Goal: Transaction & Acquisition: Purchase product/service

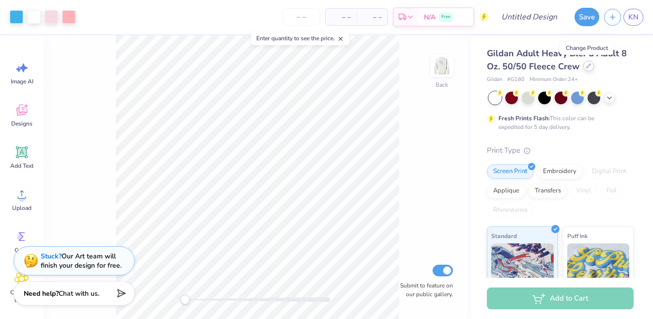
click at [585, 69] on div at bounding box center [588, 66] width 11 height 11
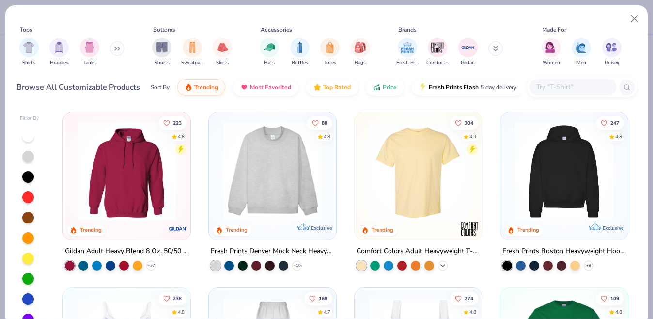
click at [445, 263] on icon at bounding box center [443, 265] width 8 height 8
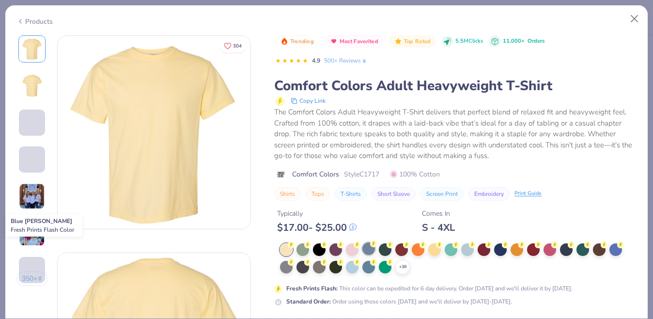
click at [371, 253] on div at bounding box center [368, 248] width 13 height 13
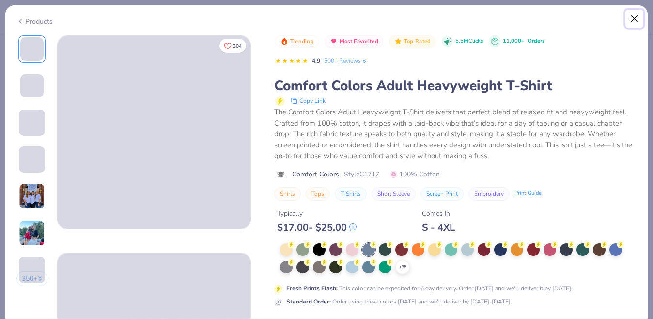
click at [639, 21] on button "Close" at bounding box center [634, 19] width 18 height 18
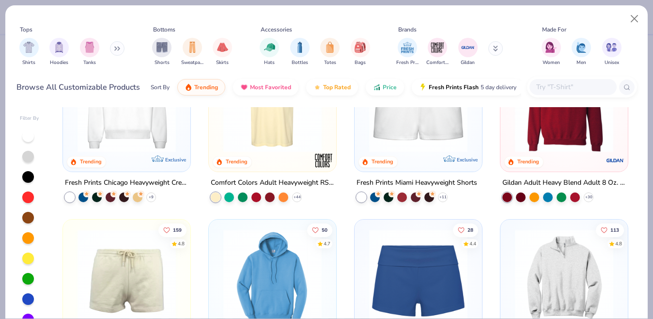
scroll to position [611, 0]
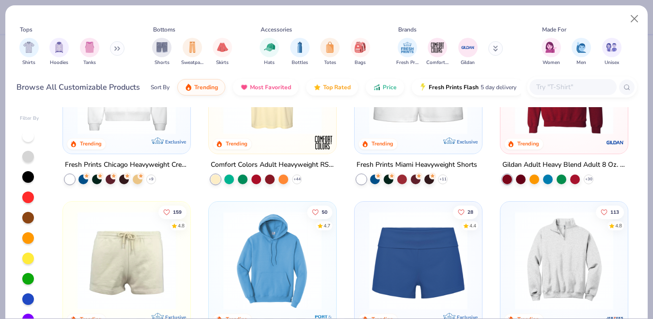
click at [116, 51] on button at bounding box center [117, 48] width 15 height 15
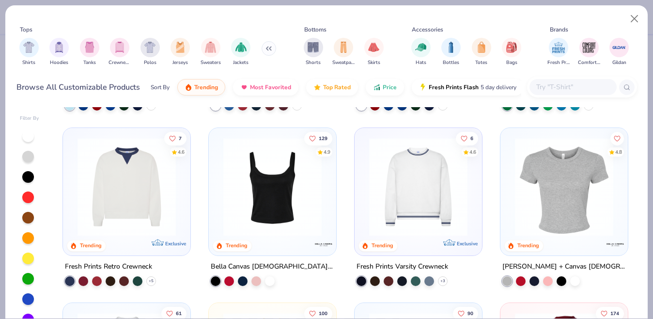
scroll to position [425, 0]
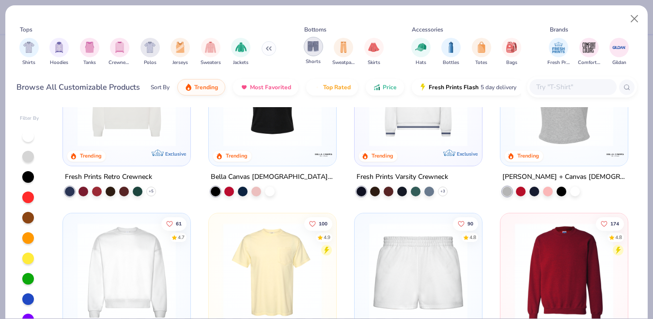
click at [317, 50] on img "filter for Shorts" at bounding box center [312, 46] width 11 height 11
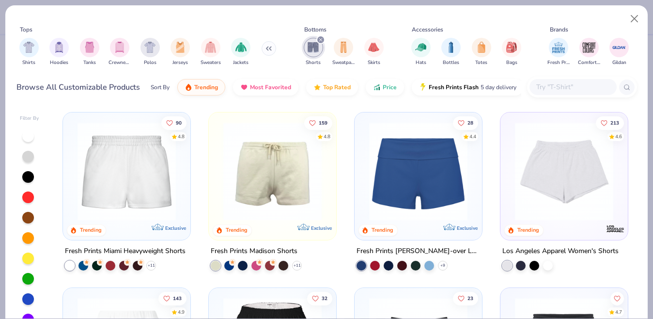
click at [321, 39] on icon "filter for Shorts" at bounding box center [321, 40] width 4 height 4
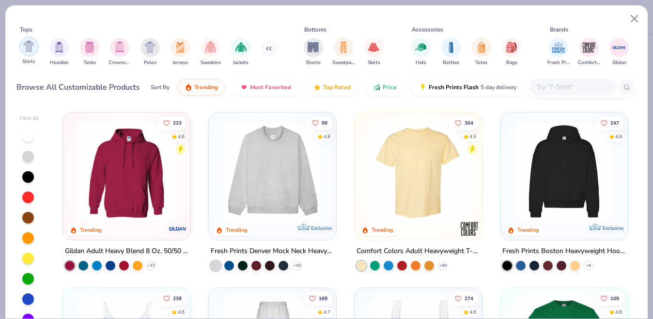
click at [32, 48] on img "filter for Shirts" at bounding box center [28, 46] width 11 height 11
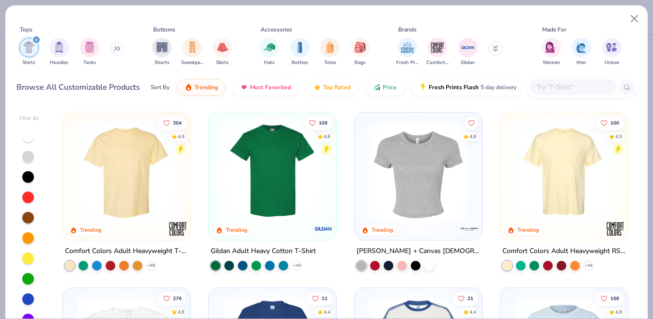
click at [558, 165] on img at bounding box center [564, 171] width 108 height 98
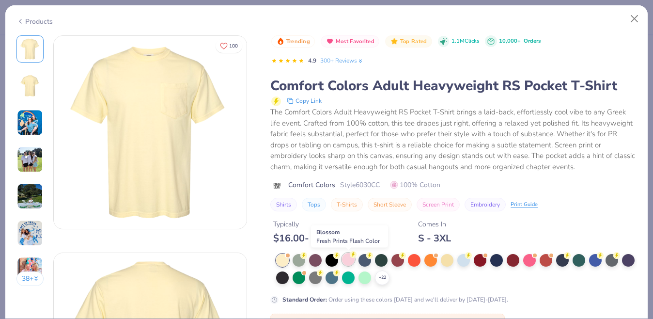
click at [348, 263] on div at bounding box center [348, 259] width 13 height 13
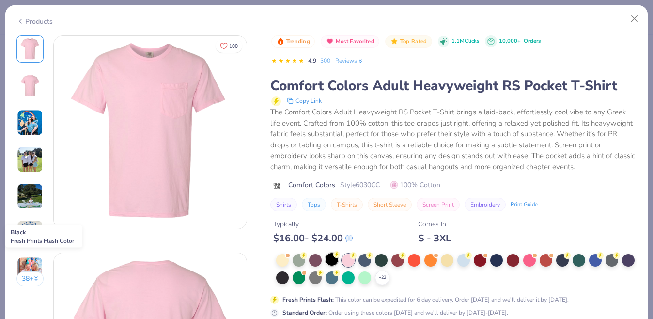
click at [332, 263] on div at bounding box center [331, 259] width 13 height 13
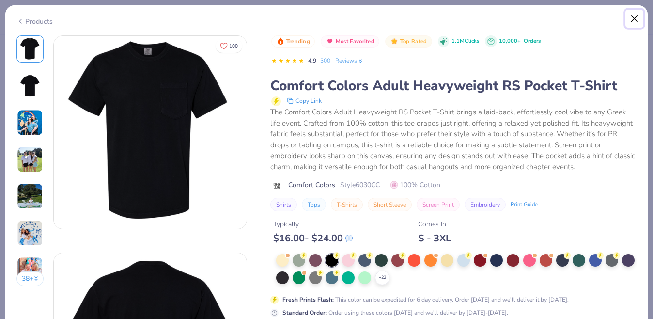
click at [635, 14] on button "Close" at bounding box center [634, 19] width 18 height 18
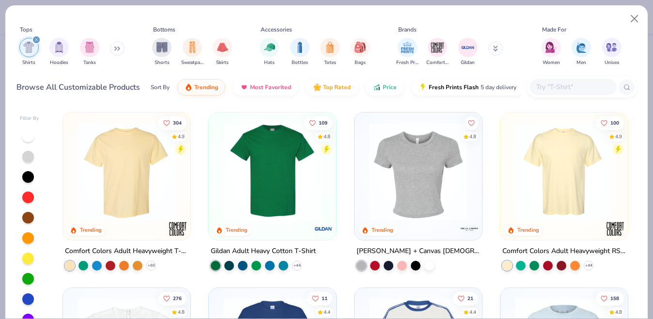
scroll to position [140, 0]
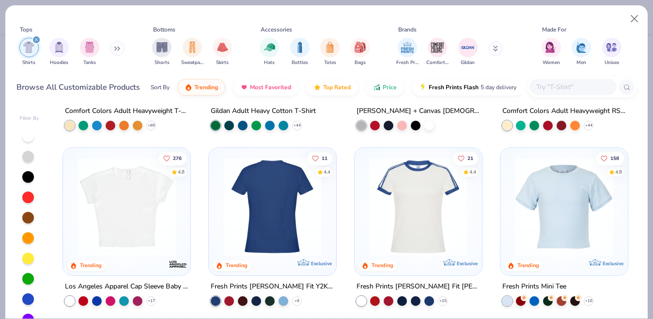
click at [218, 227] on img at bounding box center [164, 206] width 108 height 98
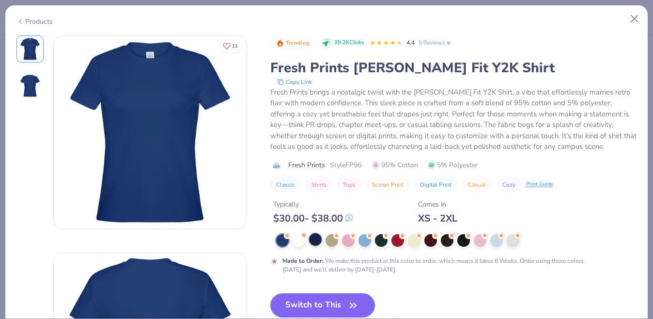
click at [316, 244] on div at bounding box center [315, 239] width 13 height 13
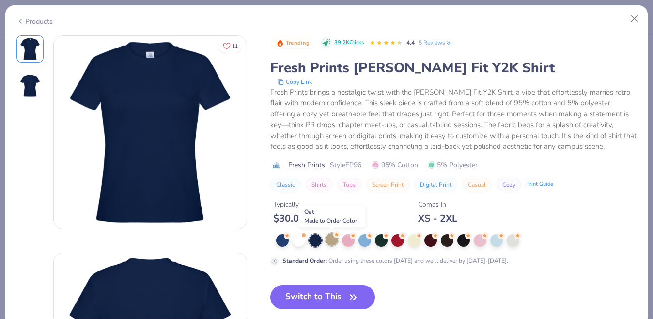
click at [330, 243] on div at bounding box center [331, 239] width 13 height 13
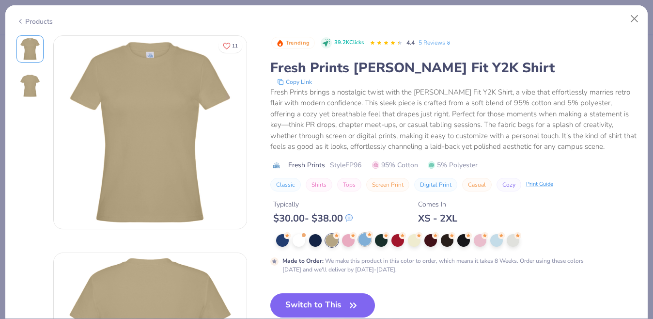
click at [366, 241] on div at bounding box center [364, 239] width 13 height 13
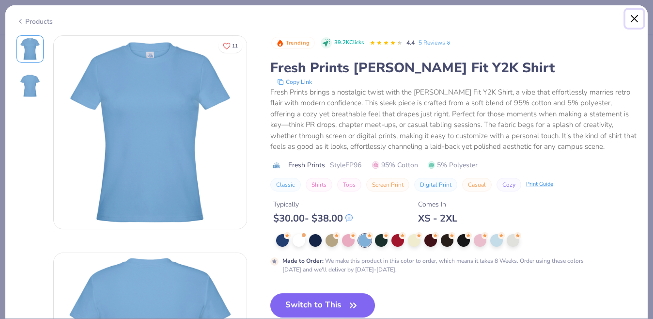
click at [637, 22] on button "Close" at bounding box center [634, 19] width 18 height 18
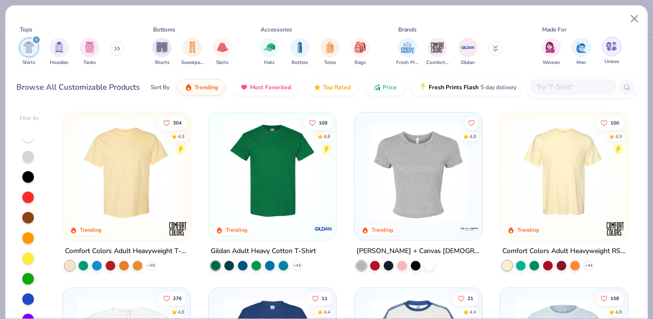
click at [609, 48] on img "filter for Unisex" at bounding box center [611, 46] width 11 height 11
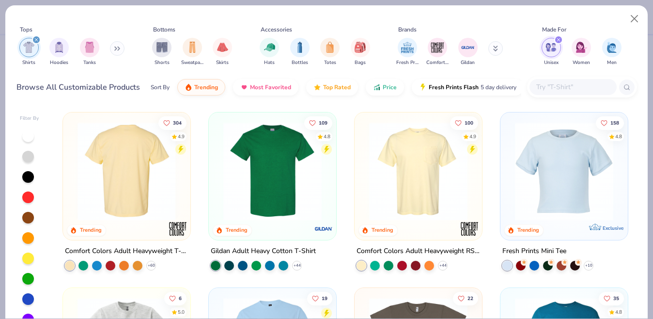
click at [164, 198] on img at bounding box center [127, 171] width 108 height 98
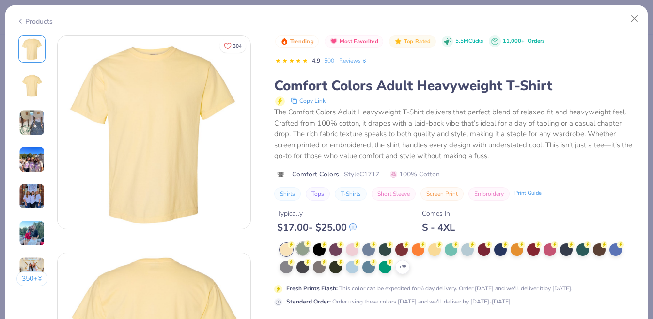
click at [308, 248] on div at bounding box center [302, 248] width 13 height 13
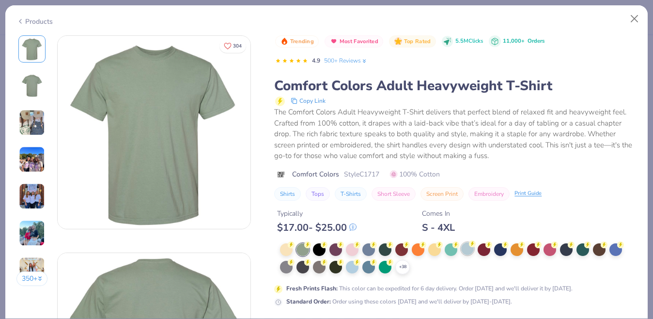
click at [468, 253] on div at bounding box center [467, 248] width 13 height 13
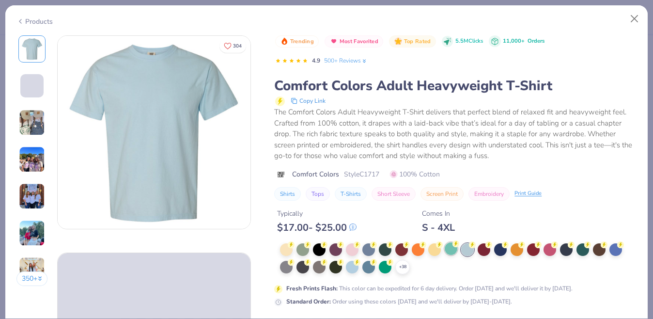
click at [449, 253] on div at bounding box center [450, 248] width 13 height 13
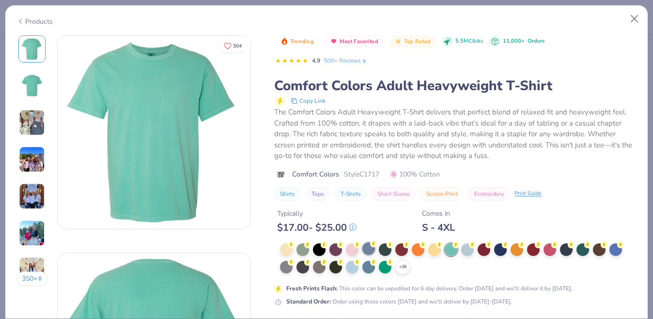
click at [370, 252] on div at bounding box center [368, 248] width 13 height 13
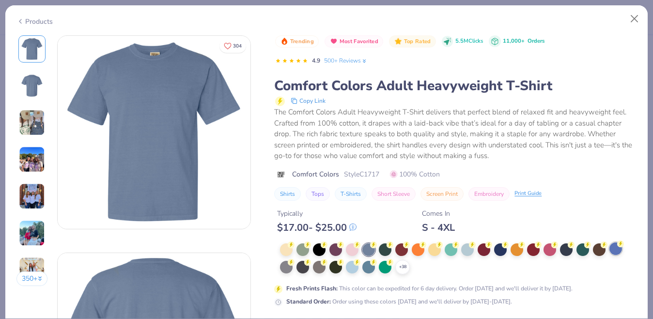
click at [612, 250] on div at bounding box center [615, 248] width 13 height 13
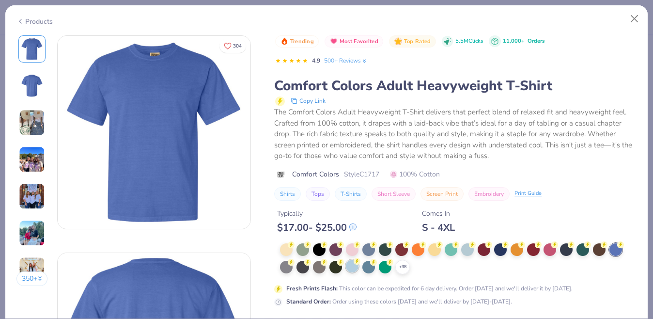
click at [356, 270] on div at bounding box center [352, 265] width 13 height 13
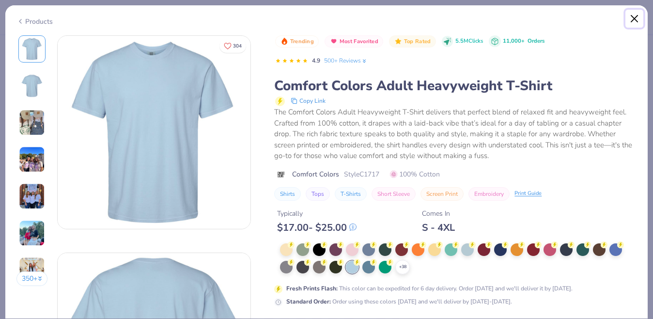
click at [634, 20] on button "Close" at bounding box center [634, 19] width 18 height 18
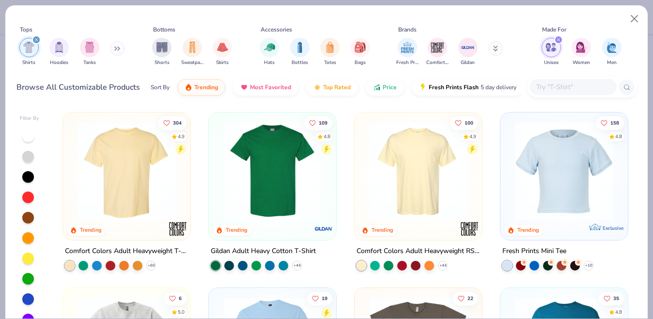
scroll to position [37, 0]
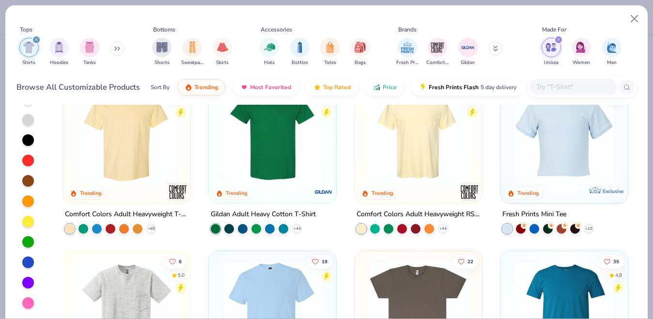
click at [31, 284] on div at bounding box center [28, 282] width 12 height 12
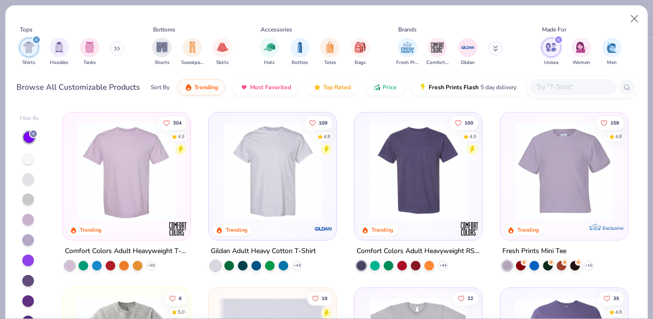
click at [134, 189] on img at bounding box center [127, 171] width 108 height 98
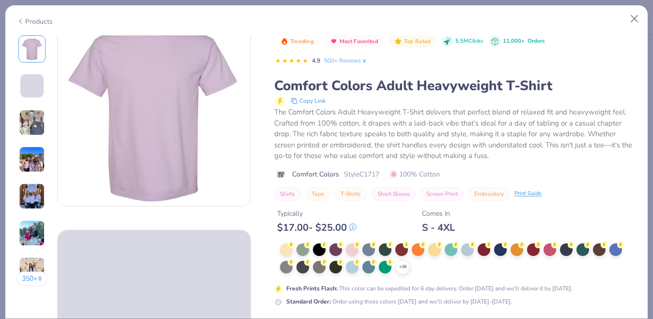
scroll to position [22, 0]
click at [32, 96] on span at bounding box center [31, 85] width 23 height 23
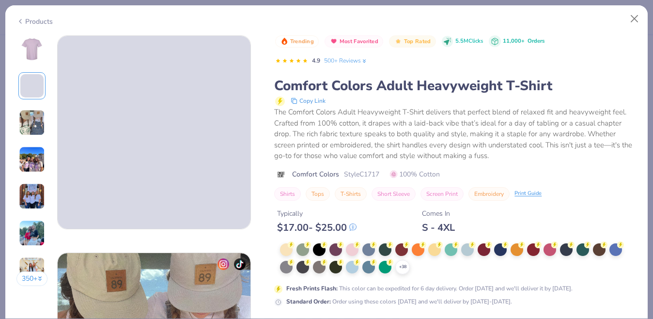
click at [32, 126] on img at bounding box center [32, 122] width 26 height 26
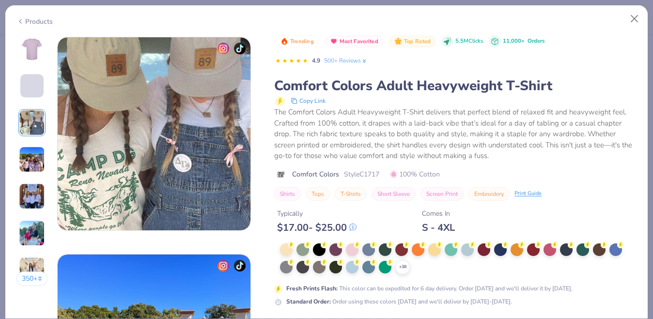
scroll to position [434, 0]
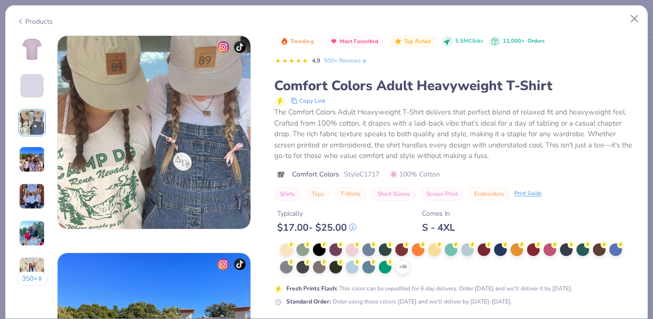
click at [31, 142] on div "350 +" at bounding box center [31, 164] width 31 height 258
click at [33, 158] on img at bounding box center [32, 159] width 26 height 26
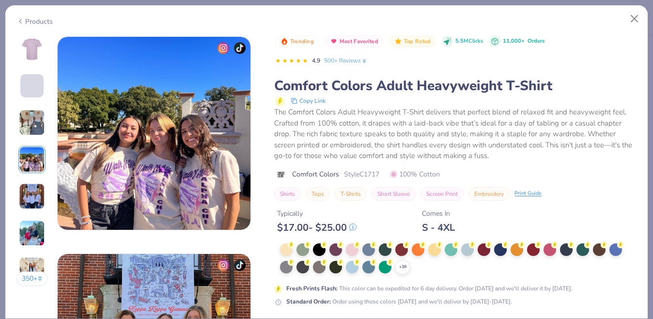
scroll to position [651, 0]
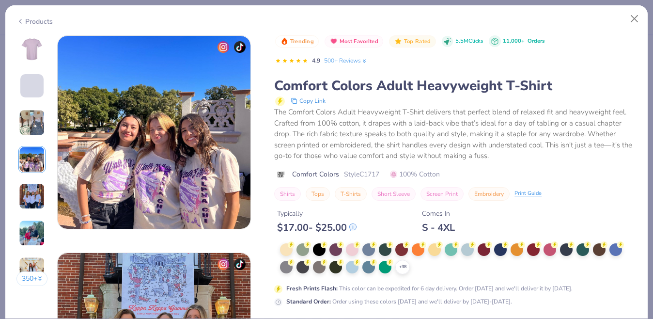
click at [34, 189] on img at bounding box center [32, 196] width 26 height 26
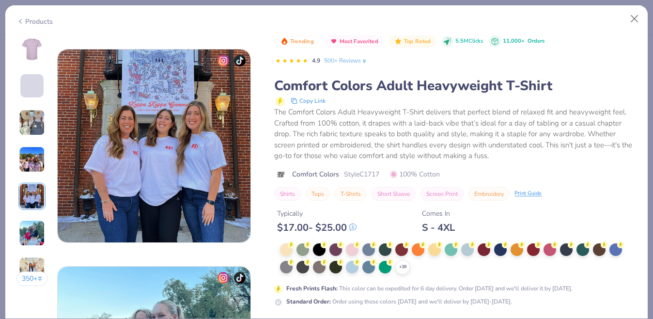
scroll to position [867, 0]
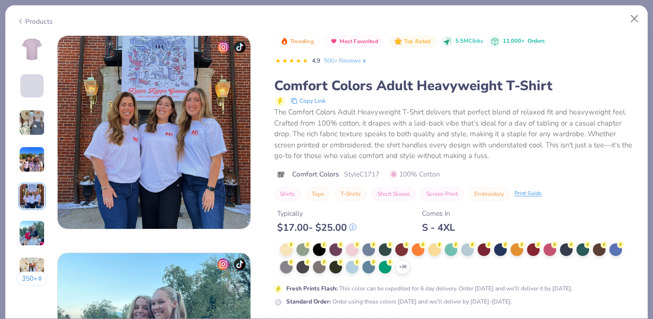
click at [33, 236] on img at bounding box center [32, 233] width 26 height 26
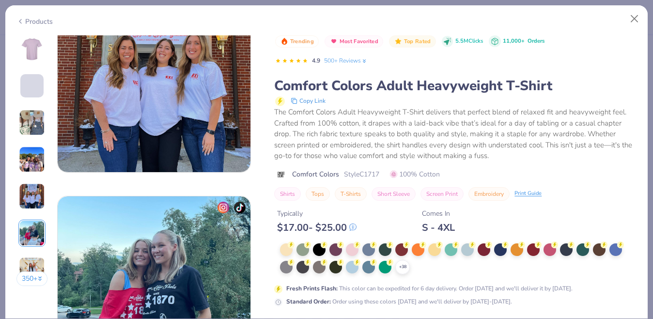
scroll to position [801, 0]
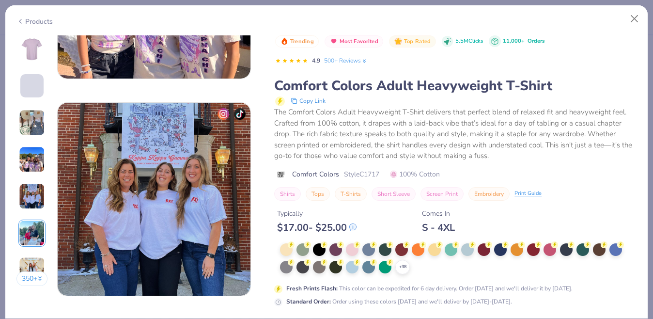
click at [31, 46] on img at bounding box center [31, 48] width 23 height 23
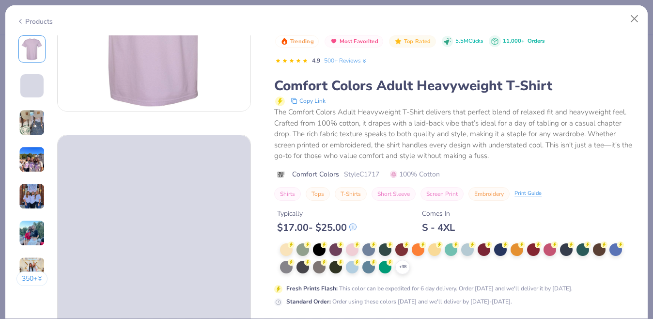
scroll to position [0, 0]
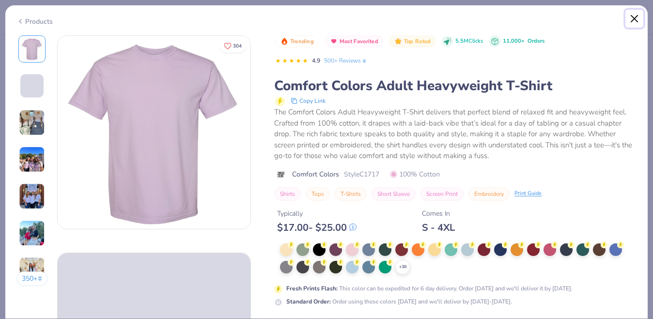
click at [633, 18] on button "Close" at bounding box center [634, 19] width 18 height 18
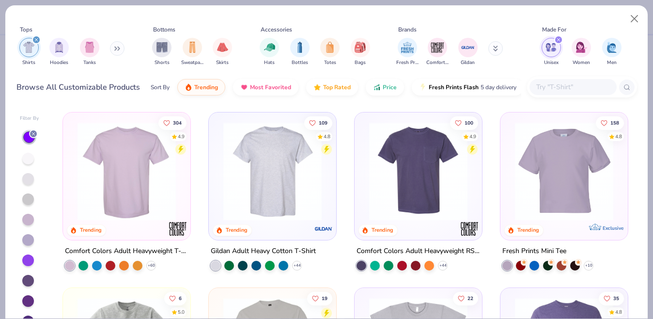
click at [145, 177] on img at bounding box center [127, 171] width 108 height 98
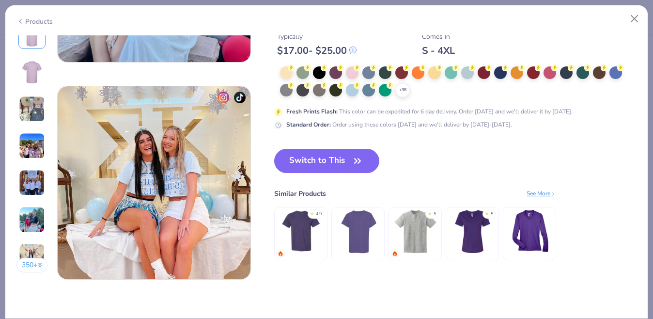
scroll to position [1240, 0]
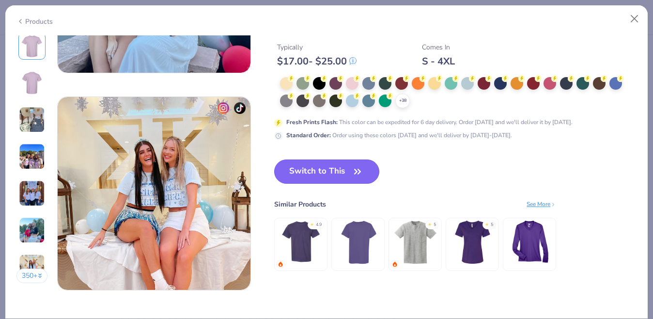
click at [320, 170] on button "Switch to This" at bounding box center [326, 171] width 105 height 24
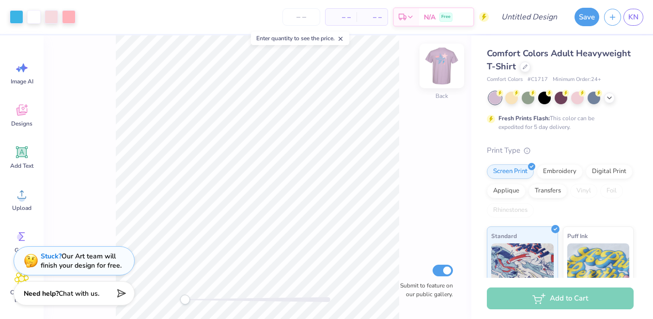
click at [440, 68] on img at bounding box center [441, 65] width 39 height 39
click at [444, 72] on img at bounding box center [441, 65] width 39 height 39
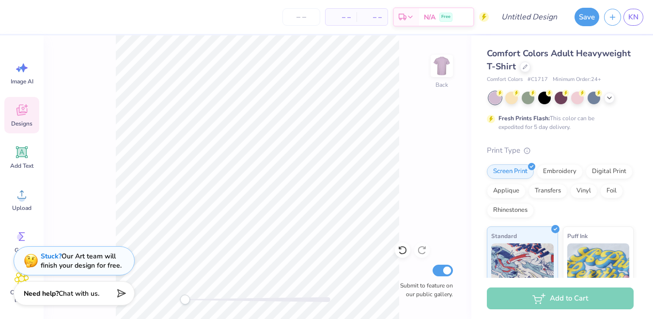
click at [20, 116] on icon at bounding box center [22, 110] width 15 height 15
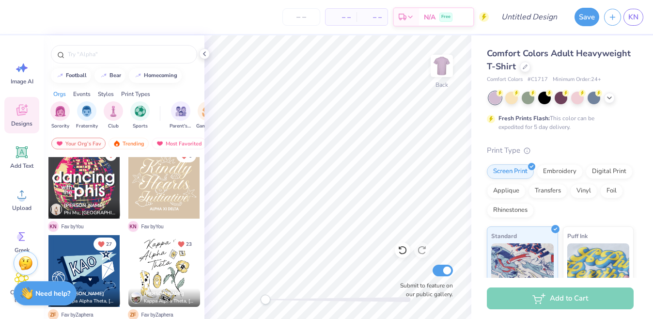
scroll to position [275, 0]
click at [98, 194] on div at bounding box center [84, 182] width 72 height 72
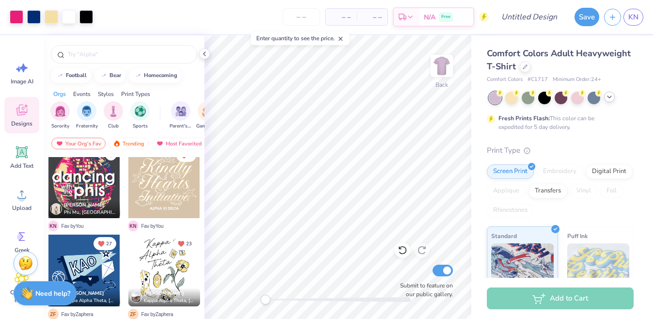
click at [607, 103] on div at bounding box center [560, 97] width 145 height 13
click at [610, 99] on icon at bounding box center [609, 97] width 8 height 8
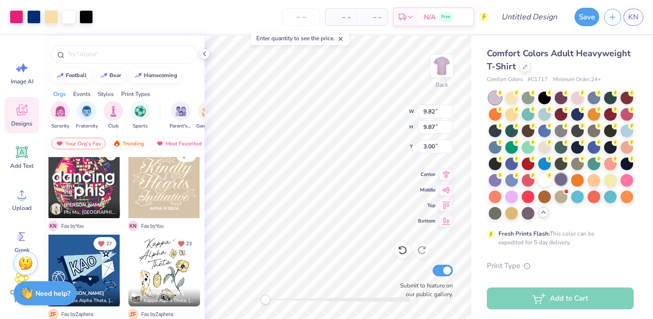
click at [565, 180] on div at bounding box center [560, 179] width 13 height 13
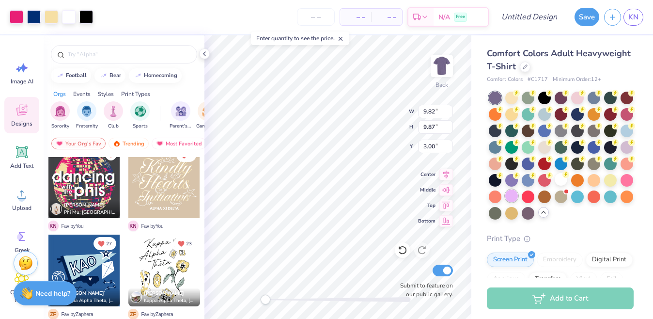
click at [509, 195] on div at bounding box center [511, 195] width 13 height 13
click at [624, 148] on div at bounding box center [626, 146] width 13 height 13
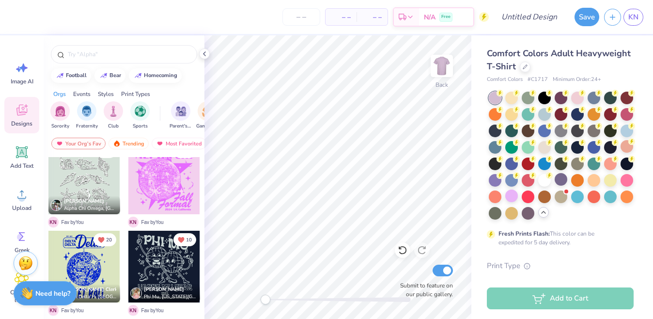
scroll to position [722, 0]
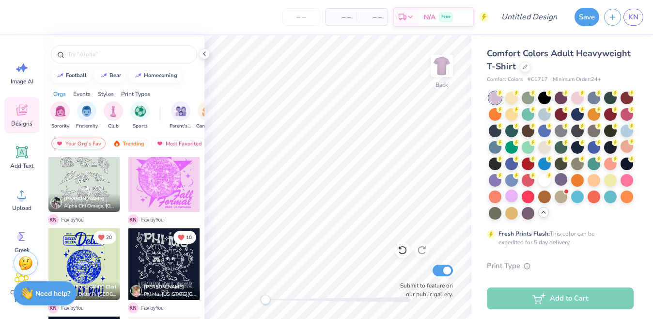
click at [163, 187] on div at bounding box center [164, 176] width 72 height 72
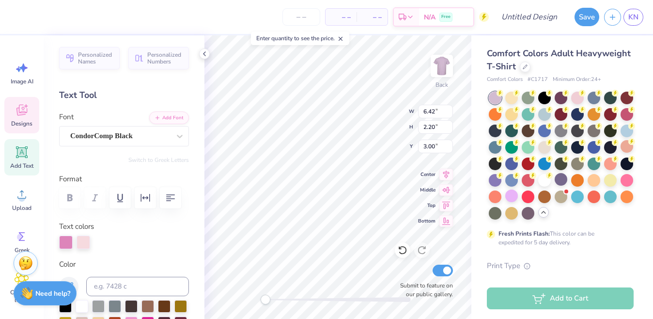
type input "6.42"
type input "2.20"
type textarea "D"
type textarea "THETA"
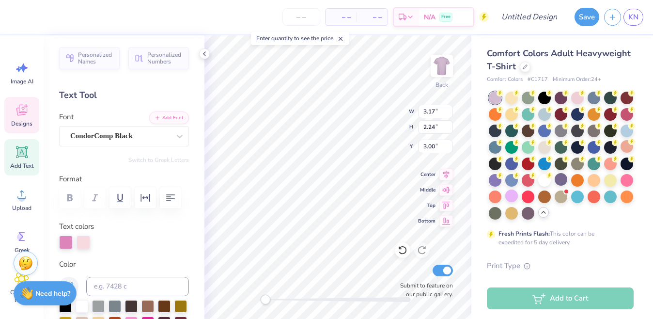
scroll to position [0, 0]
type input "1.37"
type input "3.00"
type input "7.31"
type input "7.39"
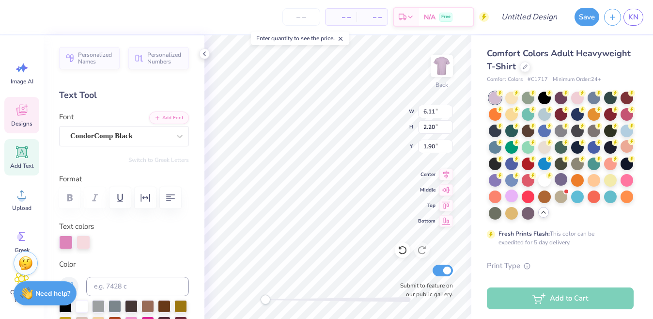
type input "5.03"
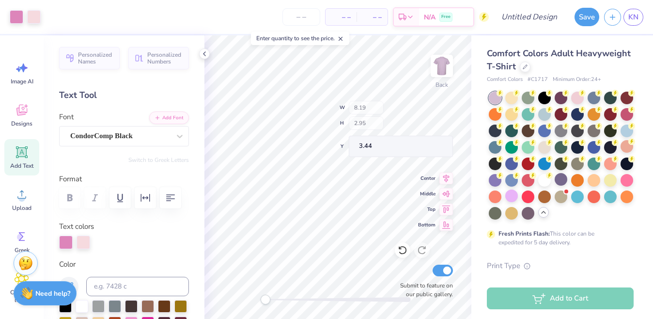
click at [370, 116] on div "Back W 8.19 H 2.95 Y 3.44 Center Middle Top Bottom Submit to feature on our pub…" at bounding box center [337, 176] width 267 height 283
type input "9.73"
type input "10.89"
type input "3.12"
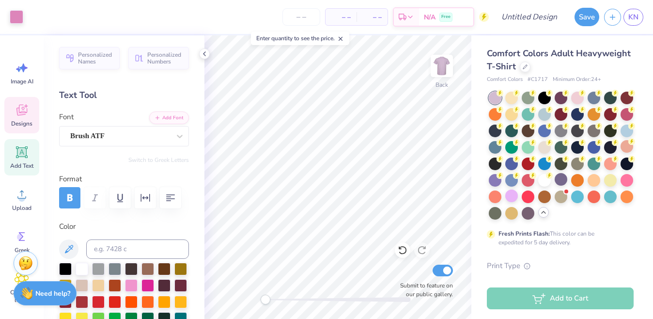
click at [22, 112] on icon at bounding box center [22, 110] width 15 height 15
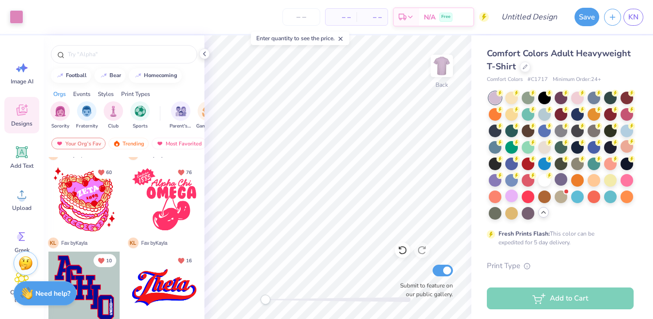
scroll to position [1091, 0]
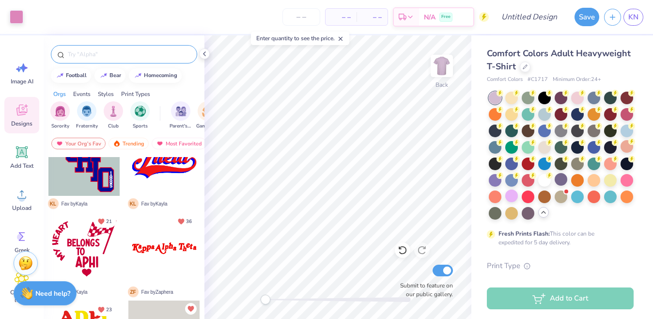
click at [90, 53] on input "text" at bounding box center [129, 54] width 124 height 10
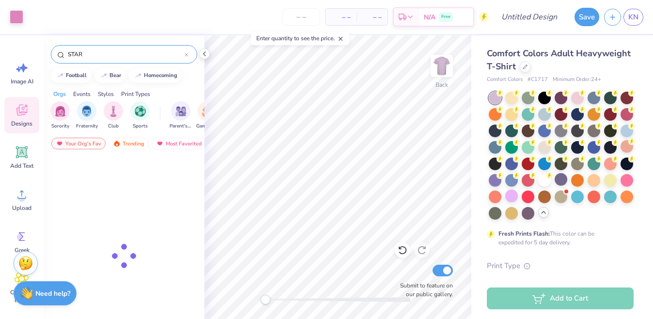
type input "STAR"
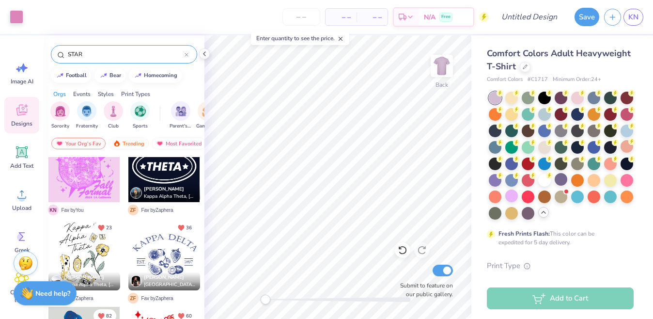
scroll to position [507, 0]
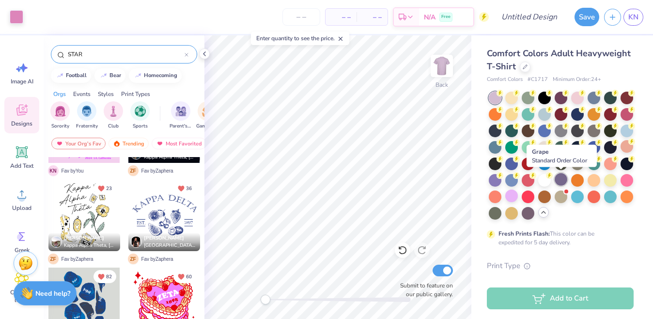
click at [563, 181] on div at bounding box center [560, 179] width 13 height 13
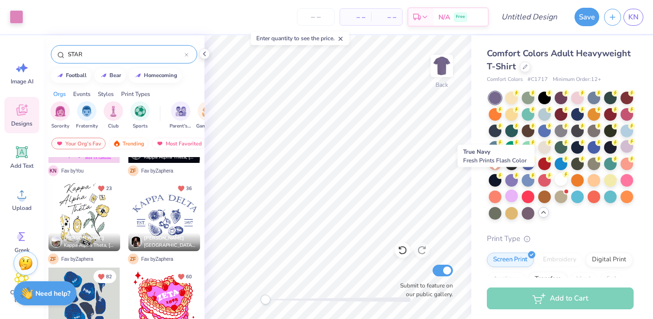
click at [497, 179] on div at bounding box center [494, 180] width 13 height 13
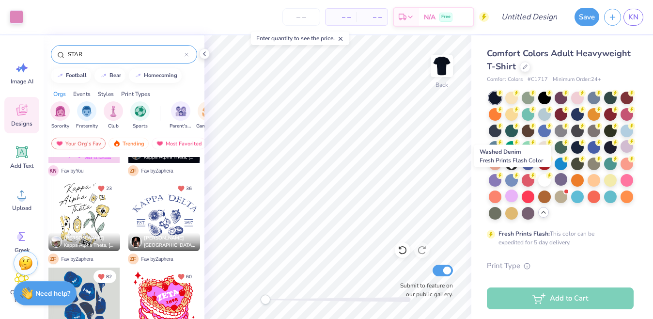
click at [514, 181] on div at bounding box center [511, 180] width 13 height 13
click at [497, 178] on div at bounding box center [494, 179] width 13 height 13
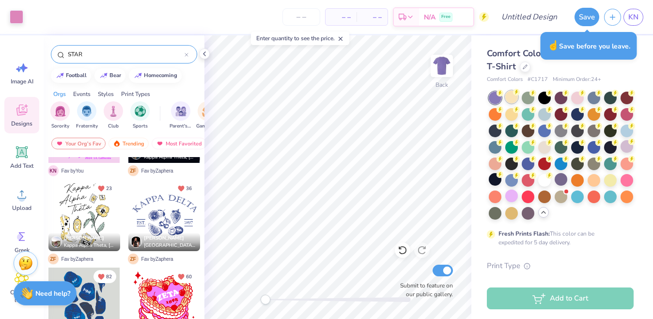
click at [512, 100] on div at bounding box center [511, 97] width 13 height 13
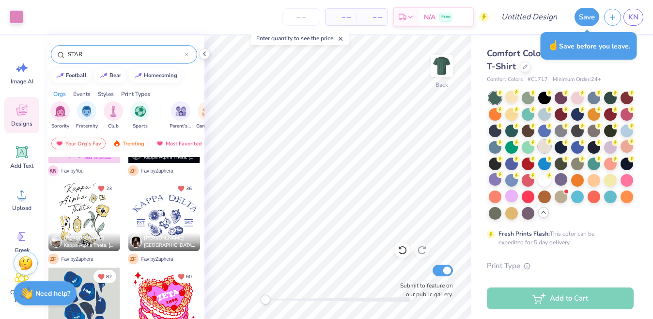
click at [543, 148] on div at bounding box center [544, 146] width 13 height 13
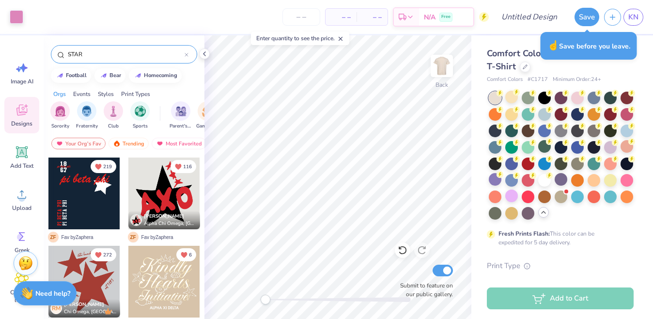
scroll to position [85, 0]
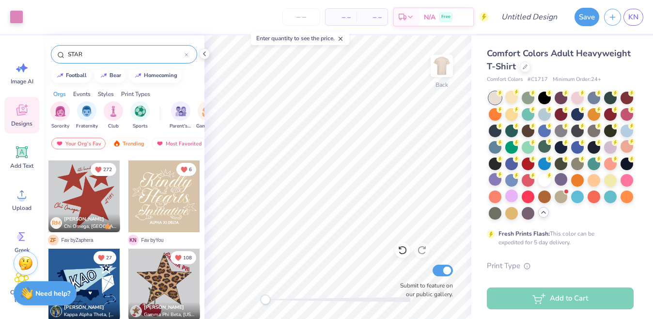
click at [187, 58] on div at bounding box center [186, 54] width 4 height 9
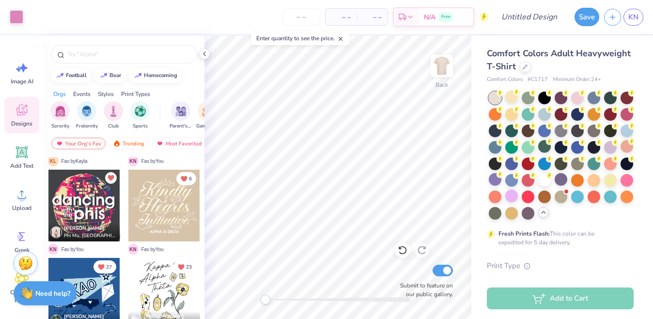
scroll to position [276, 0]
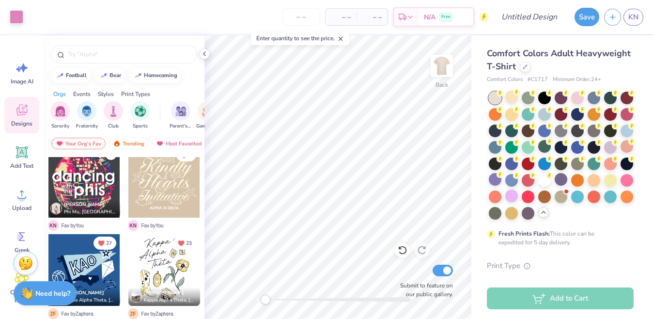
click at [90, 194] on div at bounding box center [84, 182] width 72 height 72
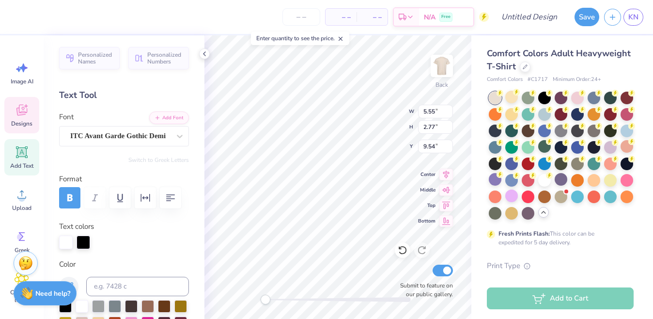
scroll to position [0, 0]
type textarea "TWIN STARS"
click at [402, 253] on icon at bounding box center [402, 250] width 8 height 9
click at [402, 248] on icon at bounding box center [402, 250] width 10 height 10
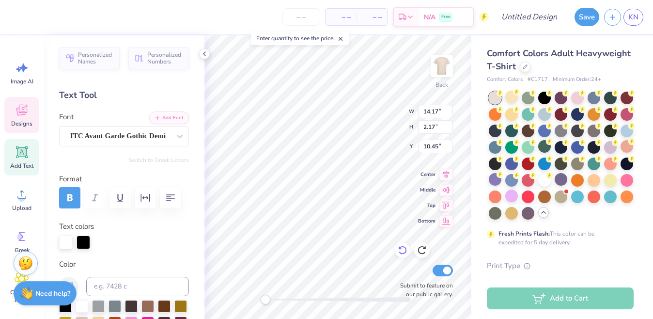
type input "14.17"
type input "2.17"
type input "10.45"
click at [402, 248] on icon at bounding box center [402, 250] width 10 height 10
type input "5.55"
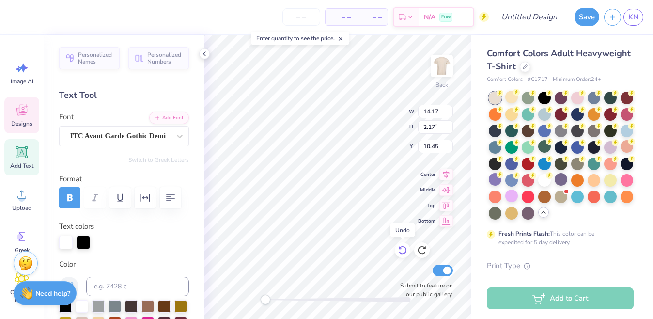
type input "2.77"
type input "9.73"
click at [403, 248] on icon at bounding box center [402, 250] width 10 height 10
type textarea "TWIN STARS"
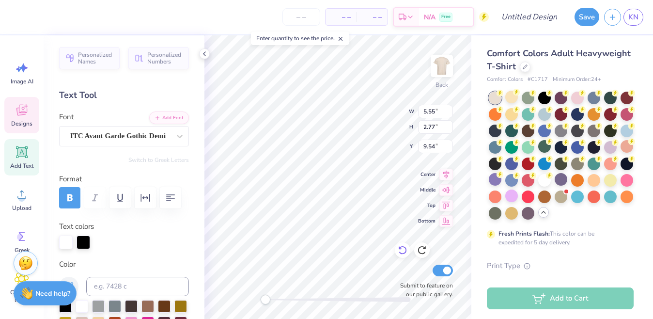
scroll to position [0, 2]
click at [403, 254] on icon at bounding box center [402, 250] width 10 height 10
click at [402, 250] on icon at bounding box center [402, 250] width 10 height 10
type input "14.17"
type input "2.17"
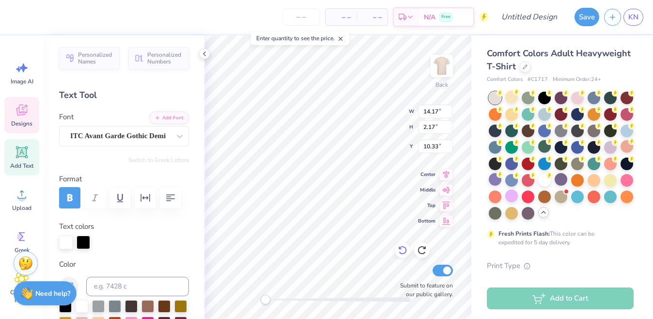
type input "10.33"
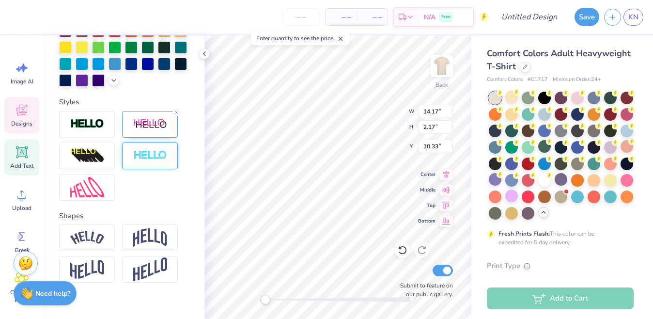
scroll to position [308, 0]
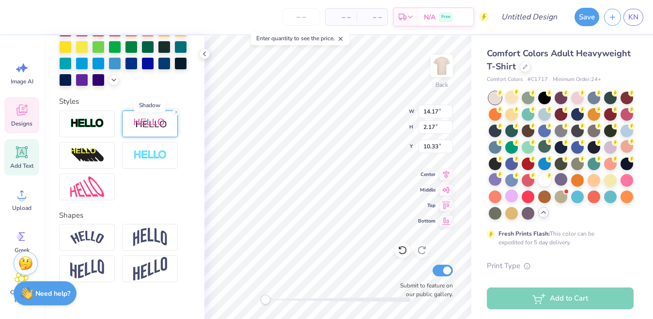
click at [147, 121] on img at bounding box center [150, 124] width 34 height 12
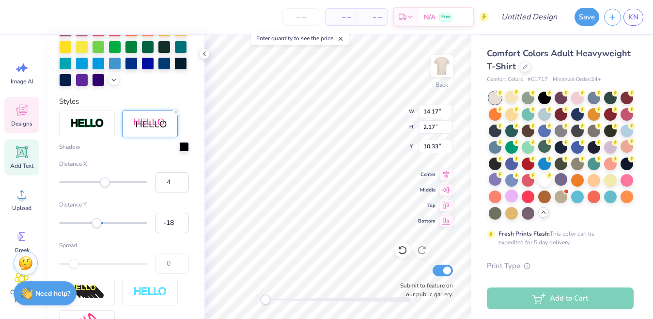
type input "-19"
drag, startPoint x: 106, startPoint y: 223, endPoint x: 94, endPoint y: 225, distance: 11.2
click at [95, 225] on div "Accessibility label" at bounding box center [96, 223] width 10 height 10
type input "-3"
drag, startPoint x: 94, startPoint y: 225, endPoint x: 102, endPoint y: 225, distance: 7.3
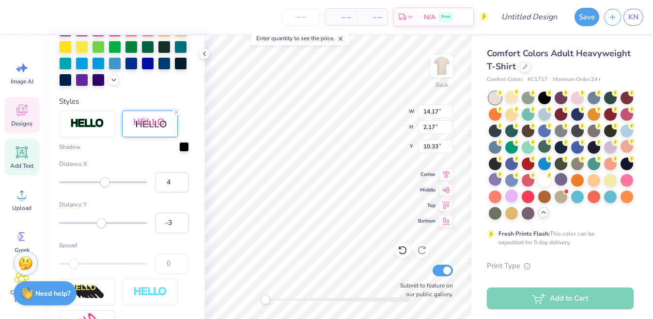
click at [102, 225] on div "Accessibility label" at bounding box center [101, 223] width 10 height 10
type input "5"
click at [106, 224] on div "Accessibility label" at bounding box center [106, 223] width 10 height 10
type input "-8"
click at [100, 180] on div "Accessibility label" at bounding box center [100, 182] width 10 height 10
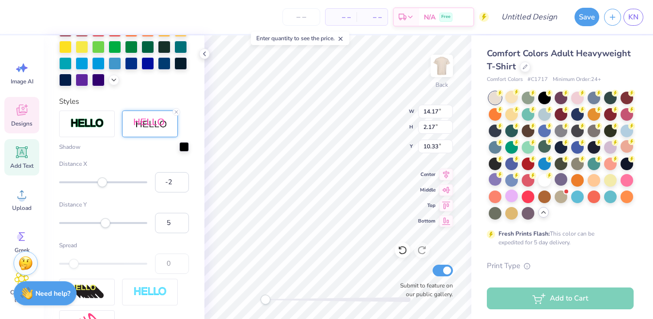
type input "-1"
click at [103, 180] on div "Accessibility label" at bounding box center [102, 182] width 10 height 10
type input "0"
click at [103, 180] on div "Accessibility label" at bounding box center [103, 182] width 10 height 10
type input "3"
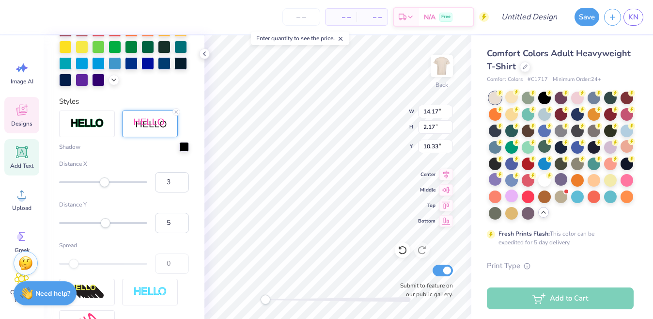
click at [105, 180] on div "Accessibility label" at bounding box center [105, 182] width 10 height 10
type input "2"
click at [104, 180] on div "Accessibility label" at bounding box center [104, 182] width 10 height 10
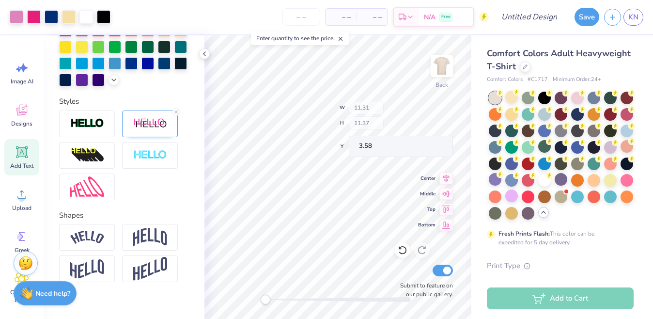
type input "11.37"
type input "3.58"
type input "2.12"
type input "1.20"
type input "4.83"
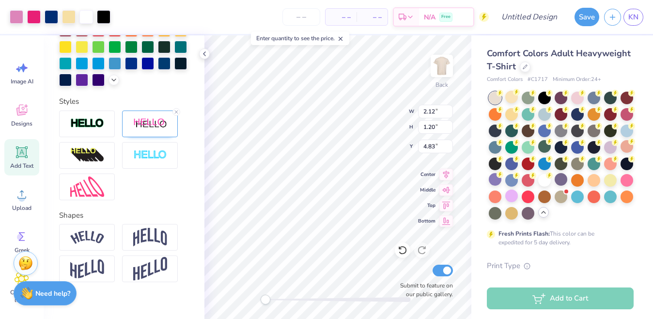
type input "6.58"
type input "6.74"
type input "2.88"
click at [400, 246] on icon at bounding box center [402, 250] width 10 height 10
click at [403, 250] on icon at bounding box center [402, 250] width 10 height 10
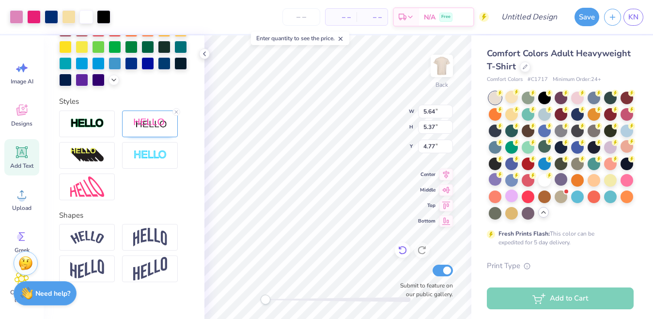
type input "5.64"
type input "5.37"
type input "4.77"
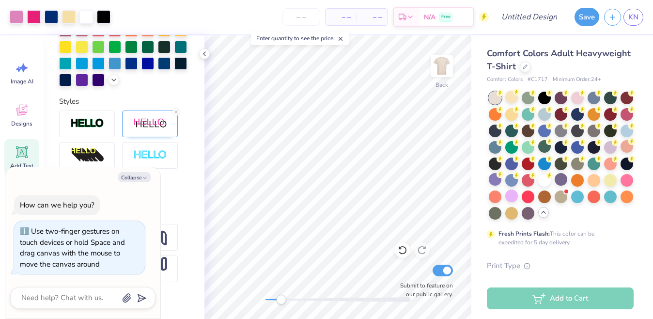
drag, startPoint x: 267, startPoint y: 299, endPoint x: 280, endPoint y: 297, distance: 13.8
click at [281, 297] on div "Accessibility label" at bounding box center [281, 299] width 10 height 10
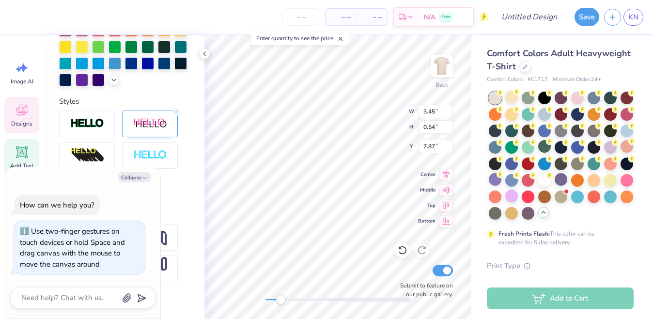
type textarea "x"
type input "0.94"
type input "0.38"
type input "7.82"
type textarea "x"
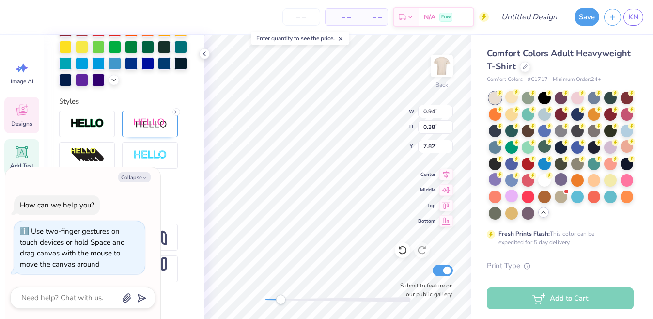
type input "0.77"
type input "8.41"
type textarea "x"
type input "3.45"
type input "0.54"
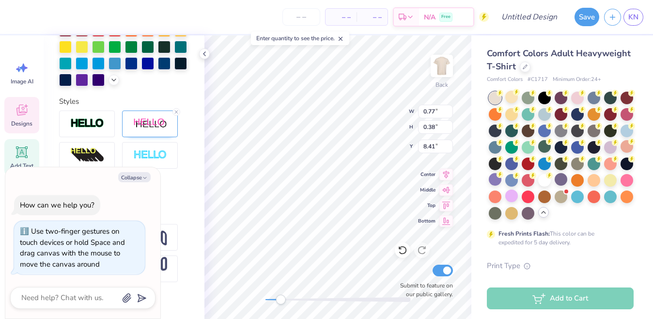
type input "7.66"
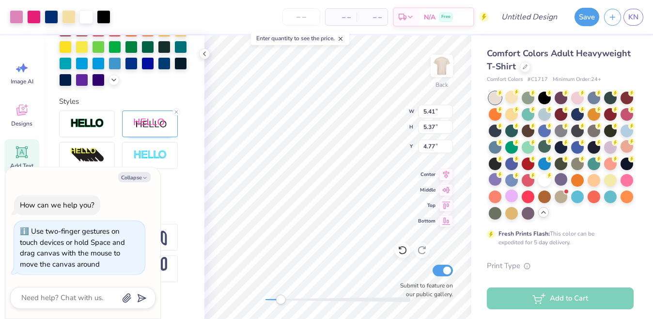
type textarea "x"
type input "6.50"
type textarea "x"
type input "4.17"
type input "4.12"
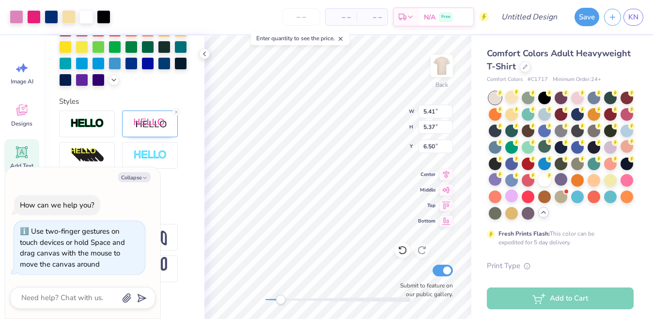
type input "6.79"
click at [251, 303] on div "Back Submit to feature on our public gallery." at bounding box center [337, 176] width 267 height 283
type textarea "x"
type input "4.52"
click at [444, 63] on img at bounding box center [441, 65] width 39 height 39
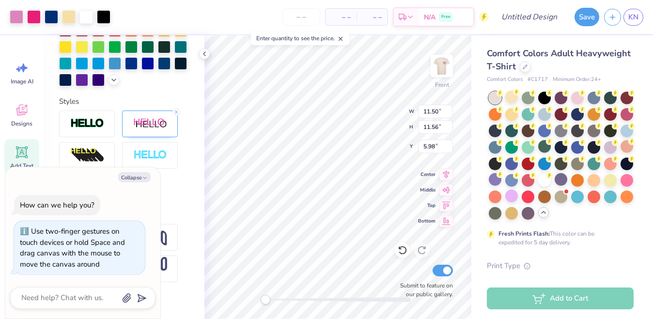
type textarea "x"
type input "4.96"
click at [442, 66] on img at bounding box center [441, 65] width 39 height 39
drag, startPoint x: 265, startPoint y: 300, endPoint x: 287, endPoint y: 298, distance: 21.9
click at [287, 298] on div "Accessibility label" at bounding box center [282, 299] width 10 height 10
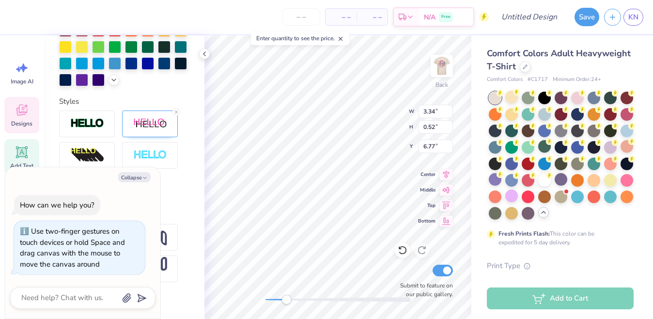
type textarea "x"
type input "0.82"
type input "0.33"
type input "6.73"
type textarea "x"
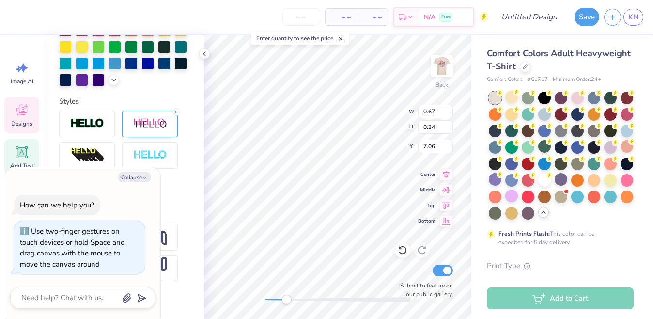
type input "3.52"
type input "0.55"
type input "6.78"
type textarea "x"
type input "0.82"
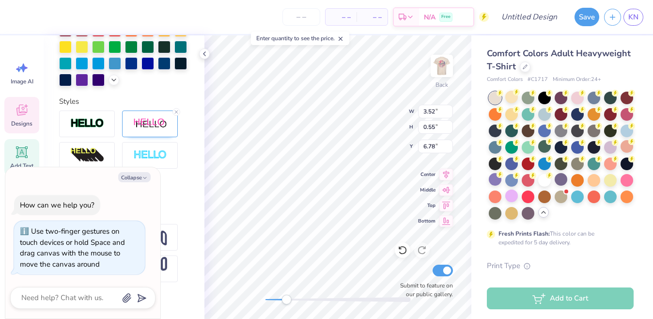
type input "0.33"
type input "6.73"
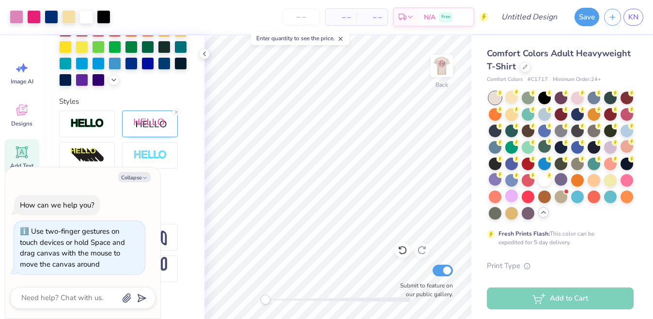
click at [258, 297] on div "Back Submit to feature on our public gallery." at bounding box center [337, 176] width 267 height 283
click at [438, 75] on img at bounding box center [441, 65] width 39 height 39
type textarea "x"
type input "4.57"
type textarea "x"
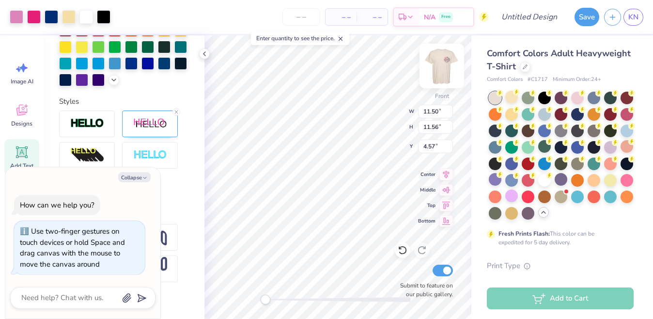
type input "4.76"
click at [445, 71] on img at bounding box center [441, 65] width 39 height 39
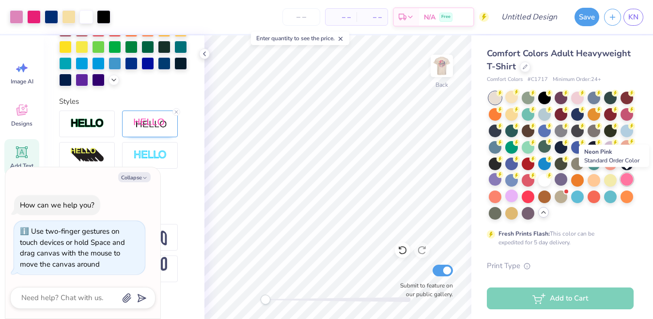
click at [629, 182] on div at bounding box center [626, 179] width 13 height 13
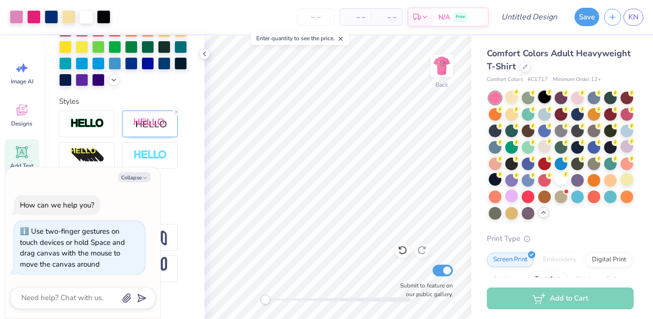
click at [545, 101] on div at bounding box center [544, 97] width 13 height 13
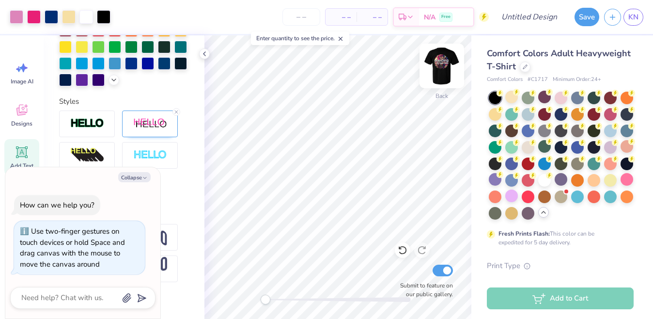
click at [441, 73] on img at bounding box center [441, 65] width 39 height 39
click at [445, 76] on img at bounding box center [441, 65] width 39 height 39
click at [443, 65] on img at bounding box center [441, 65] width 39 height 39
click at [441, 80] on img at bounding box center [441, 65] width 39 height 39
drag, startPoint x: 265, startPoint y: 297, endPoint x: 284, endPoint y: 295, distance: 18.9
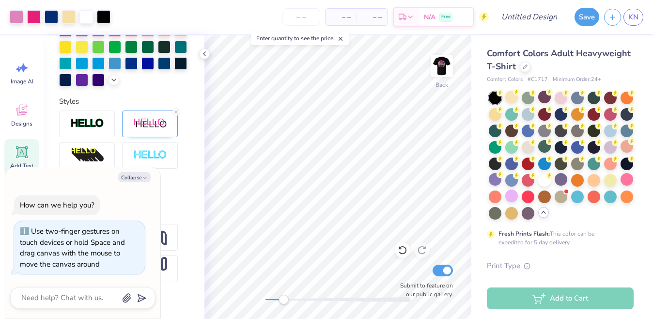
click at [286, 296] on div "Accessibility label" at bounding box center [283, 299] width 10 height 10
click at [253, 296] on div "Back Submit to feature on our public gallery." at bounding box center [337, 176] width 267 height 283
type textarea "x"
type input "3.61"
type textarea "x"
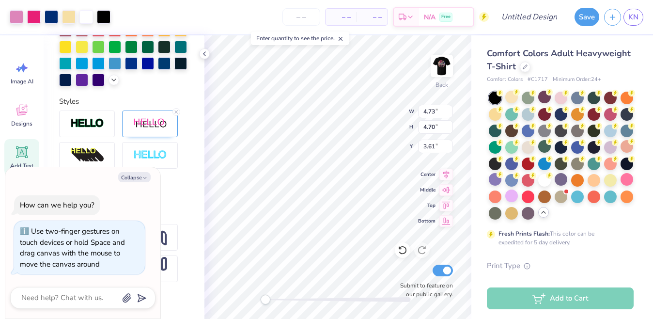
type input "3.44"
type input "3.39"
type input "3.91"
type textarea "x"
type input "3.00"
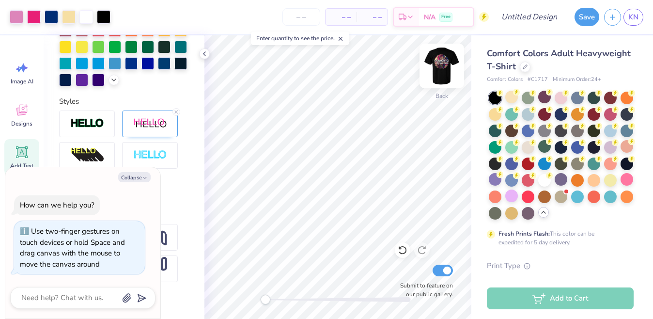
click at [446, 65] on img at bounding box center [441, 65] width 39 height 39
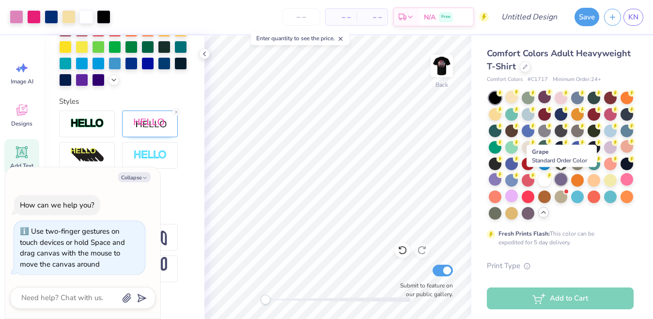
click at [559, 180] on div at bounding box center [560, 179] width 13 height 13
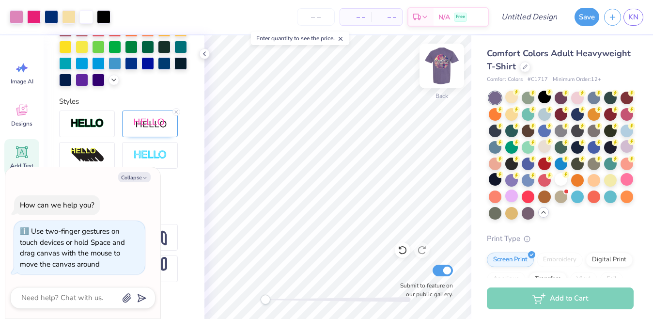
click at [446, 71] on img at bounding box center [441, 65] width 39 height 39
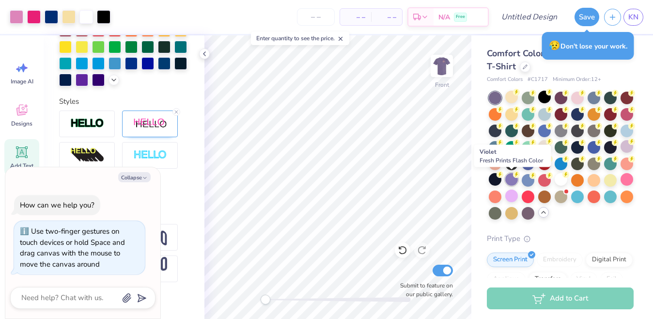
click at [513, 180] on div at bounding box center [511, 179] width 13 height 13
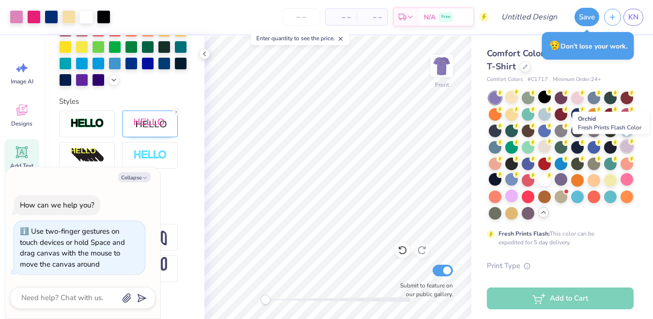
click at [626, 149] on div at bounding box center [626, 146] width 13 height 13
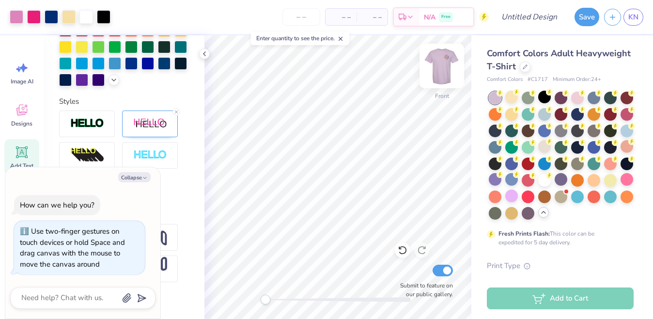
click at [443, 71] on img at bounding box center [441, 65] width 39 height 39
click at [441, 77] on img at bounding box center [441, 65] width 39 height 39
click at [441, 76] on img at bounding box center [441, 65] width 19 height 19
click at [448, 62] on img at bounding box center [441, 65] width 39 height 39
type textarea "x"
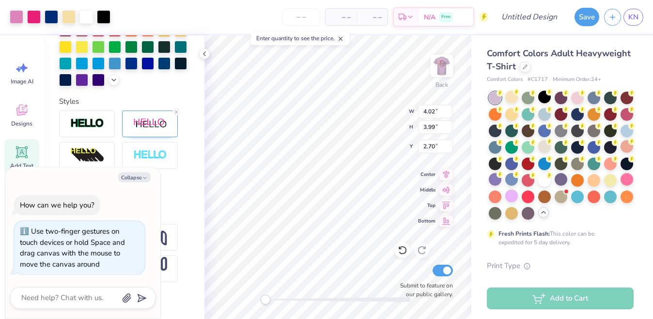
type input "2.55"
type input "2.51"
type input "3.03"
click at [202, 55] on icon at bounding box center [204, 54] width 8 height 8
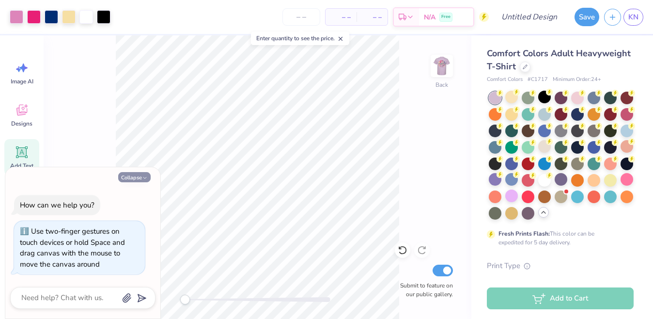
click at [142, 173] on button "Collapse" at bounding box center [134, 177] width 32 height 10
type textarea "x"
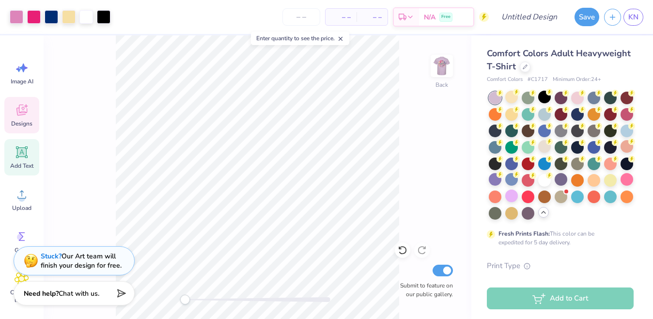
click at [23, 108] on icon at bounding box center [22, 110] width 15 height 15
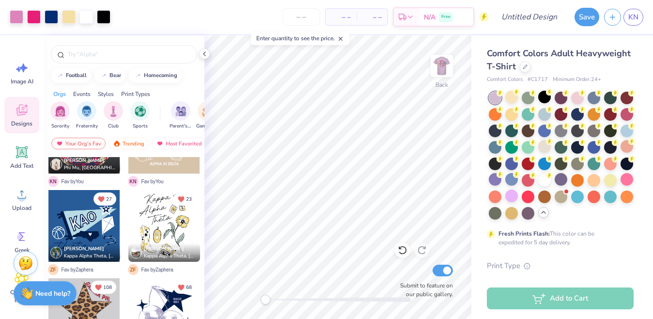
scroll to position [353, 0]
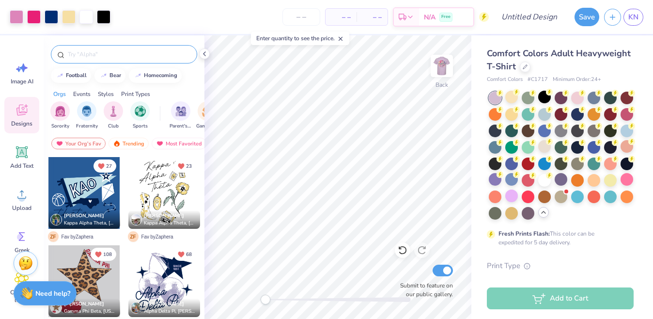
click at [106, 46] on div at bounding box center [124, 54] width 146 height 18
click at [106, 50] on input "text" at bounding box center [129, 54] width 124 height 10
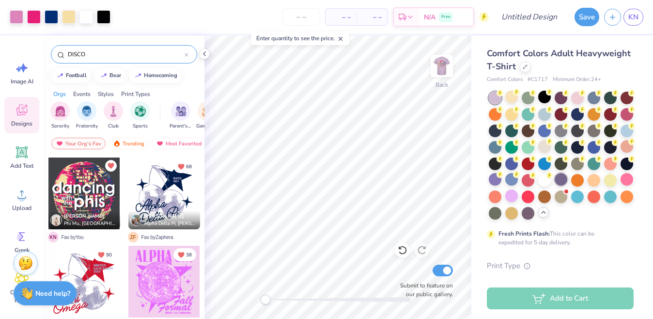
type input "DISCO"
click at [561, 181] on div at bounding box center [560, 179] width 13 height 13
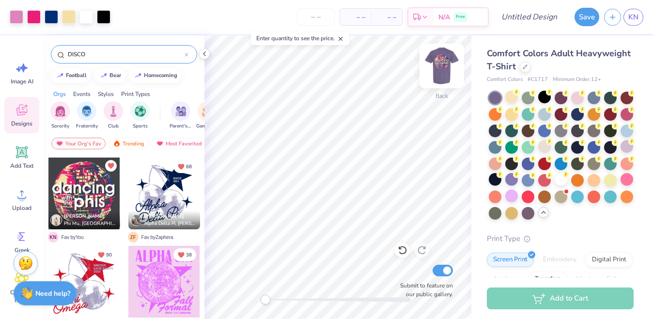
click at [443, 74] on img at bounding box center [441, 65] width 39 height 39
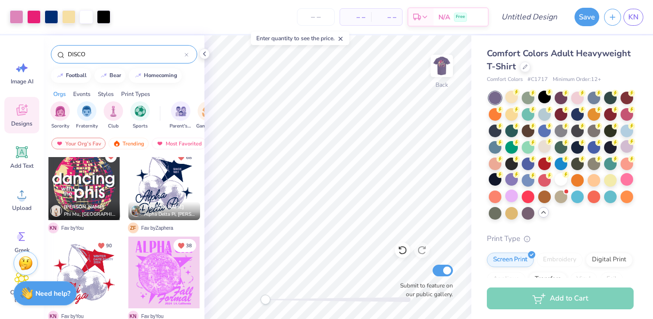
scroll to position [66, 0]
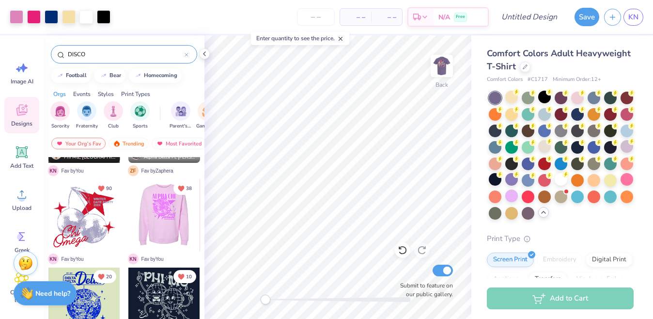
click at [151, 299] on div at bounding box center [164, 303] width 72 height 72
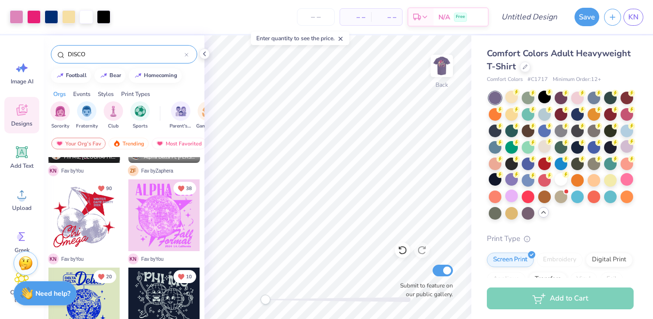
click at [173, 214] on div at bounding box center [164, 215] width 72 height 72
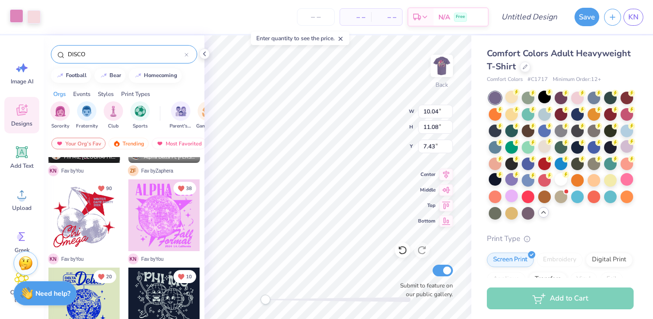
click at [16, 20] on div at bounding box center [17, 16] width 14 height 14
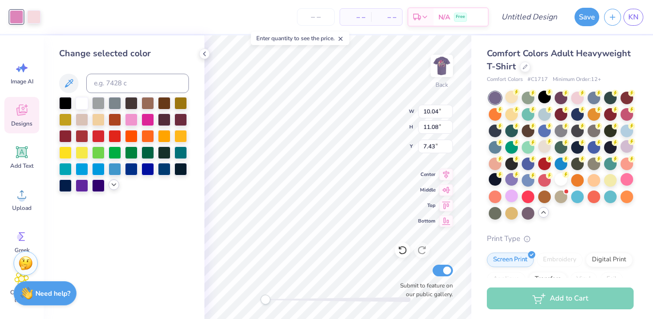
click at [115, 188] on div at bounding box center [113, 184] width 11 height 11
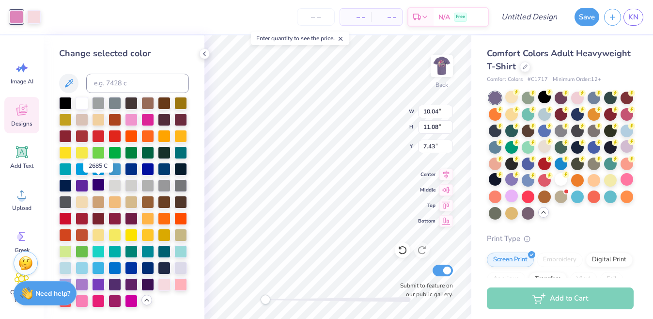
click at [99, 185] on div at bounding box center [98, 184] width 13 height 13
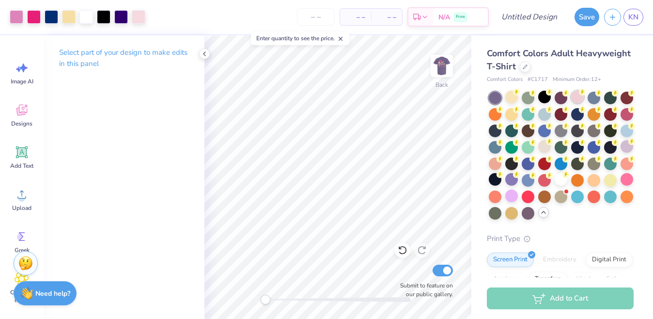
click at [576, 101] on div at bounding box center [577, 97] width 13 height 13
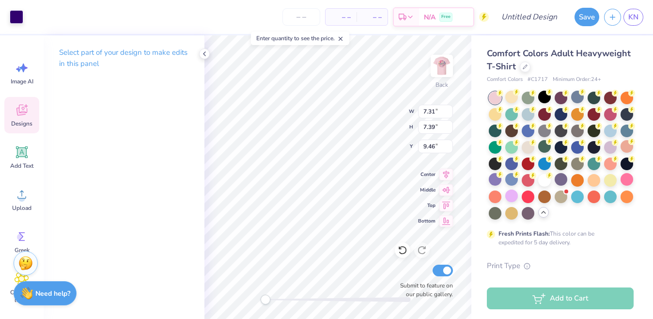
type input "7.31"
type input "7.39"
type input "9.46"
click at [18, 19] on div at bounding box center [17, 16] width 14 height 14
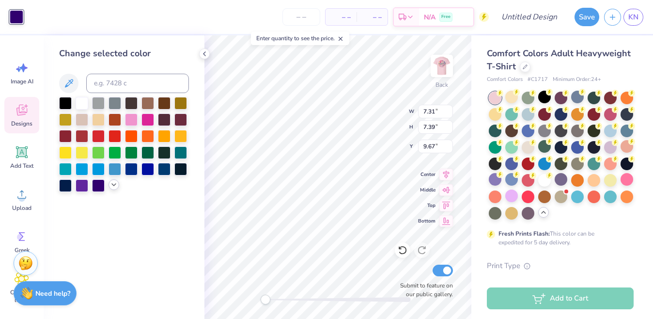
click at [110, 188] on icon at bounding box center [114, 185] width 8 height 8
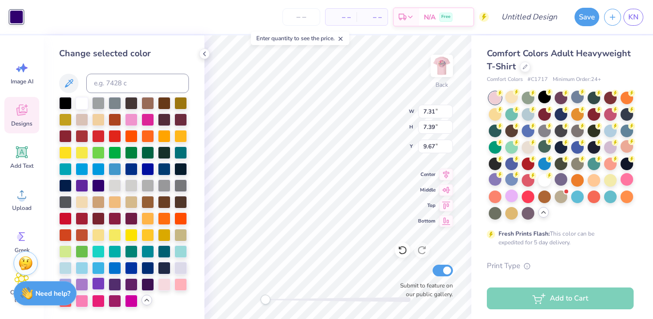
click at [103, 285] on div at bounding box center [98, 283] width 13 height 13
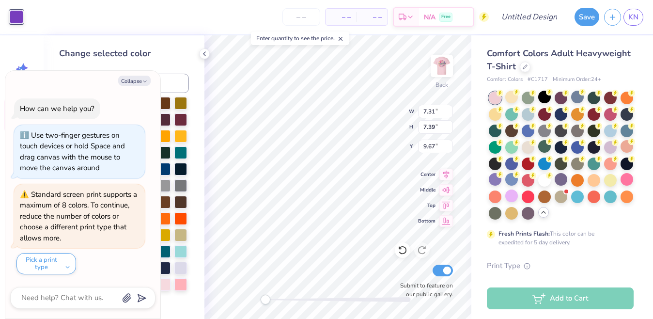
click at [15, 22] on div at bounding box center [17, 17] width 14 height 14
click at [140, 79] on button "Collapse" at bounding box center [134, 81] width 32 height 10
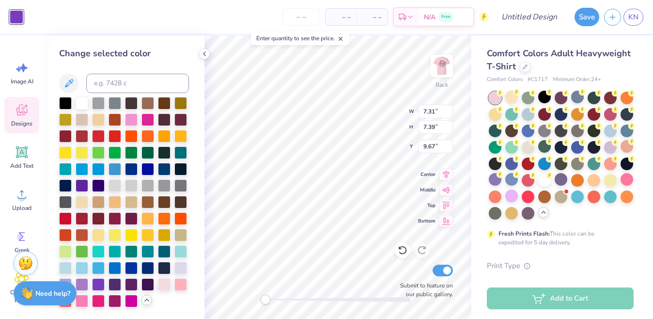
click at [14, 13] on div at bounding box center [17, 17] width 14 height 14
click at [18, 16] on div at bounding box center [17, 17] width 14 height 14
click at [84, 283] on div at bounding box center [82, 283] width 13 height 13
click at [167, 288] on div at bounding box center [164, 283] width 13 height 13
click at [103, 283] on div at bounding box center [98, 283] width 13 height 13
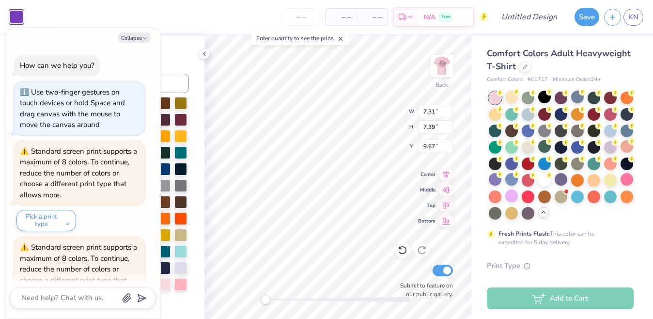
scroll to position [53, 0]
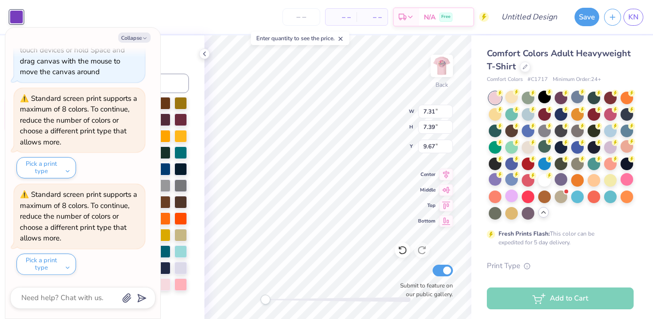
click at [18, 18] on div at bounding box center [17, 17] width 14 height 14
click at [143, 39] on icon "button" at bounding box center [145, 38] width 6 height 6
type textarea "x"
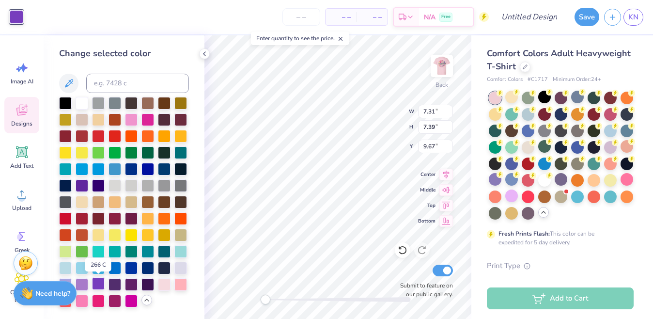
click at [94, 284] on div at bounding box center [98, 283] width 13 height 13
click at [101, 282] on div at bounding box center [98, 283] width 13 height 13
click at [81, 266] on div at bounding box center [82, 266] width 13 height 13
click at [182, 252] on div at bounding box center [180, 250] width 13 height 13
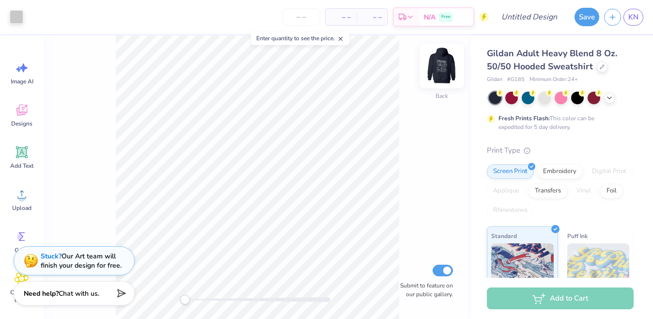
click at [443, 69] on img at bounding box center [441, 65] width 39 height 39
click at [443, 70] on img at bounding box center [441, 65] width 39 height 39
click at [602, 68] on div at bounding box center [601, 66] width 11 height 11
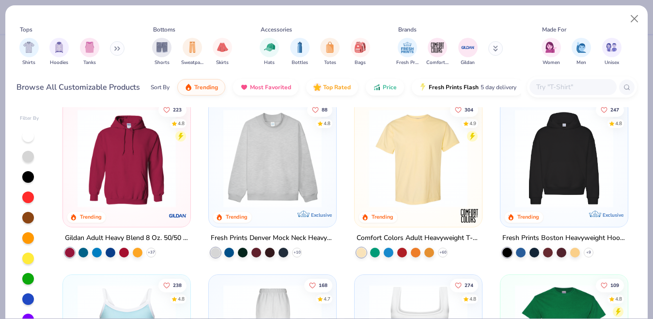
scroll to position [163, 0]
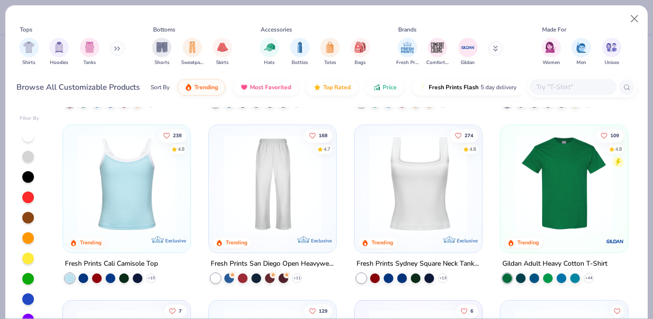
click at [117, 51] on button at bounding box center [117, 48] width 15 height 15
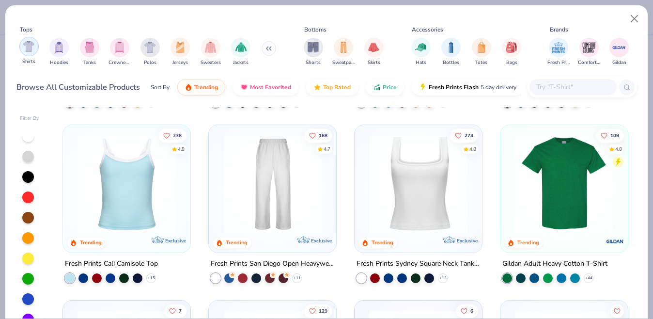
click at [33, 49] on img "filter for Shirts" at bounding box center [28, 46] width 11 height 11
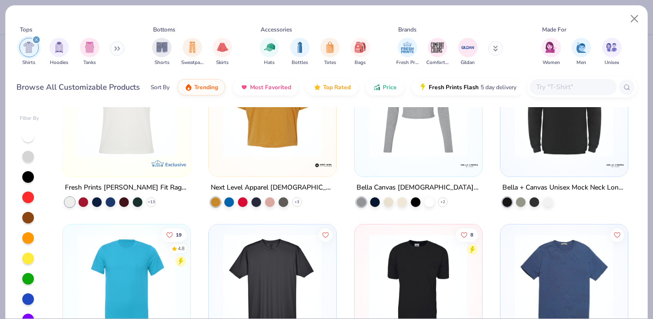
scroll to position [764, 0]
click at [89, 49] on img "filter for Tanks" at bounding box center [89, 46] width 11 height 11
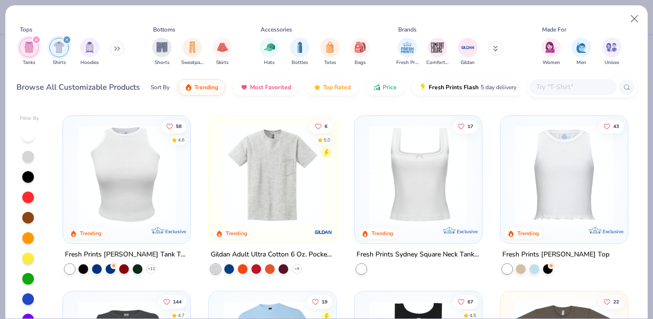
scroll to position [698, 0]
click at [615, 52] on div "filter for Unisex" at bounding box center [611, 46] width 19 height 19
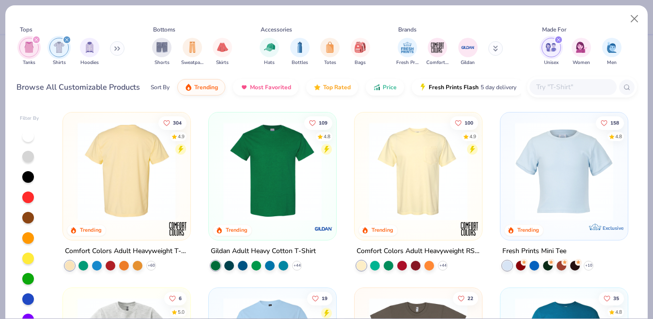
click at [159, 178] on img at bounding box center [127, 171] width 108 height 98
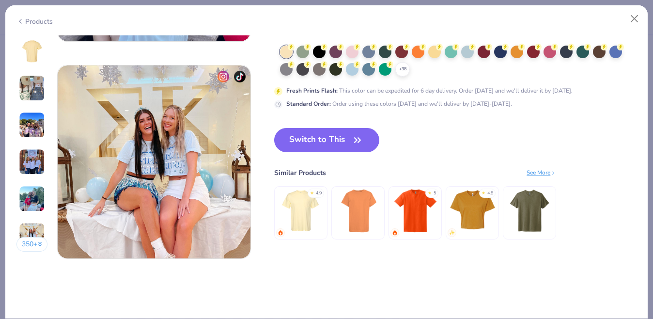
scroll to position [1260, 0]
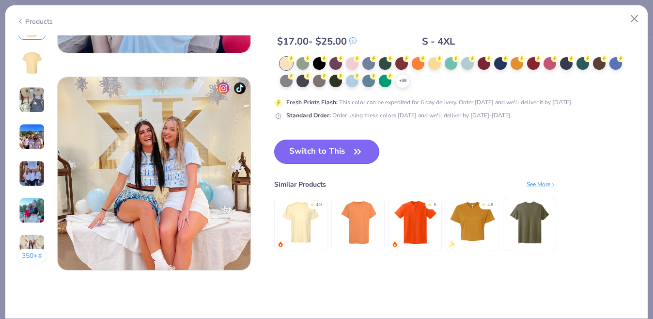
click at [348, 147] on button "Switch to This" at bounding box center [326, 151] width 105 height 24
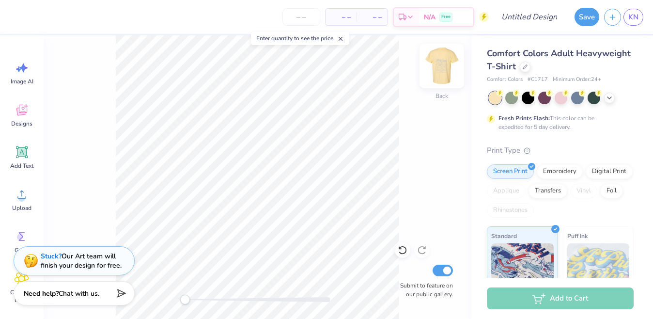
click at [437, 70] on img at bounding box center [441, 65] width 39 height 39
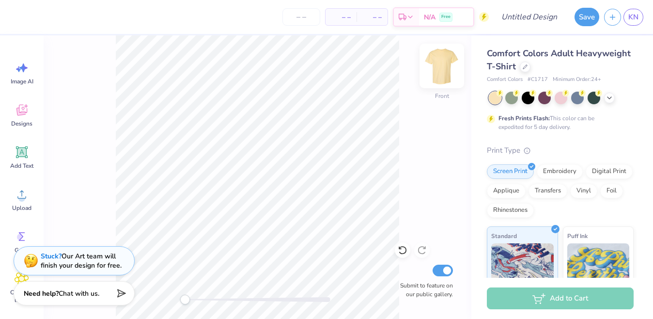
click at [441, 67] on img at bounding box center [441, 65] width 39 height 39
click at [609, 98] on icon at bounding box center [609, 97] width 8 height 8
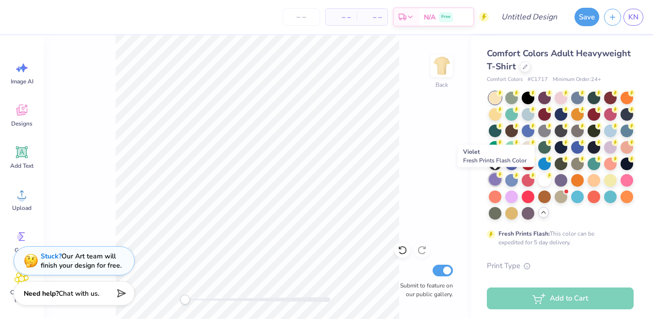
click at [495, 181] on div at bounding box center [494, 179] width 13 height 13
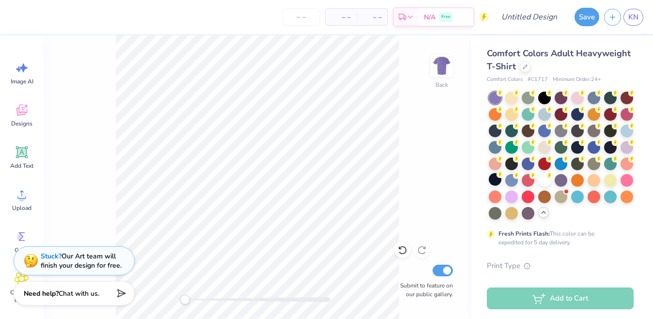
drag, startPoint x: 564, startPoint y: 181, endPoint x: 441, endPoint y: 134, distance: 131.6
click at [564, 181] on div at bounding box center [560, 180] width 13 height 13
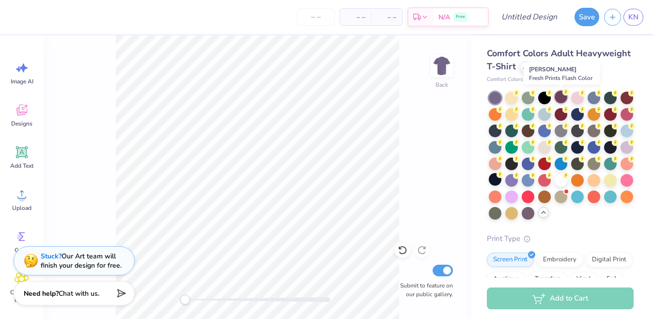
click at [562, 100] on div at bounding box center [560, 97] width 13 height 13
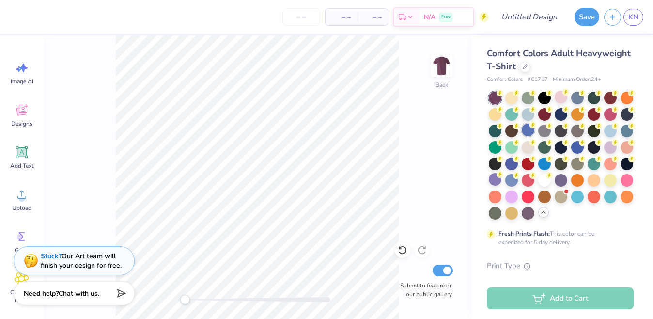
click at [530, 131] on div at bounding box center [527, 129] width 13 height 13
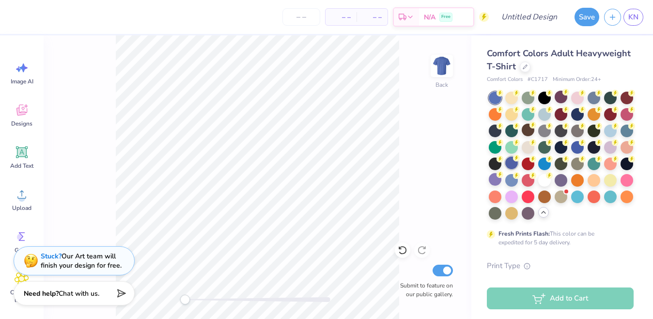
click at [515, 164] on div at bounding box center [511, 162] width 13 height 13
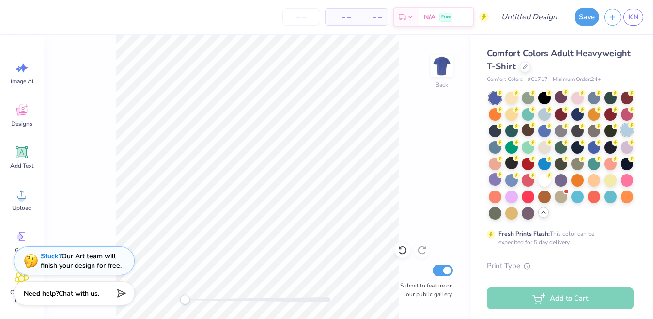
click at [627, 131] on div at bounding box center [626, 129] width 13 height 13
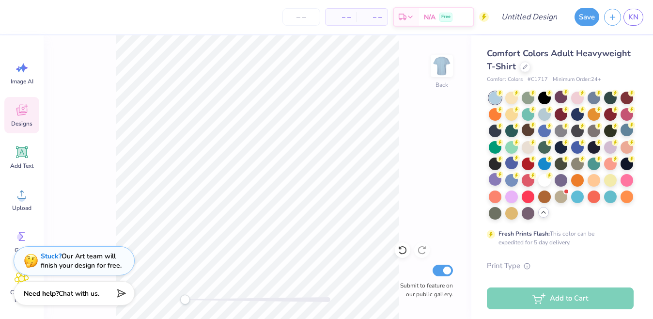
click at [25, 121] on span "Designs" at bounding box center [21, 124] width 21 height 8
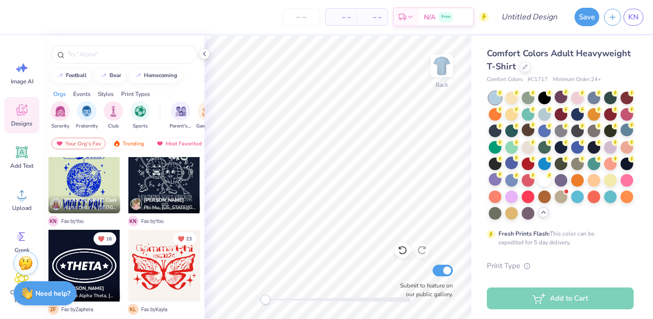
scroll to position [810, 0]
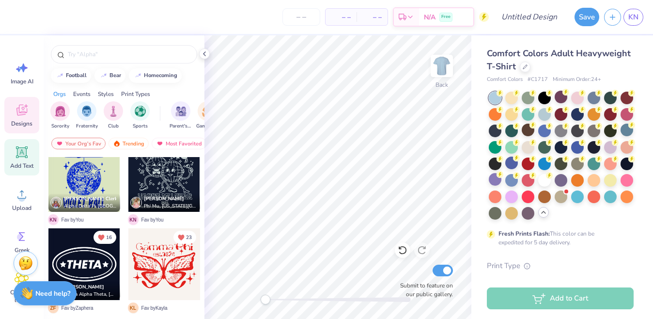
click at [21, 158] on icon at bounding box center [22, 152] width 15 height 15
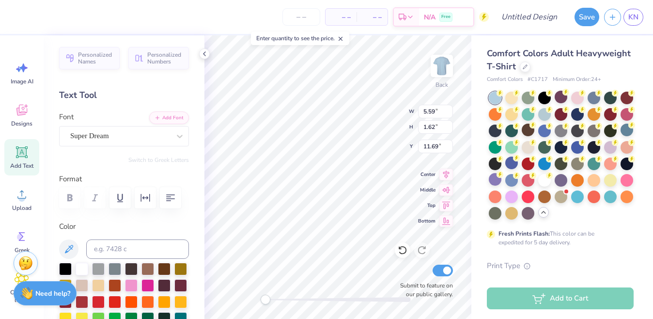
type textarea "DANCING"
click at [143, 140] on div "Super Dream" at bounding box center [120, 135] width 102 height 15
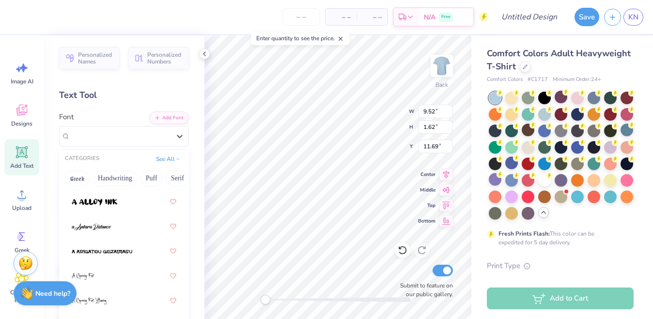
scroll to position [113, 0]
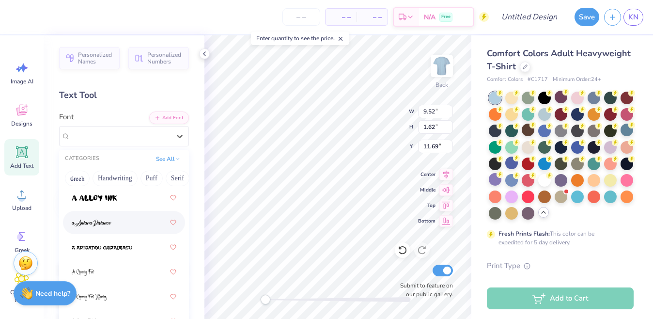
click at [116, 215] on div at bounding box center [124, 221] width 105 height 17
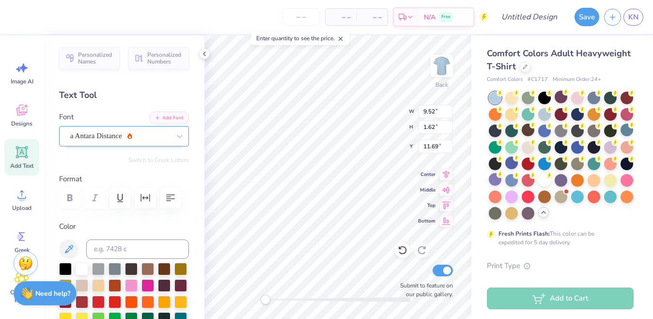
click at [149, 140] on div "a Antara Distance" at bounding box center [120, 135] width 102 height 15
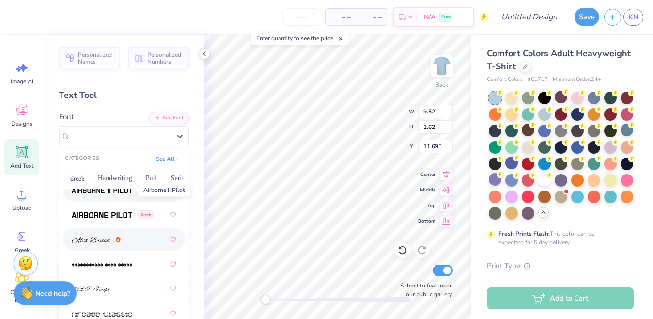
scroll to position [368, 0]
click at [97, 238] on img at bounding box center [91, 239] width 39 height 7
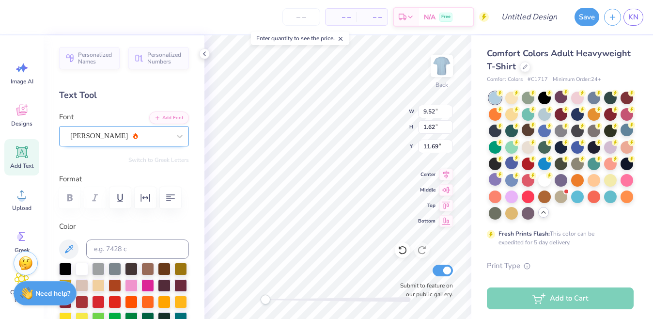
click at [140, 137] on div "Alex Brush" at bounding box center [120, 135] width 102 height 15
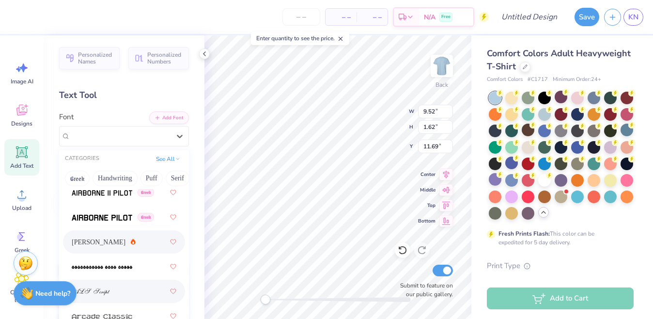
scroll to position [367, 0]
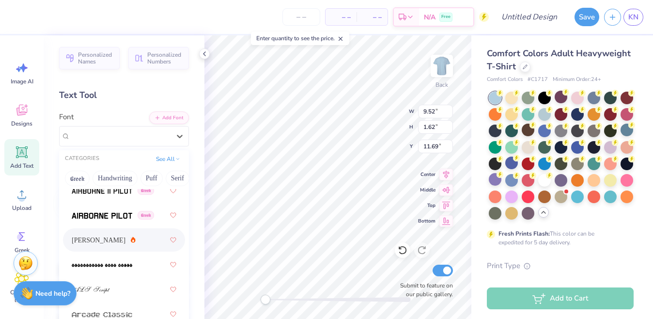
click at [117, 239] on div "Alex Brush" at bounding box center [124, 239] width 105 height 17
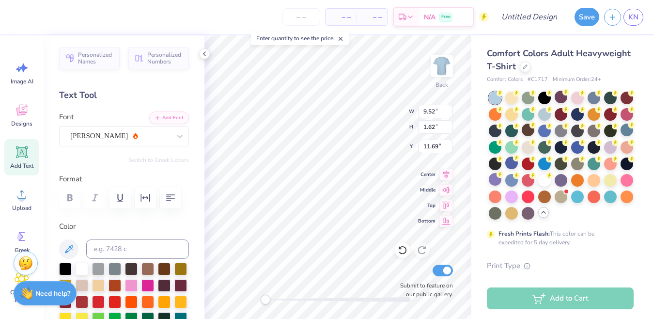
scroll to position [0, 0]
type textarea "Dancing"
click at [158, 138] on div "Alex Brush" at bounding box center [120, 135] width 102 height 15
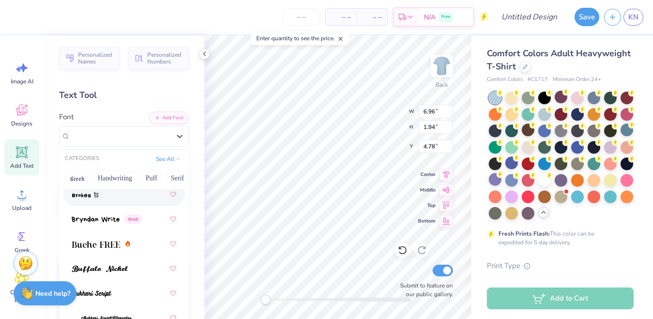
scroll to position [1276, 0]
click at [161, 157] on button "See All" at bounding box center [168, 158] width 30 height 10
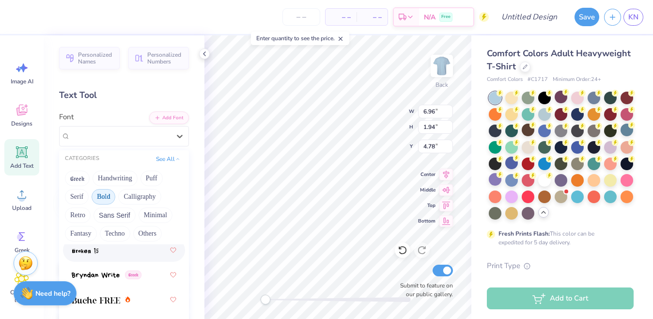
click at [107, 195] on button "Bold" at bounding box center [103, 196] width 24 height 15
click at [94, 254] on div at bounding box center [124, 247] width 105 height 17
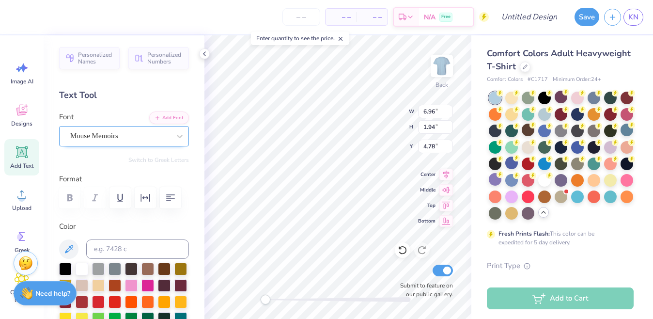
click at [152, 133] on div "Mouse Memoirs" at bounding box center [120, 135] width 102 height 15
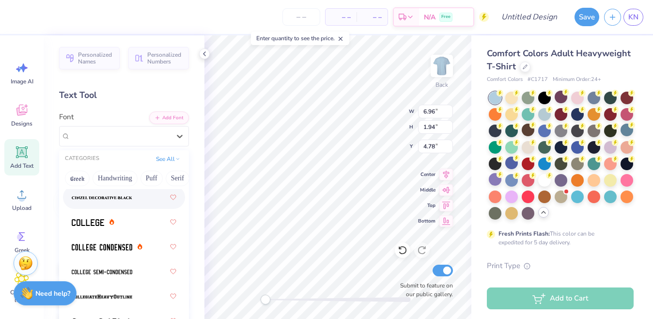
scroll to position [118, 0]
click at [118, 242] on span at bounding box center [102, 246] width 61 height 10
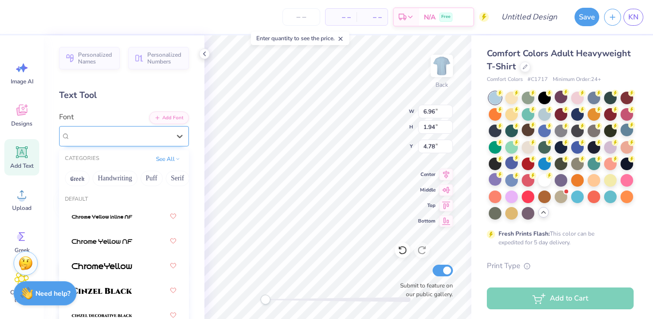
click at [161, 138] on div "College Condensed" at bounding box center [120, 135] width 102 height 15
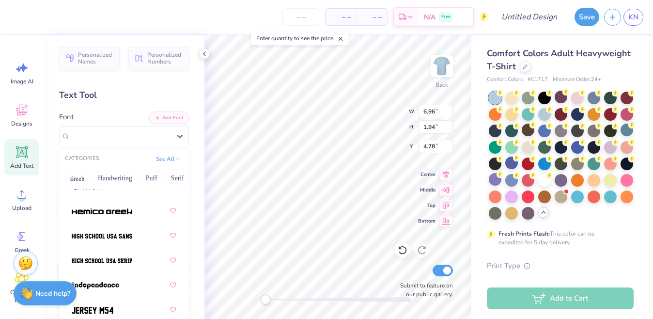
scroll to position [653, 0]
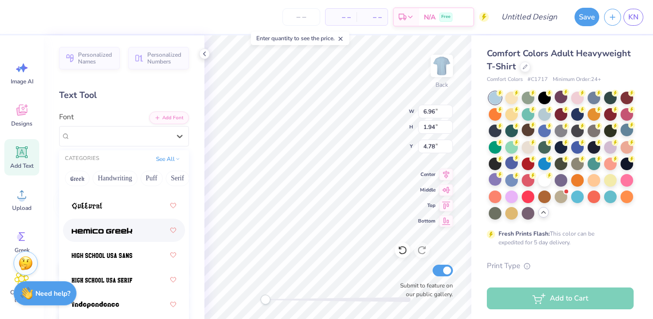
click at [102, 229] on img at bounding box center [102, 230] width 61 height 7
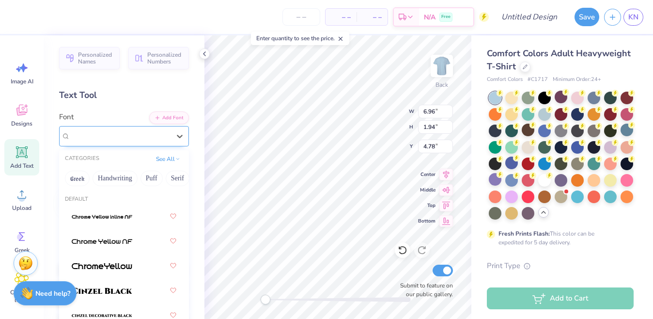
click at [158, 136] on div "Hemico Greek Greek" at bounding box center [120, 135] width 102 height 15
click at [163, 161] on button "See All" at bounding box center [168, 158] width 30 height 10
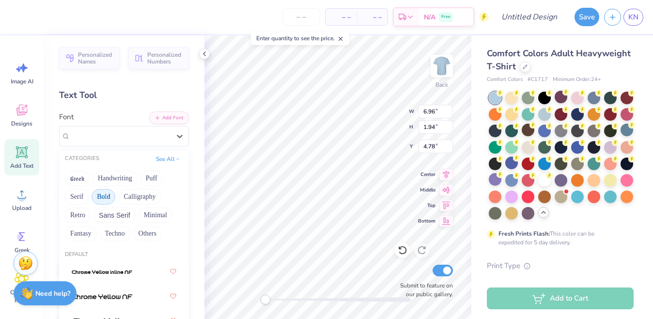
click at [103, 194] on button "Bold" at bounding box center [103, 196] width 24 height 15
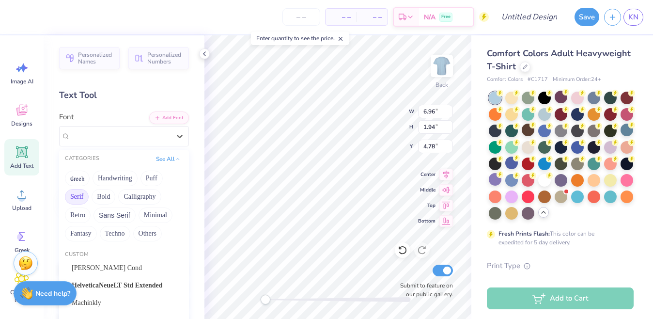
click at [77, 197] on button "Serif" at bounding box center [77, 196] width 24 height 15
click at [149, 216] on button "Minimal" at bounding box center [155, 214] width 34 height 15
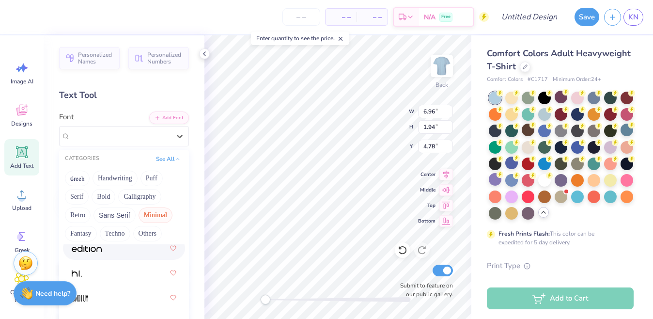
scroll to position [244, 0]
click at [98, 257] on div at bounding box center [124, 248] width 105 height 17
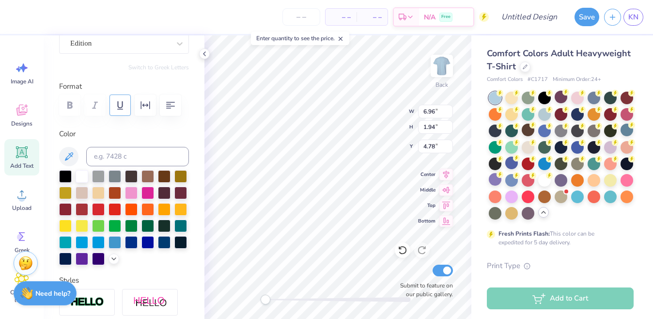
scroll to position [105, 0]
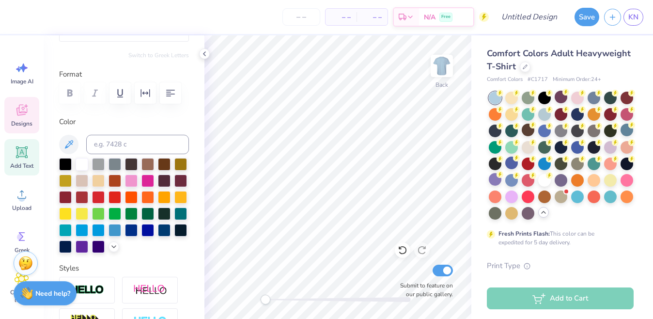
click at [22, 112] on icon at bounding box center [22, 110] width 15 height 15
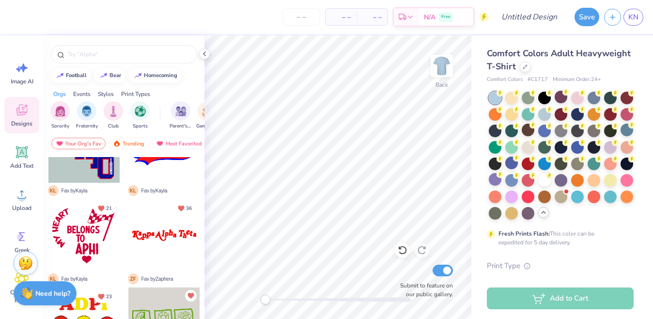
scroll to position [1123, 0]
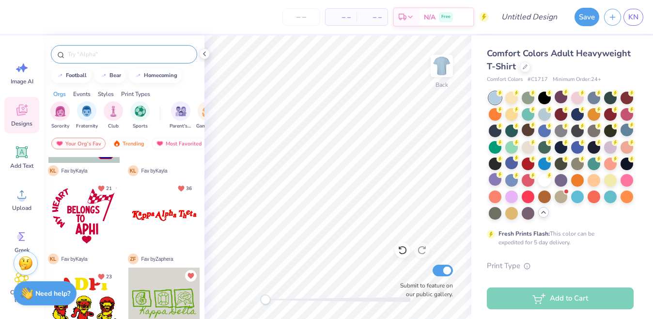
click at [116, 56] on input "text" at bounding box center [129, 54] width 124 height 10
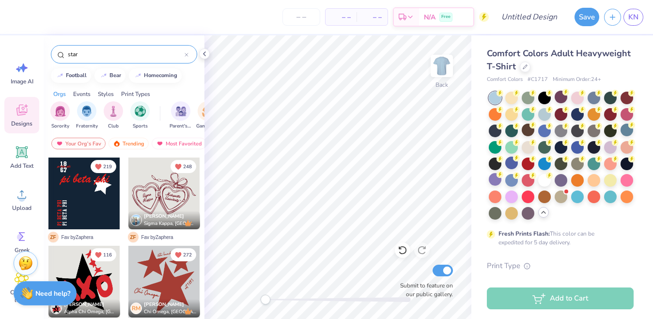
type input "star"
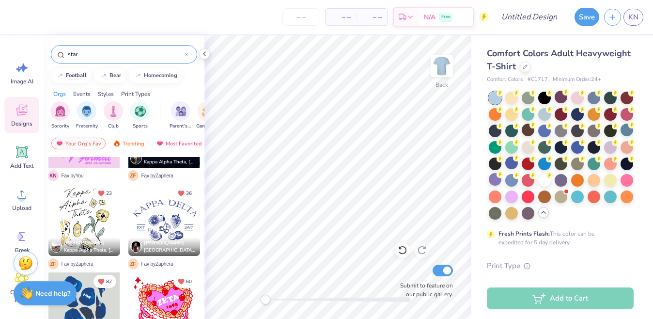
scroll to position [507, 0]
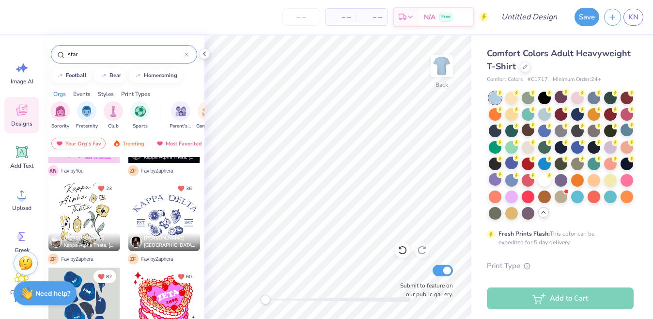
click at [188, 55] on icon at bounding box center [186, 55] width 4 height 4
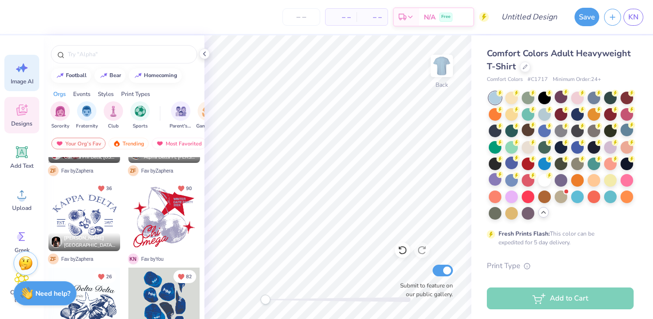
click at [26, 76] on div "Image AI" at bounding box center [21, 73] width 35 height 36
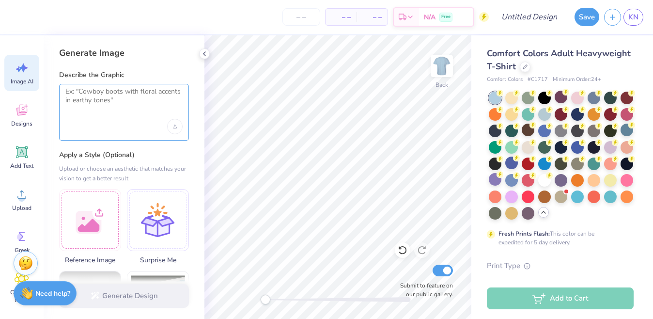
click at [103, 109] on textarea at bounding box center [123, 99] width 117 height 24
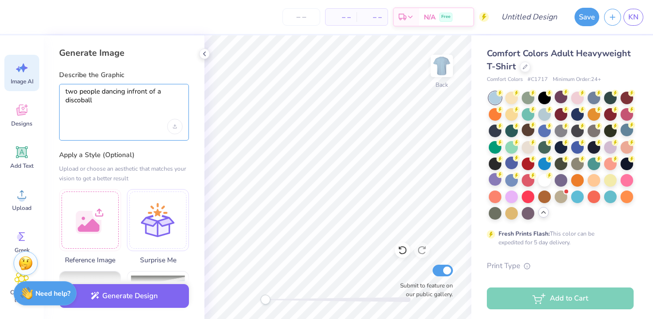
click at [101, 91] on textarea "two people dancing infront of a discoball" at bounding box center [123, 99] width 117 height 24
click at [108, 90] on textarea "two people balcked out dancing infront of a discoball" at bounding box center [123, 99] width 117 height 24
click at [138, 102] on textarea "two people blacked out dancing infront of a discoball" at bounding box center [123, 99] width 117 height 24
click at [100, 100] on textarea "two people blacked out dancing infront of a discoball" at bounding box center [123, 99] width 117 height 24
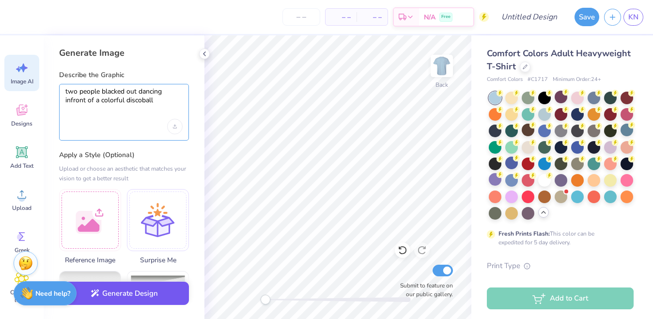
type textarea "two people blacked out dancing infront of a colorful discoball"
click at [123, 291] on button "Generate Design" at bounding box center [124, 293] width 130 height 24
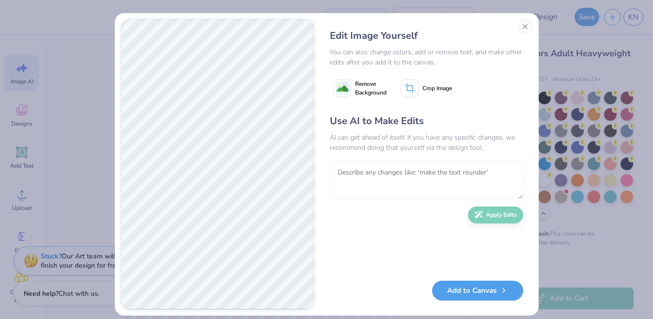
click at [374, 184] on textarea at bounding box center [426, 180] width 193 height 38
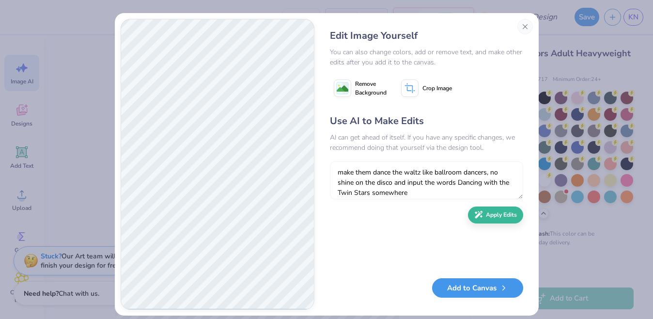
type textarea "make them dance the waltz like ballroom dancers, no shine on the disco and inpu…"
click at [480, 288] on button "Add to Canvas" at bounding box center [477, 288] width 91 height 20
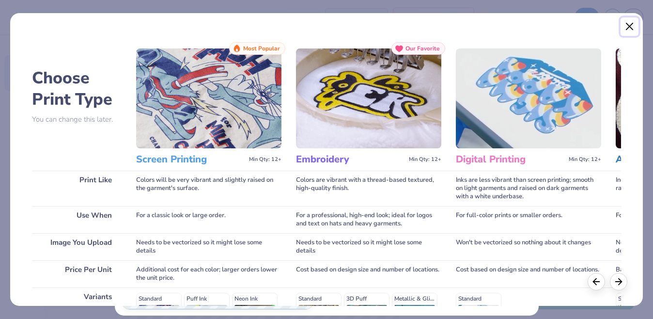
click at [634, 32] on button "Close" at bounding box center [629, 26] width 18 height 18
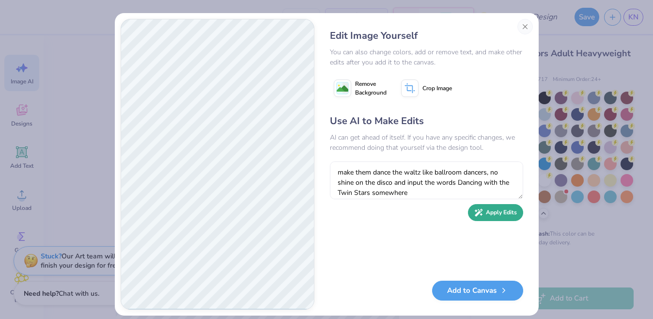
click at [485, 211] on button "Apply Edits" at bounding box center [495, 212] width 55 height 17
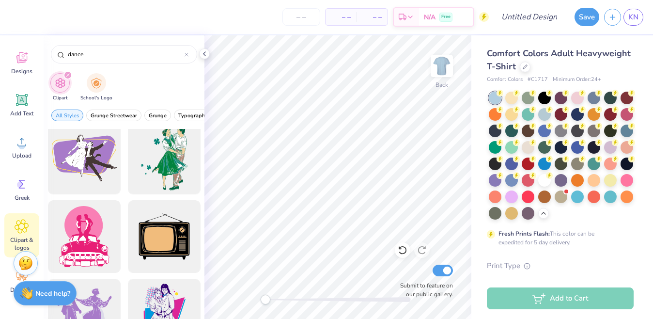
scroll to position [1192, 0]
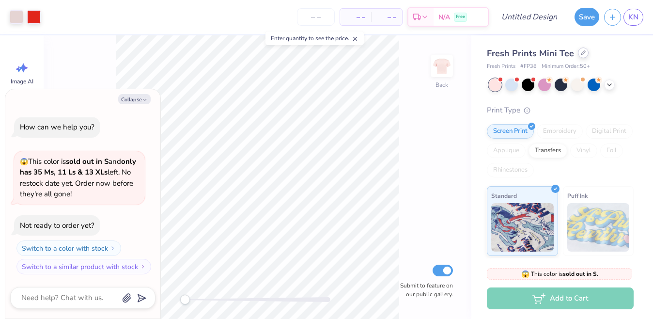
click at [581, 56] on div at bounding box center [582, 52] width 11 height 11
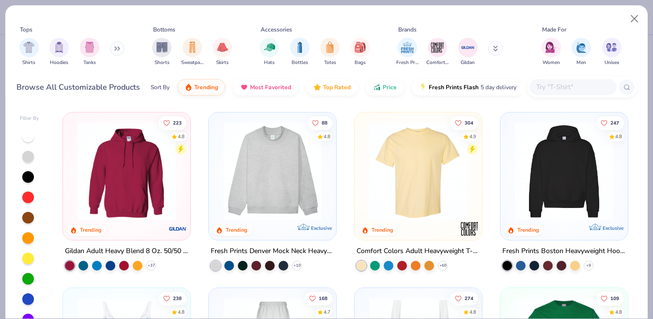
scroll to position [24, 0]
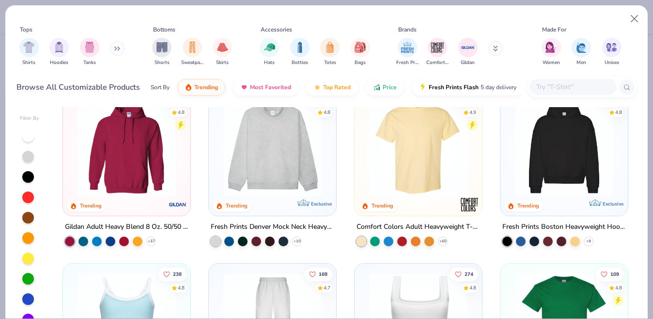
click at [117, 50] on icon at bounding box center [117, 48] width 6 height 5
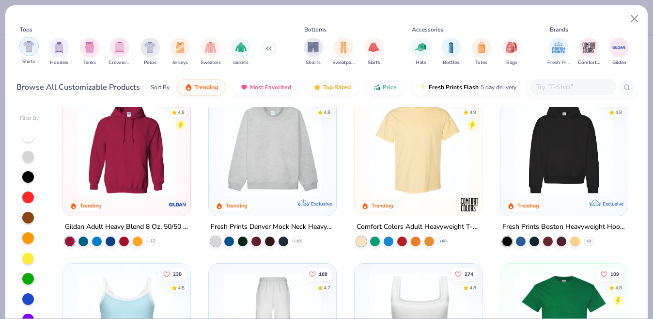
click at [32, 47] on img "filter for Shirts" at bounding box center [28, 46] width 11 height 11
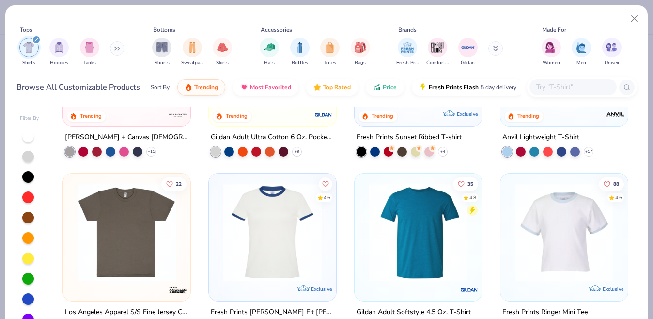
scroll to position [357, 0]
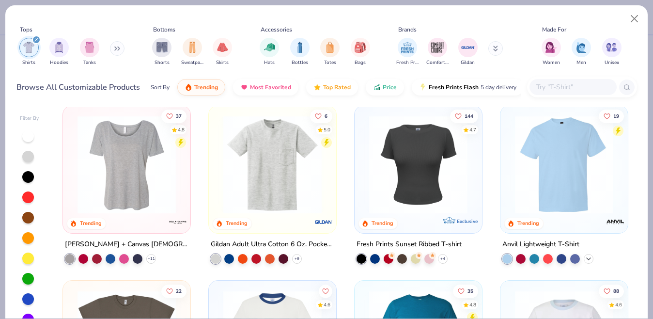
click at [591, 258] on icon at bounding box center [588, 258] width 8 height 8
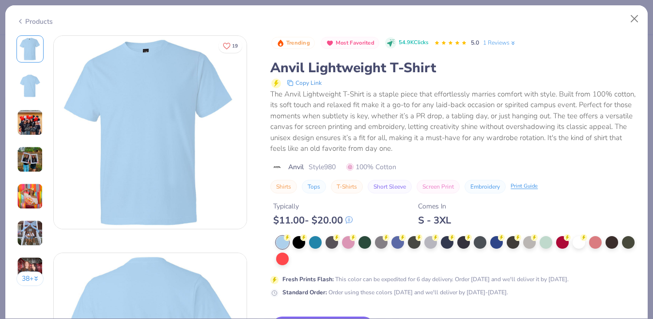
click at [29, 193] on img at bounding box center [30, 196] width 26 height 26
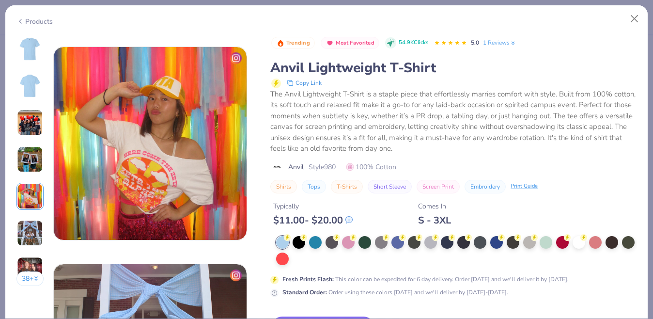
scroll to position [867, 0]
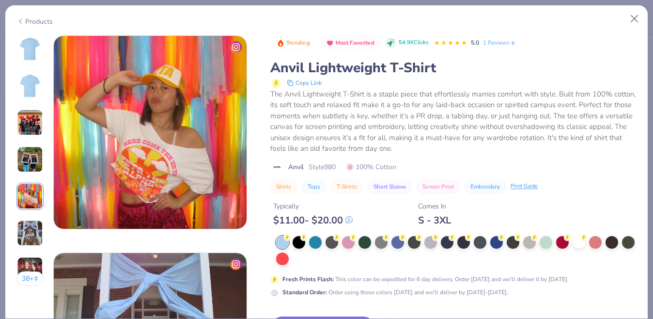
click at [31, 167] on img at bounding box center [30, 159] width 26 height 26
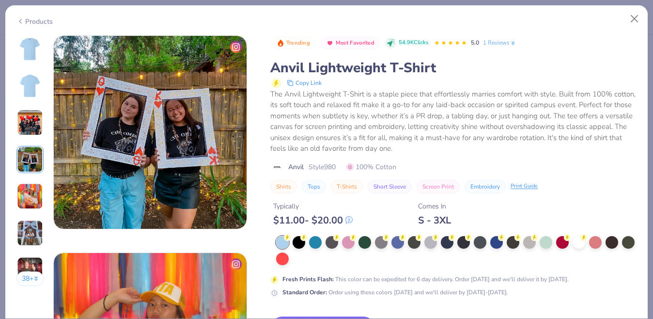
scroll to position [651, 0]
click at [36, 125] on img at bounding box center [30, 122] width 26 height 26
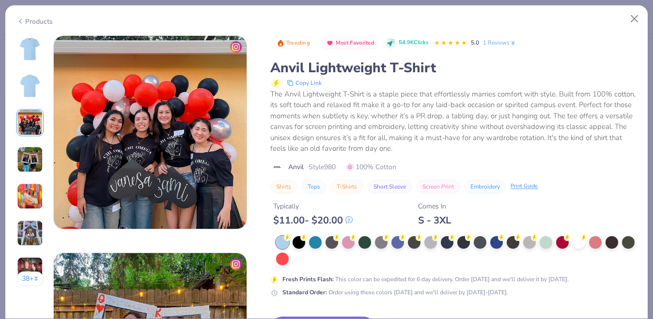
scroll to position [434, 0]
click at [35, 240] on img at bounding box center [30, 233] width 26 height 26
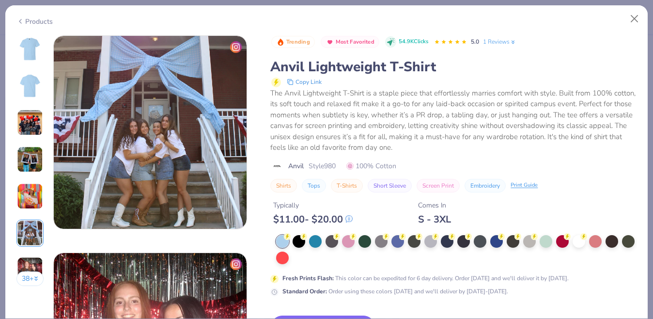
click at [34, 259] on img at bounding box center [30, 270] width 26 height 26
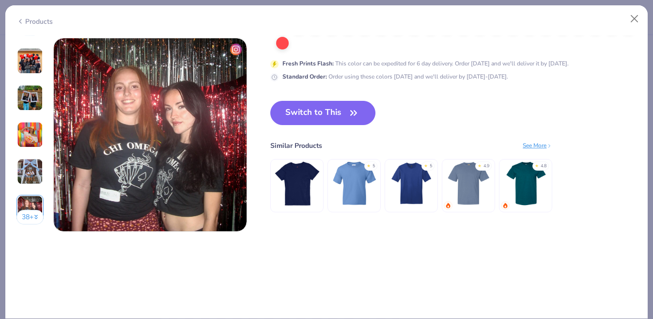
scroll to position [1301, 0]
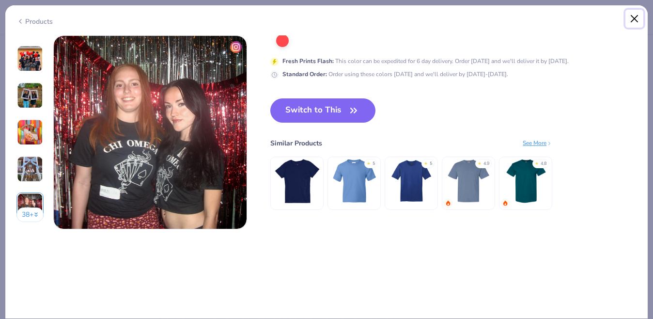
click at [637, 16] on button "Close" at bounding box center [634, 19] width 18 height 18
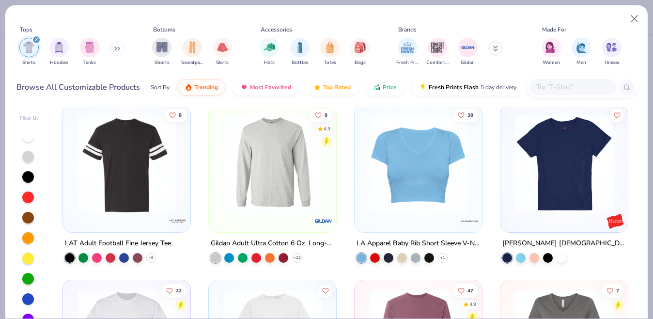
scroll to position [1568, 0]
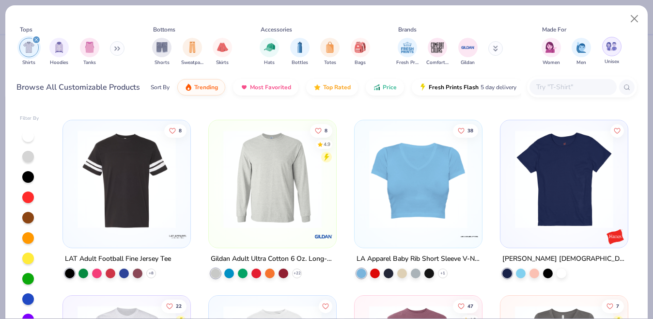
click at [610, 52] on div "filter for Unisex" at bounding box center [611, 46] width 19 height 19
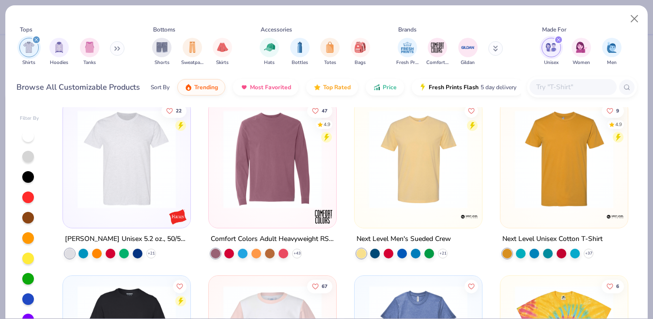
scroll to position [888, 0]
click at [444, 254] on icon at bounding box center [443, 253] width 8 height 8
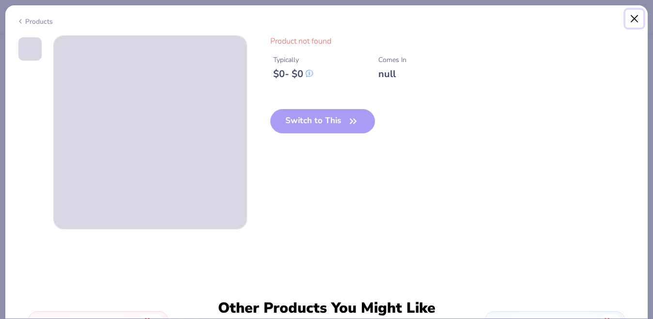
click at [637, 19] on button "Close" at bounding box center [634, 19] width 18 height 18
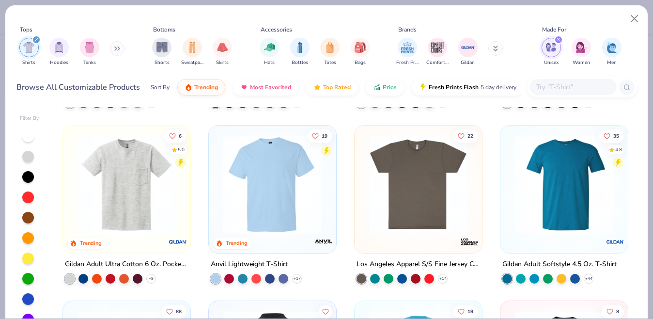
scroll to position [147, 0]
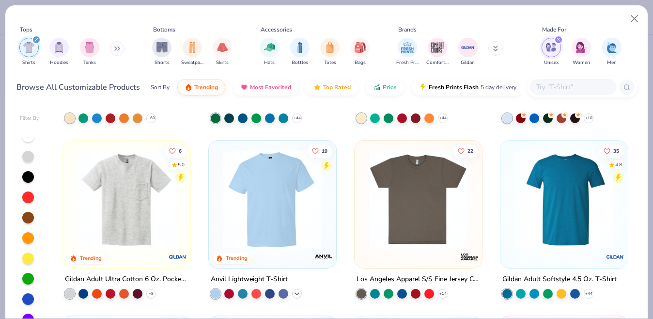
click at [296, 292] on icon at bounding box center [297, 293] width 8 height 8
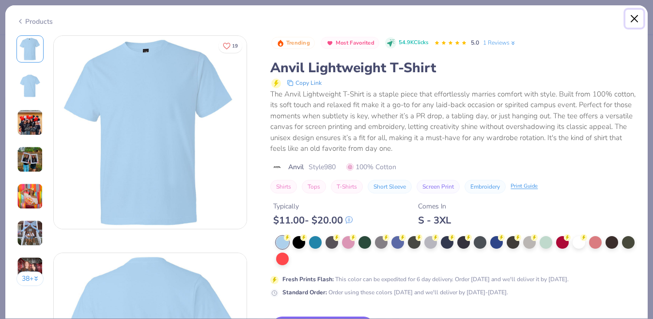
click at [632, 25] on button "Close" at bounding box center [634, 19] width 18 height 18
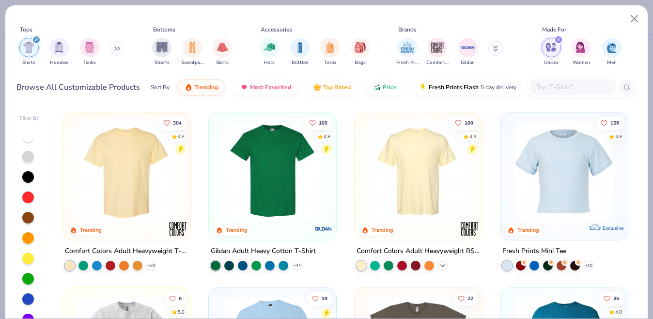
click at [445, 262] on icon at bounding box center [443, 265] width 8 height 8
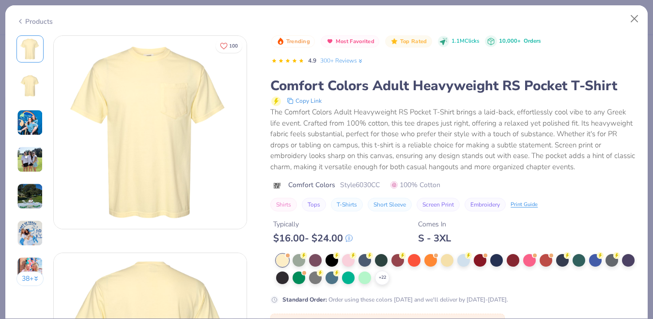
click at [32, 161] on img at bounding box center [30, 159] width 26 height 26
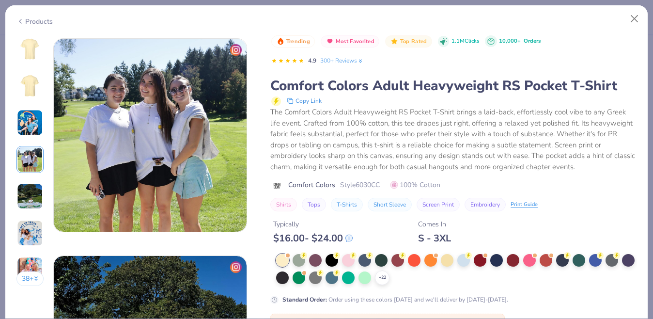
scroll to position [651, 0]
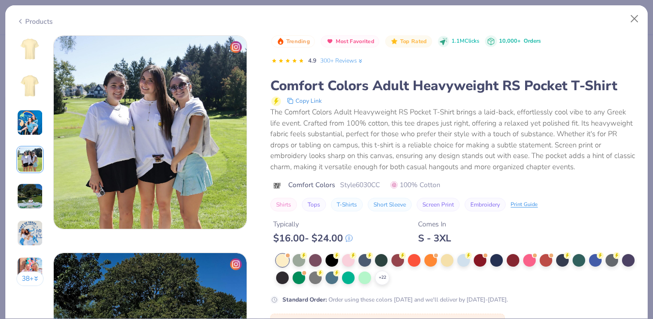
click at [35, 129] on img at bounding box center [30, 122] width 26 height 26
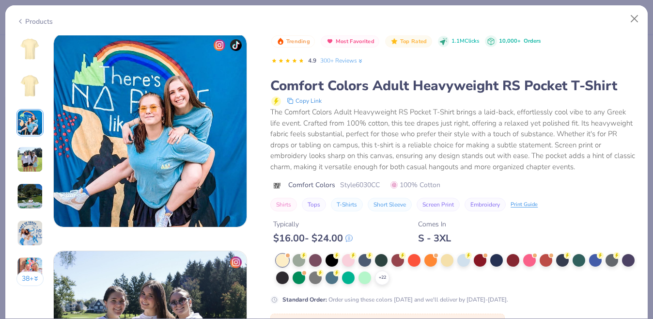
scroll to position [434, 0]
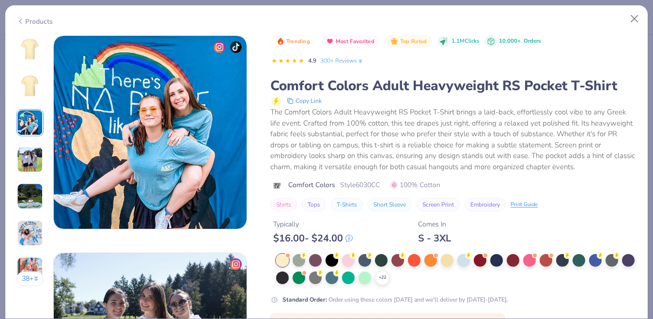
click at [33, 233] on img at bounding box center [30, 233] width 26 height 26
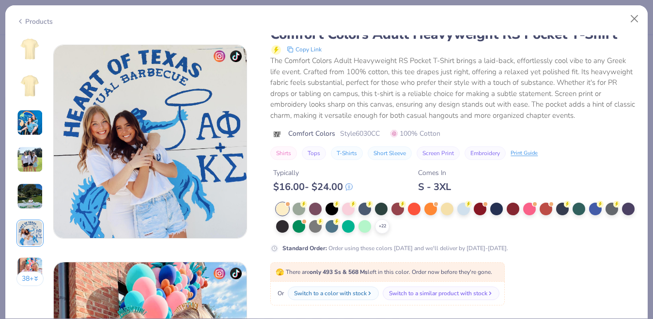
scroll to position [1084, 0]
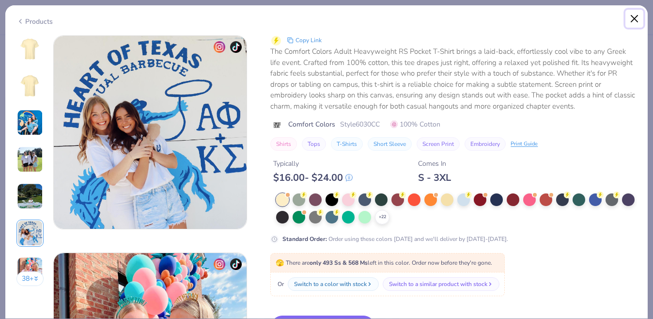
click at [637, 22] on button "Close" at bounding box center [634, 19] width 18 height 18
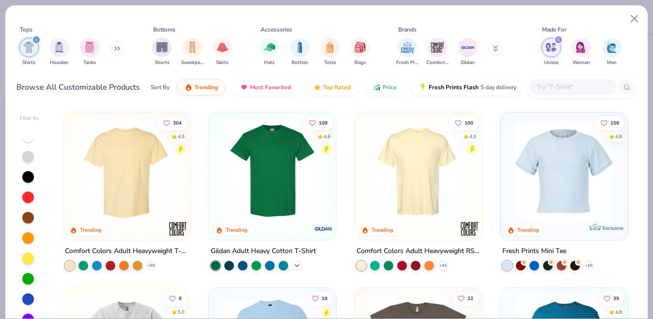
click at [298, 266] on icon at bounding box center [297, 265] width 8 height 8
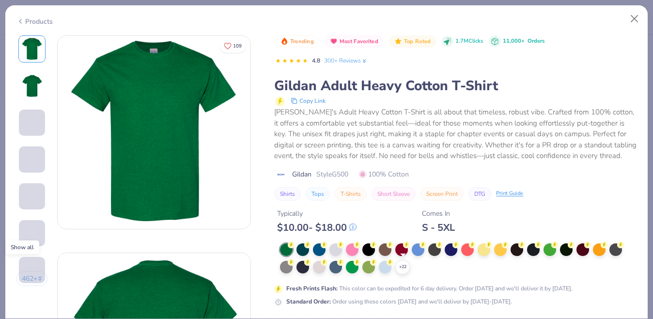
click at [0, 0] on icon at bounding box center [0, 0] width 0 height 0
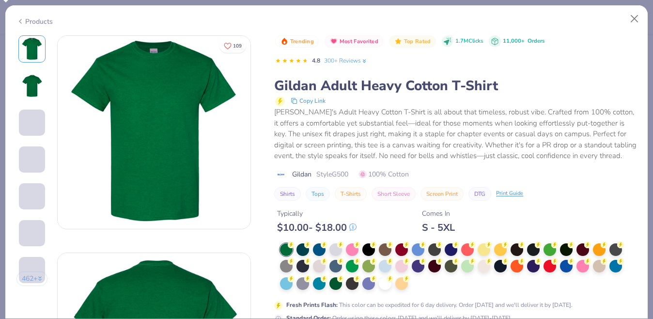
scroll to position [30, 0]
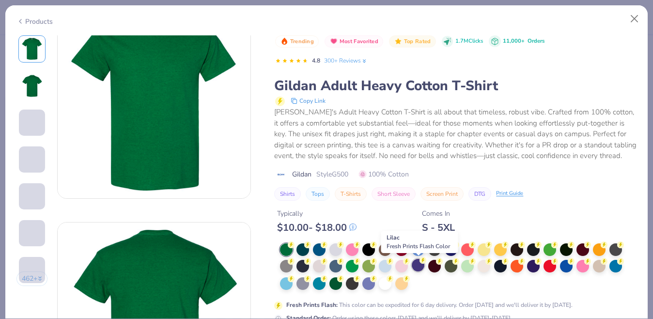
click at [417, 266] on div at bounding box center [417, 264] width 13 height 13
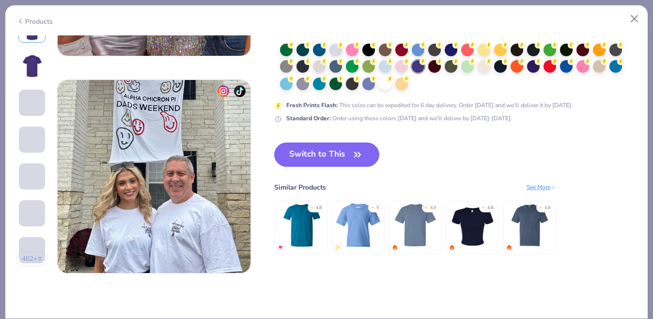
scroll to position [1262, 0]
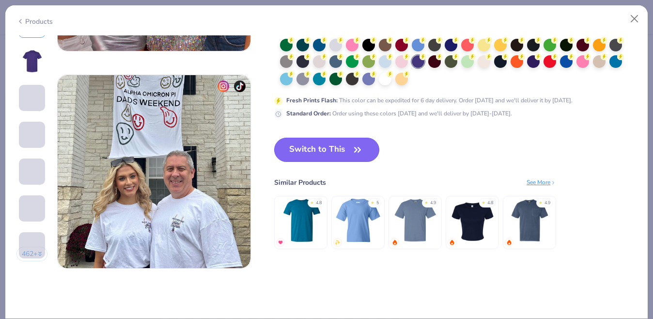
click at [311, 147] on button "Switch to This" at bounding box center [326, 149] width 105 height 24
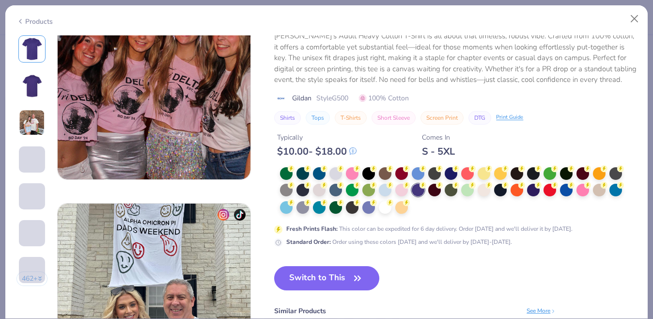
scroll to position [1046, 0]
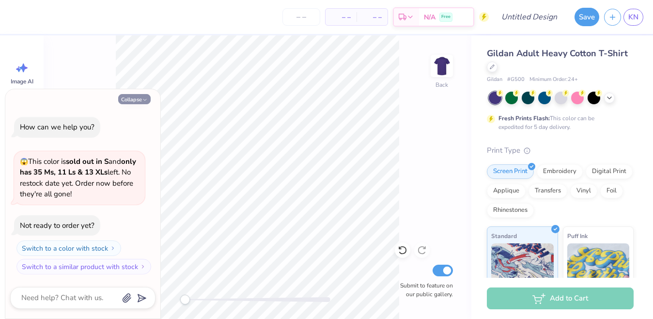
click at [135, 99] on button "Collapse" at bounding box center [134, 99] width 32 height 10
type textarea "x"
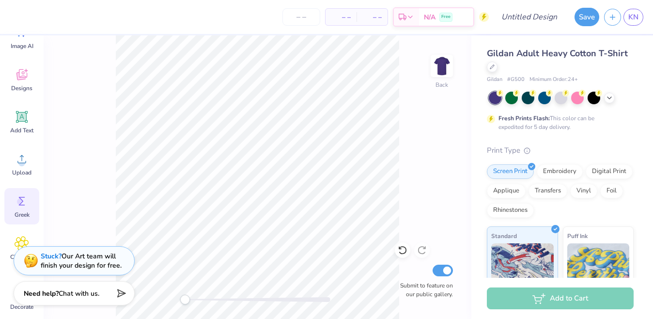
scroll to position [39, 0]
click at [22, 209] on span "Greek" at bounding box center [22, 211] width 15 height 8
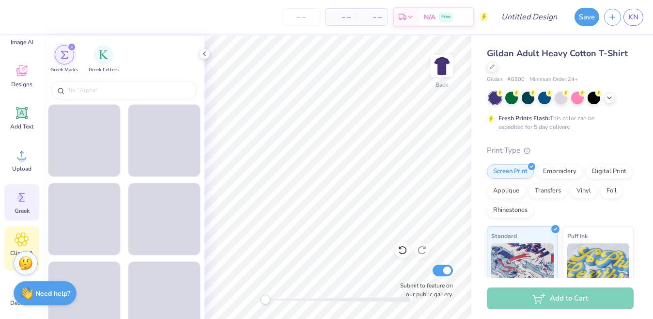
click at [24, 239] on icon at bounding box center [22, 239] width 6 height 6
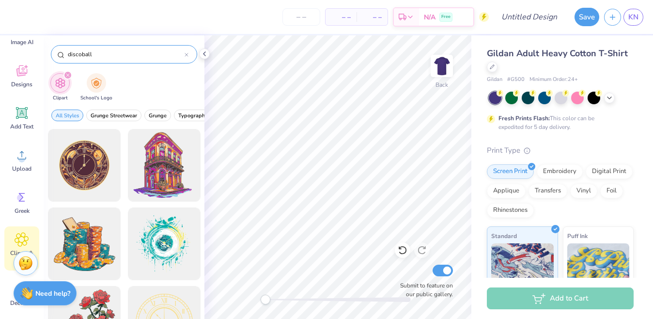
type input "discoball"
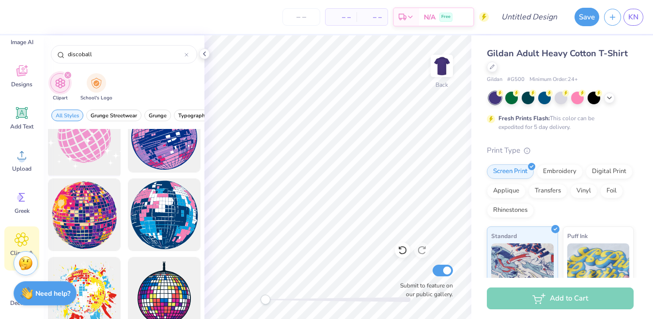
scroll to position [0, 0]
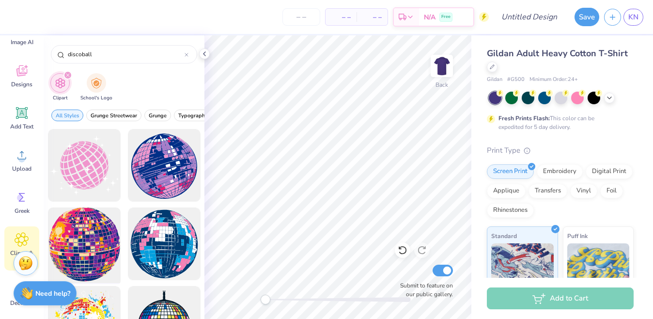
click at [101, 257] on div at bounding box center [84, 244] width 80 height 80
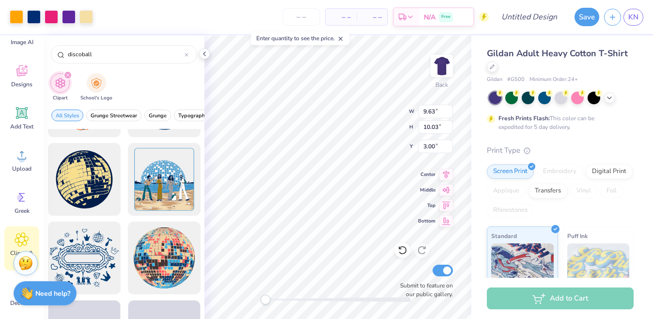
scroll to position [565, 0]
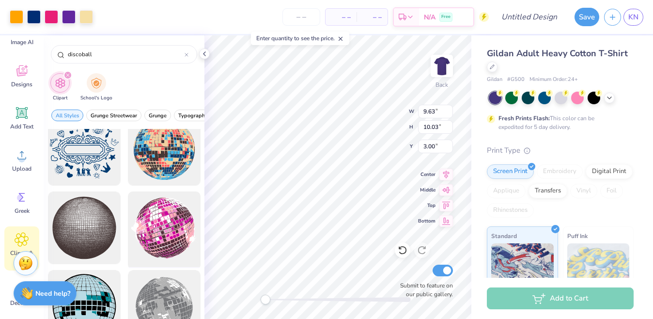
click at [164, 238] on div at bounding box center [164, 228] width 80 height 80
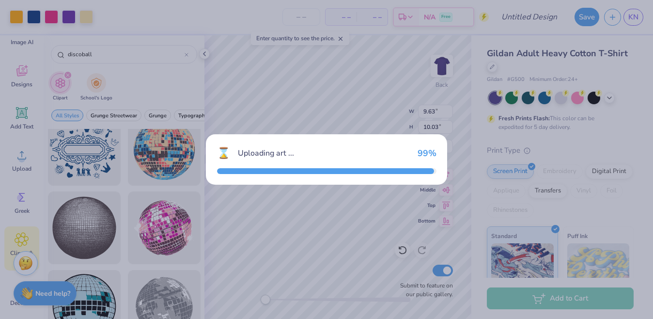
type input "15.00"
type input "13.73"
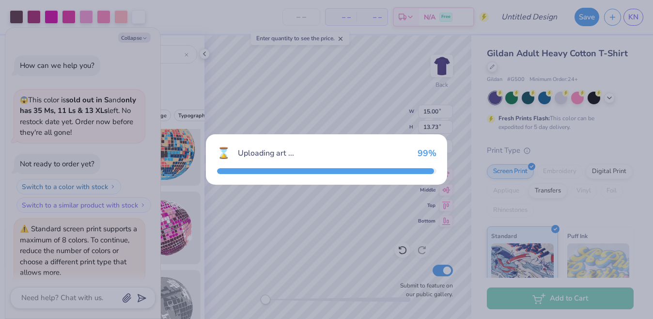
scroll to position [34, 0]
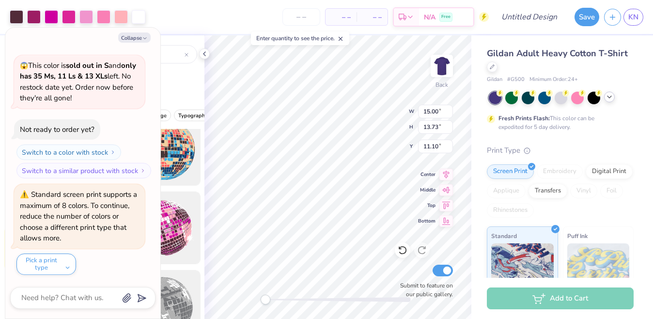
click at [607, 98] on icon at bounding box center [609, 97] width 8 height 8
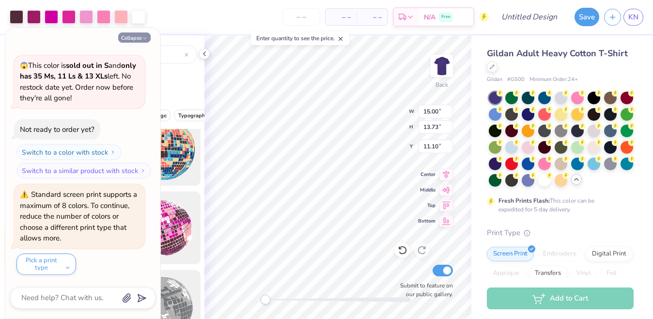
click at [140, 38] on button "Collapse" at bounding box center [134, 37] width 32 height 10
type textarea "x"
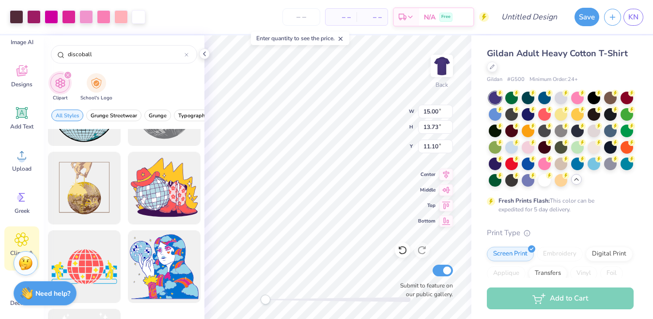
scroll to position [749, 0]
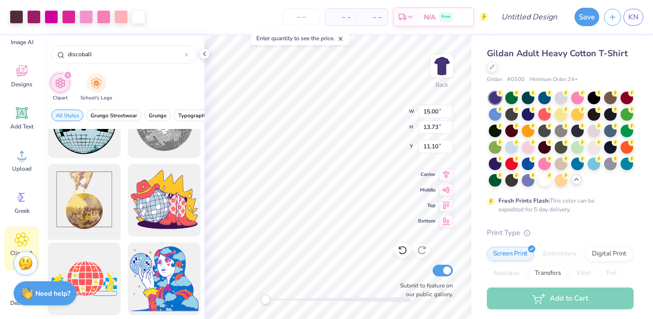
click at [85, 211] on div at bounding box center [84, 200] width 80 height 80
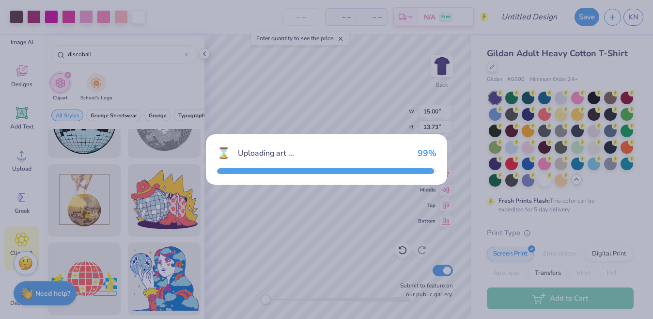
type input "15.48"
type input "3.00"
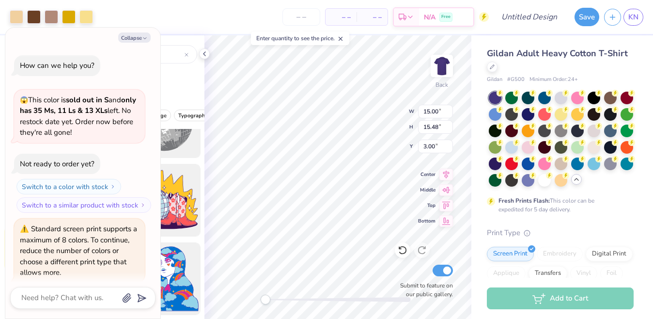
scroll to position [131, 0]
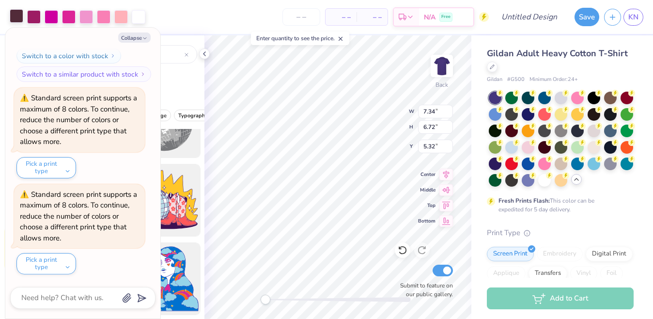
click at [18, 19] on div at bounding box center [17, 16] width 14 height 14
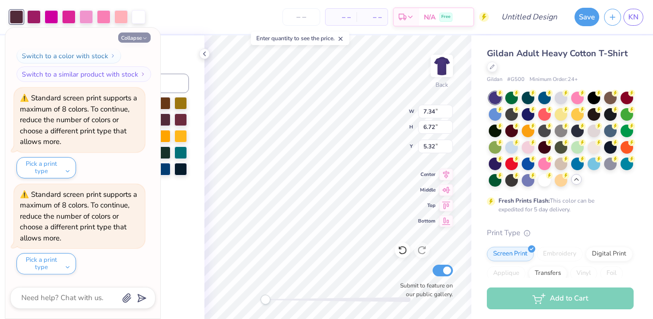
click at [142, 37] on icon "button" at bounding box center [145, 38] width 6 height 6
type textarea "x"
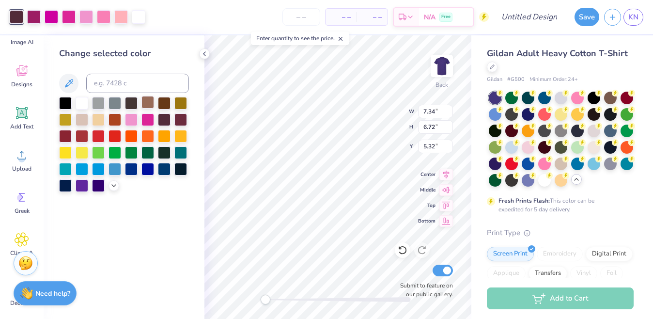
click at [151, 103] on div at bounding box center [147, 102] width 13 height 13
click at [182, 106] on div at bounding box center [180, 102] width 13 height 13
click at [163, 103] on div at bounding box center [164, 102] width 13 height 13
click at [33, 16] on div at bounding box center [34, 16] width 14 height 14
click at [115, 185] on icon at bounding box center [114, 185] width 8 height 8
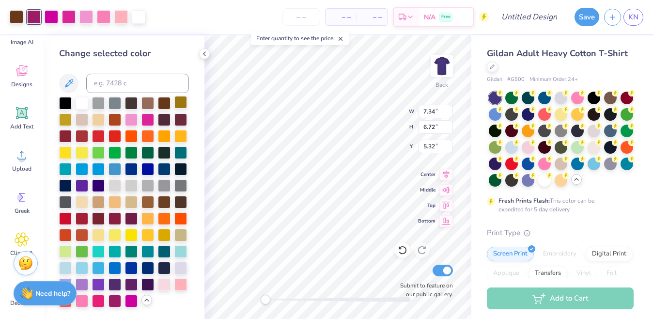
click at [181, 105] on div at bounding box center [180, 102] width 13 height 13
click at [48, 21] on div at bounding box center [52, 16] width 14 height 14
click at [67, 120] on div at bounding box center [65, 118] width 13 height 13
click at [69, 153] on div at bounding box center [65, 151] width 13 height 13
click at [84, 153] on div at bounding box center [82, 151] width 13 height 13
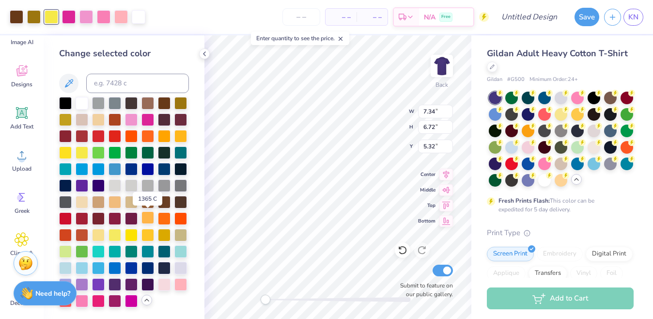
click at [149, 222] on div at bounding box center [147, 217] width 13 height 13
click at [151, 236] on div at bounding box center [147, 234] width 13 height 13
click at [133, 232] on div at bounding box center [131, 234] width 13 height 13
click at [82, 202] on div at bounding box center [82, 201] width 13 height 13
click at [104, 203] on div at bounding box center [98, 201] width 13 height 13
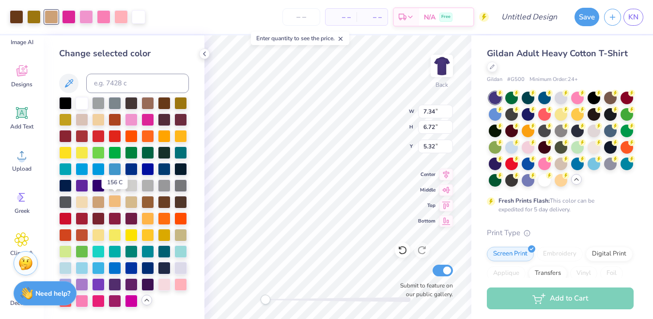
click at [120, 204] on div at bounding box center [114, 201] width 13 height 13
click at [180, 136] on div at bounding box center [180, 135] width 13 height 13
click at [114, 198] on div at bounding box center [114, 201] width 13 height 13
click at [73, 17] on div at bounding box center [69, 16] width 14 height 14
click at [182, 137] on div at bounding box center [180, 135] width 13 height 13
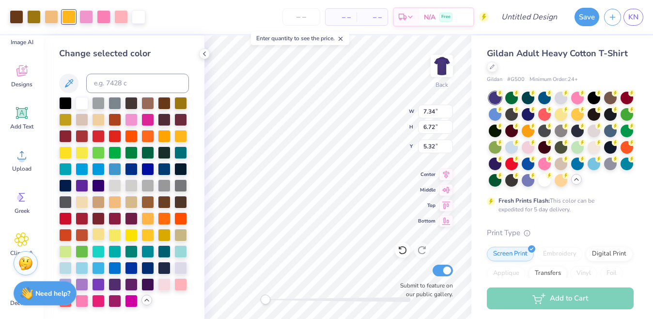
click at [98, 233] on div at bounding box center [98, 234] width 13 height 13
click at [81, 17] on div at bounding box center [86, 16] width 14 height 14
click at [132, 235] on div at bounding box center [131, 234] width 13 height 13
click at [152, 237] on div at bounding box center [147, 234] width 13 height 13
click at [99, 18] on div at bounding box center [104, 16] width 14 height 14
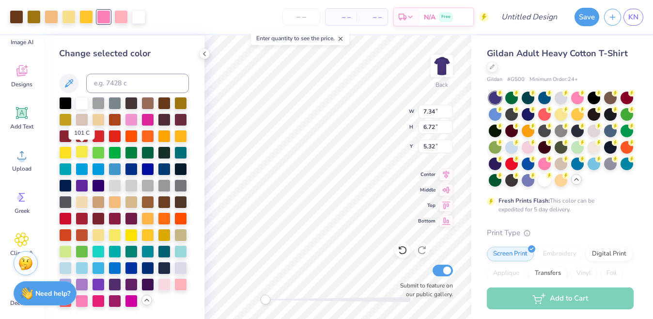
click at [80, 152] on div at bounding box center [82, 151] width 13 height 13
click at [122, 17] on div at bounding box center [121, 16] width 14 height 14
click at [182, 139] on div at bounding box center [180, 135] width 13 height 13
click at [151, 104] on div at bounding box center [147, 102] width 13 height 13
click at [164, 106] on div at bounding box center [164, 102] width 13 height 13
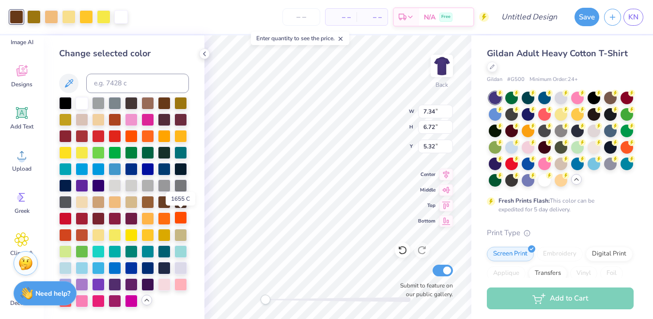
click at [181, 219] on div at bounding box center [180, 217] width 13 height 13
click at [154, 219] on div at bounding box center [147, 217] width 13 height 13
click at [118, 119] on div at bounding box center [114, 118] width 13 height 13
click at [166, 104] on div at bounding box center [164, 102] width 13 height 13
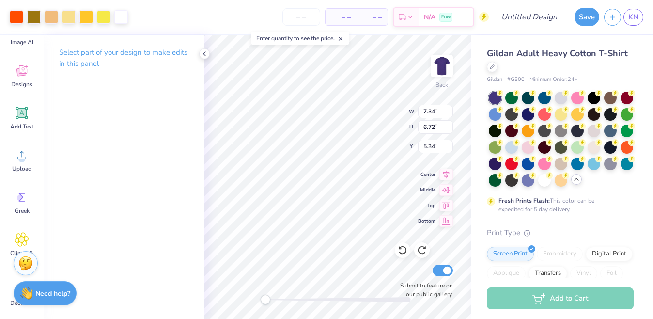
type input "5.34"
click at [118, 19] on div at bounding box center [121, 16] width 14 height 14
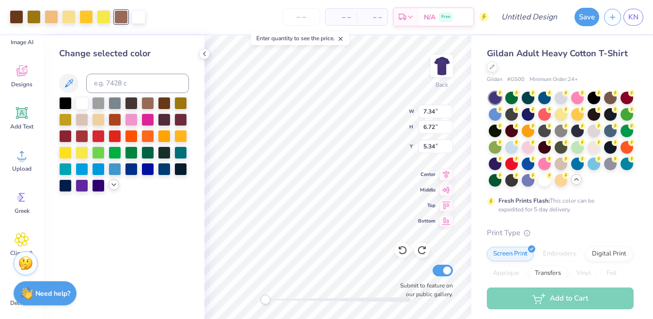
click at [115, 184] on icon at bounding box center [114, 185] width 8 height 8
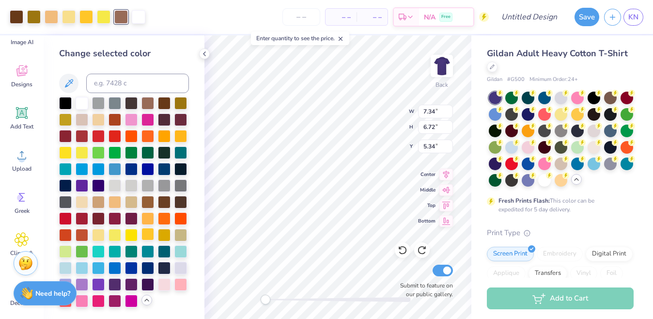
click at [147, 242] on div at bounding box center [124, 202] width 130 height 210
click at [115, 236] on div at bounding box center [114, 234] width 13 height 13
click at [162, 136] on div at bounding box center [164, 135] width 13 height 13
click at [100, 122] on div at bounding box center [98, 118] width 13 height 13
click at [100, 238] on div at bounding box center [98, 234] width 13 height 13
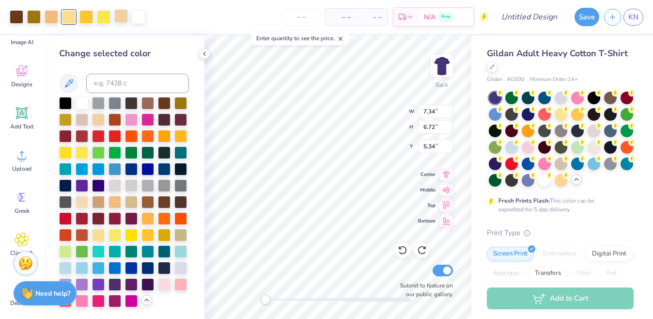
click at [121, 21] on div at bounding box center [121, 16] width 14 height 14
click at [117, 204] on div at bounding box center [114, 201] width 13 height 13
click at [122, 21] on div at bounding box center [121, 16] width 14 height 14
click at [146, 136] on div at bounding box center [147, 135] width 13 height 13
click at [81, 152] on div at bounding box center [82, 151] width 13 height 13
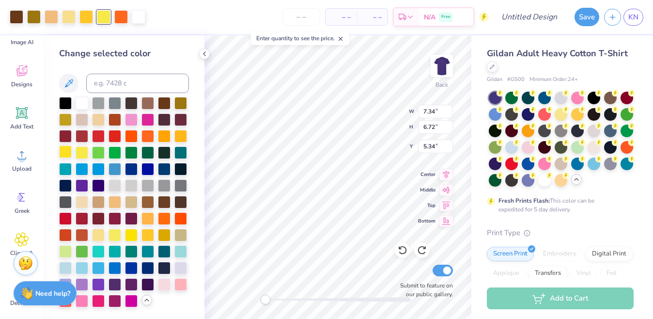
click at [68, 154] on div at bounding box center [65, 151] width 13 height 13
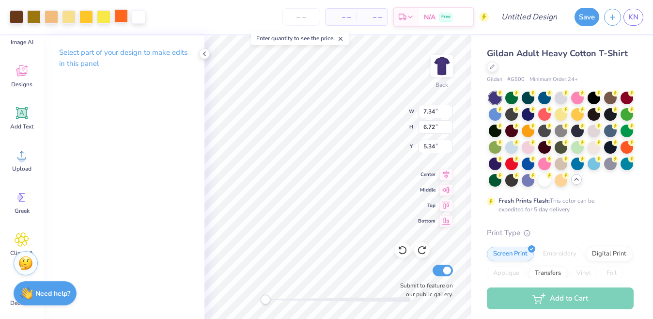
click at [120, 18] on div at bounding box center [121, 16] width 14 height 14
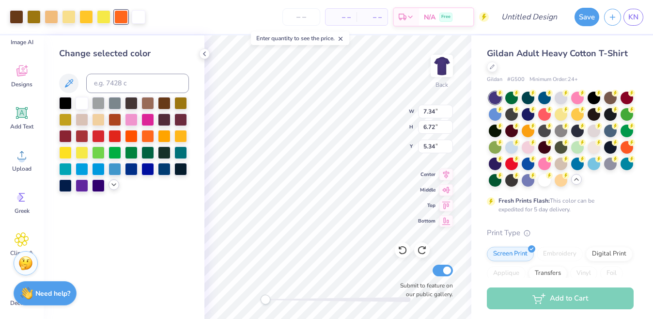
click at [115, 187] on icon at bounding box center [114, 185] width 8 height 8
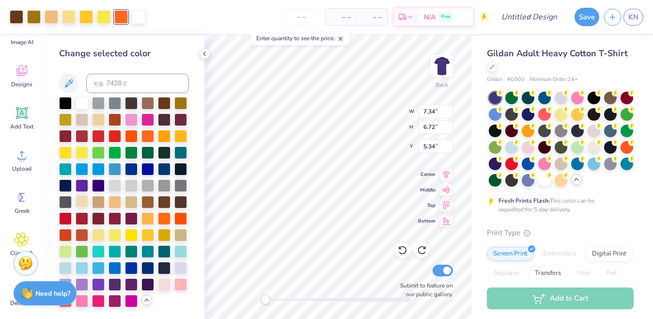
click at [80, 204] on div at bounding box center [82, 201] width 13 height 13
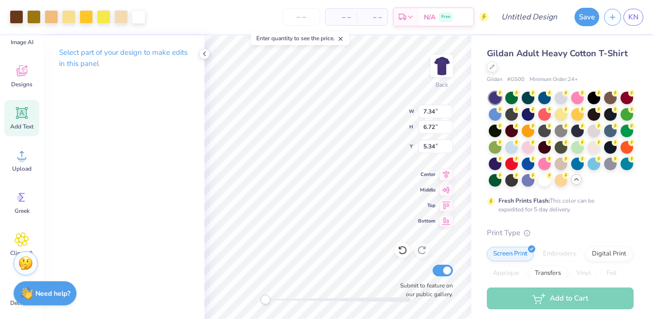
click at [25, 119] on icon at bounding box center [22, 113] width 15 height 15
type input "6.00"
type input "1.74"
type input "12.38"
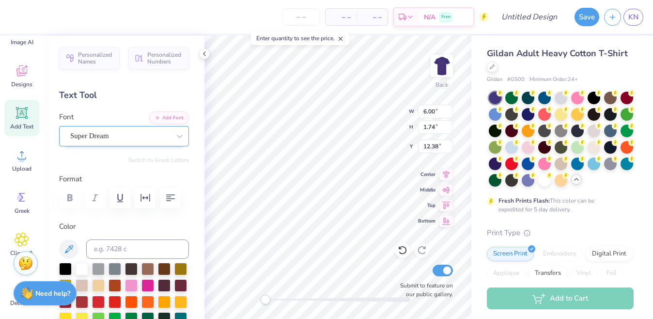
click at [135, 137] on div "Super Dream" at bounding box center [120, 135] width 102 height 15
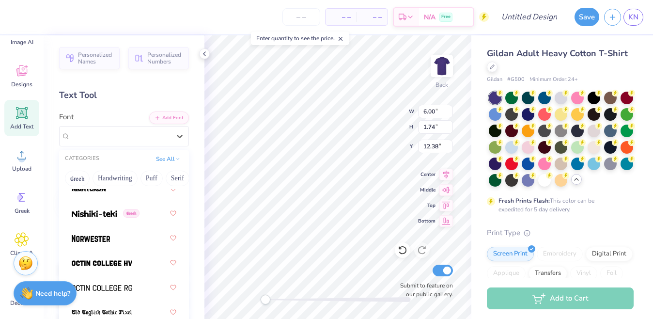
scroll to position [5386, 0]
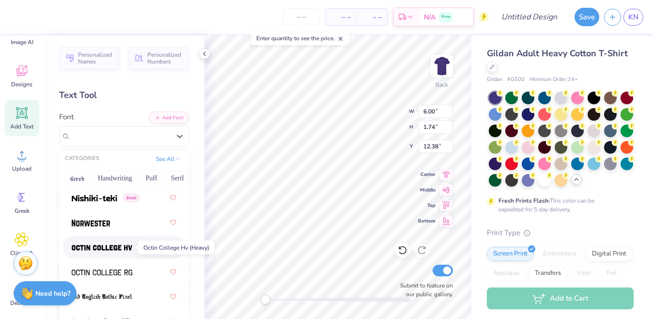
click at [111, 246] on img at bounding box center [102, 247] width 61 height 7
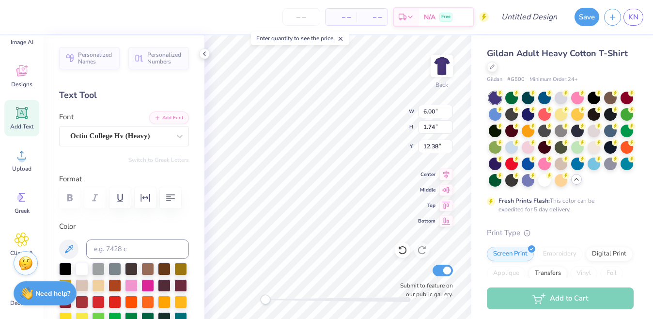
type textarea "d"
type textarea "DANCING"
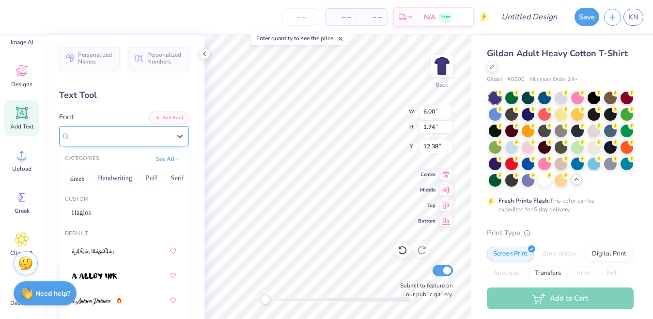
click at [170, 139] on div "Octin College Hv (Heavy)" at bounding box center [120, 135] width 102 height 15
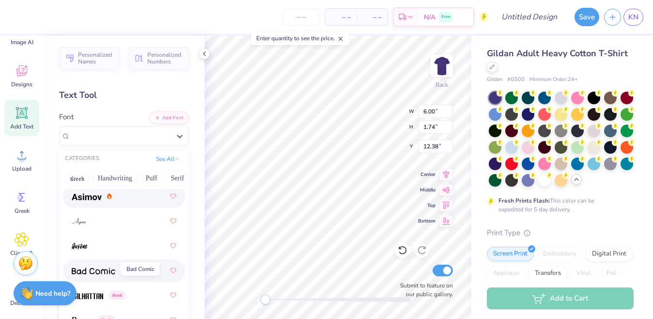
scroll to position [550, 0]
click at [168, 160] on button "See All" at bounding box center [168, 158] width 30 height 10
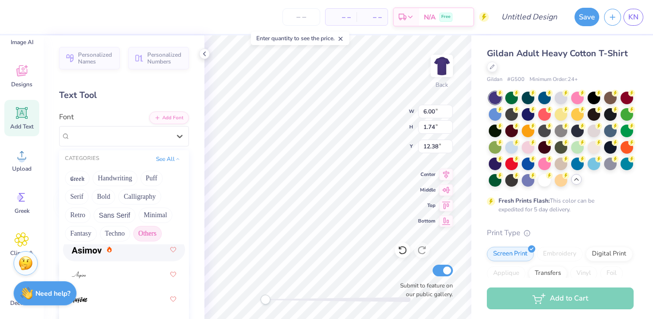
click at [152, 235] on button "Others" at bounding box center [147, 233] width 29 height 15
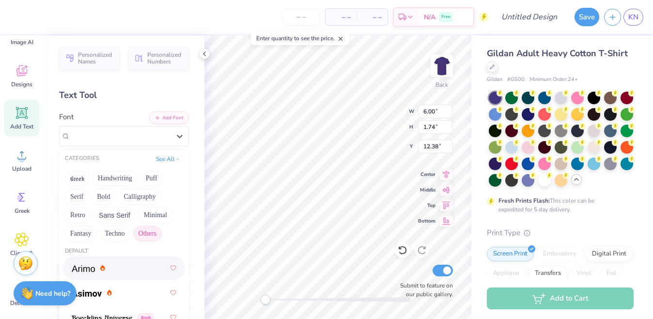
scroll to position [0, 0]
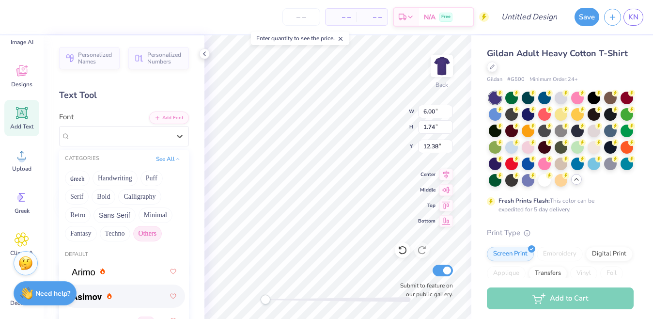
click at [105, 296] on div at bounding box center [92, 296] width 40 height 10
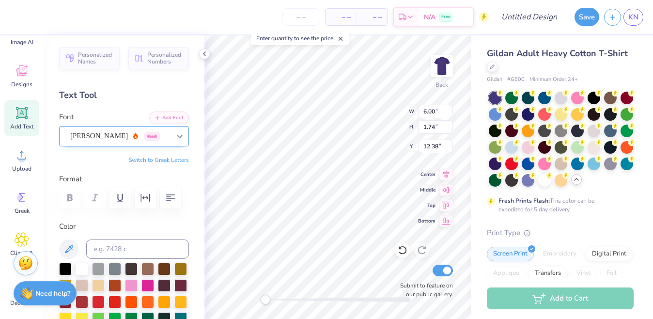
type textarea "dancing"
type input "8.66"
type input "2.38"
type input "12.06"
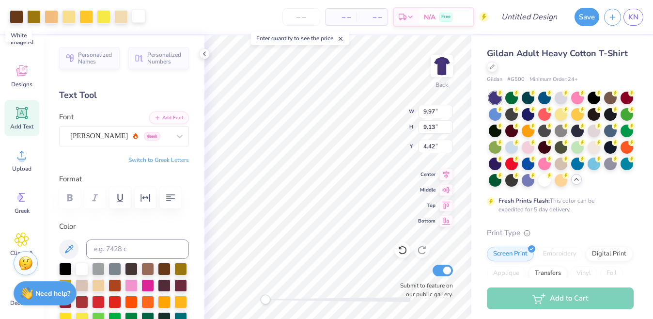
click at [143, 20] on div at bounding box center [139, 16] width 14 height 14
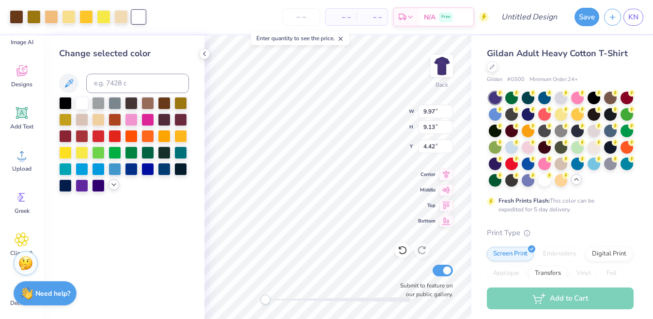
click at [111, 187] on icon at bounding box center [114, 185] width 8 height 8
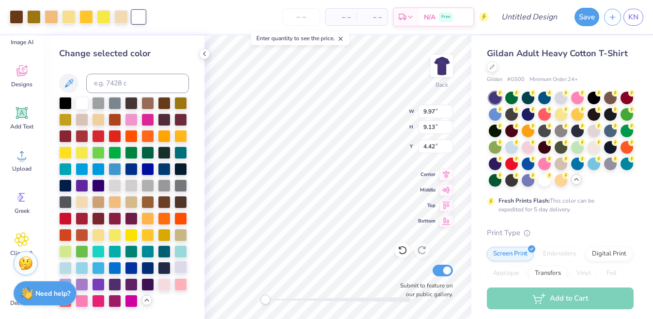
click at [179, 272] on div at bounding box center [180, 266] width 13 height 13
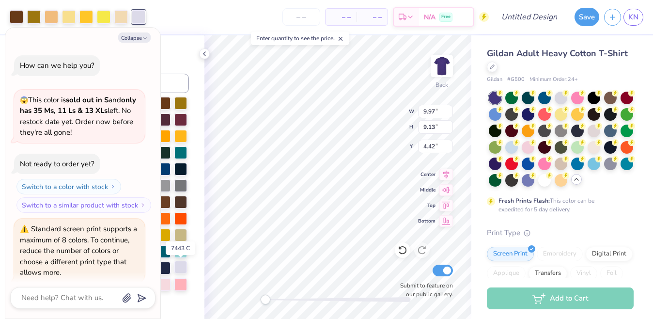
scroll to position [227, 0]
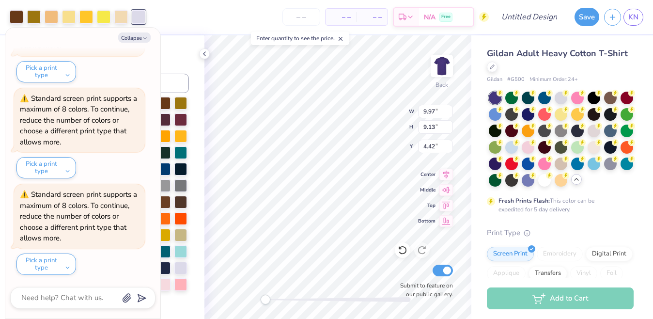
click at [140, 18] on div at bounding box center [139, 17] width 14 height 14
click at [141, 40] on button "Collapse" at bounding box center [134, 37] width 32 height 10
type textarea "x"
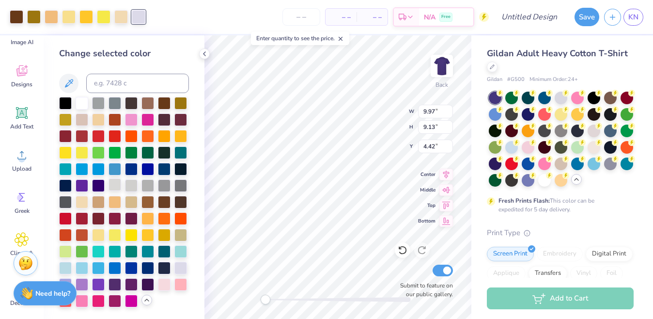
click at [114, 184] on div at bounding box center [114, 184] width 13 height 13
click at [81, 107] on div at bounding box center [82, 102] width 13 height 13
type input "8.66"
type input "2.38"
type input "7.31"
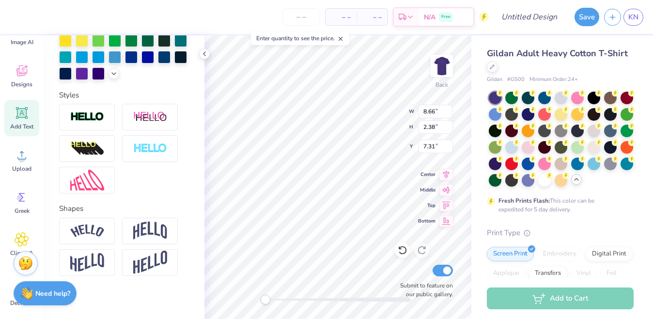
scroll to position [279, 0]
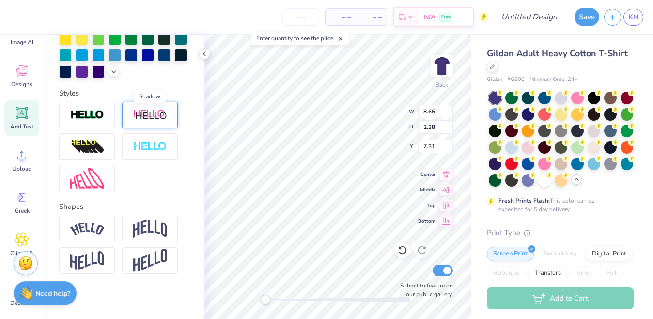
click at [155, 118] on img at bounding box center [150, 115] width 34 height 12
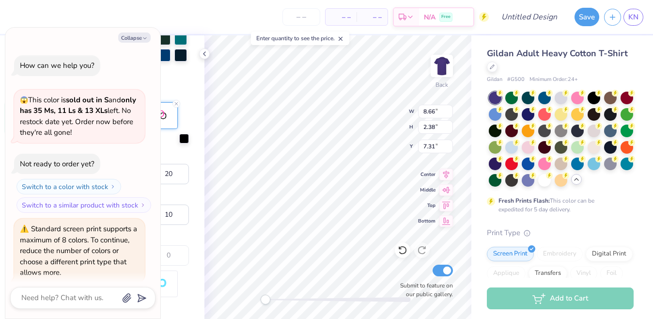
scroll to position [323, 0]
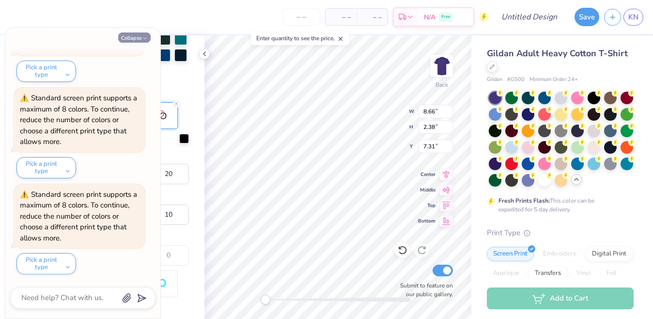
click at [140, 42] on button "Collapse" at bounding box center [134, 37] width 32 height 10
type textarea "x"
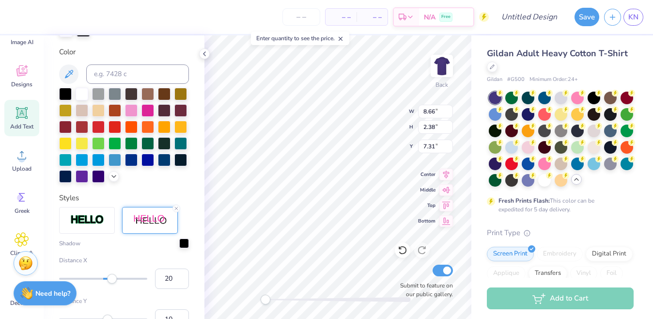
scroll to position [217, 0]
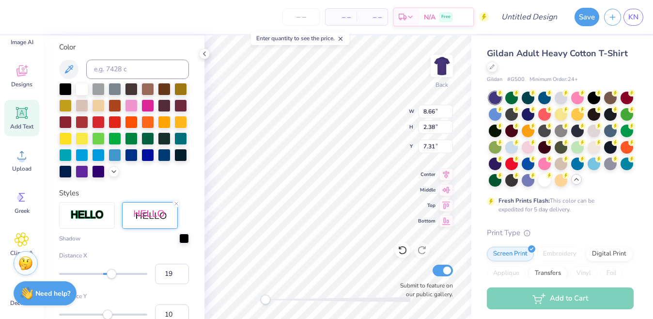
type input "18"
click at [110, 273] on div "Accessibility label" at bounding box center [111, 274] width 10 height 10
type input "14"
click at [109, 273] on div "Accessibility label" at bounding box center [110, 274] width 10 height 10
type input "9"
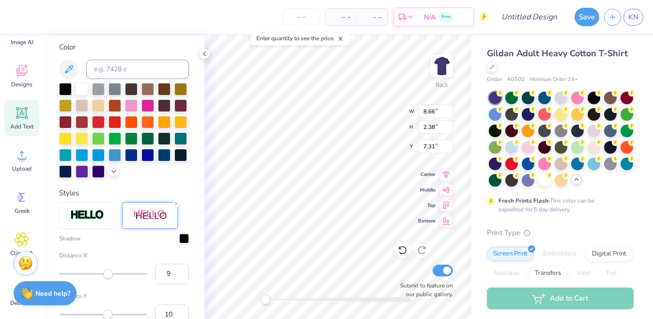
click at [107, 273] on div "Accessibility label" at bounding box center [108, 274] width 10 height 10
type input "2"
click at [104, 273] on div "Accessibility label" at bounding box center [105, 274] width 10 height 10
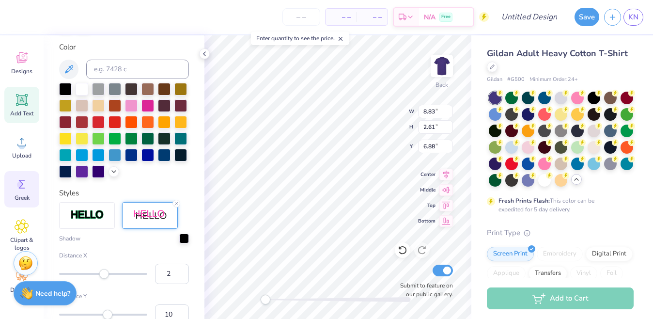
scroll to position [0, 0]
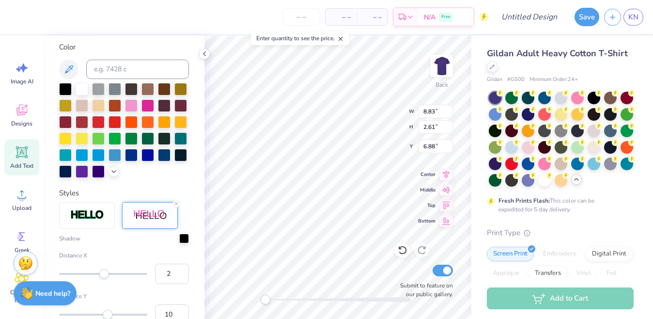
click at [24, 159] on icon at bounding box center [22, 152] width 15 height 15
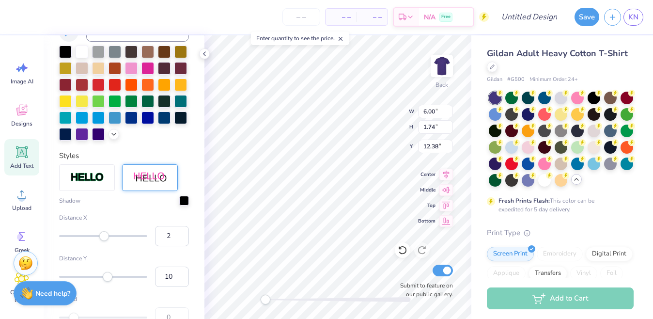
type input "6.00"
type input "1.74"
type input "12.38"
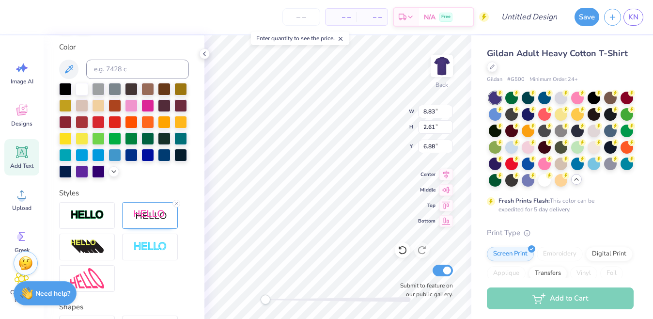
scroll to position [0, 0]
type textarea "with the"
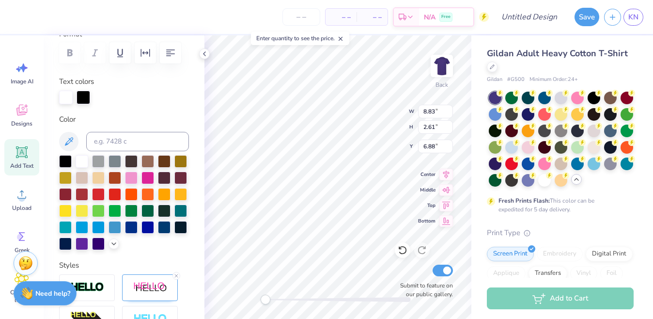
scroll to position [0, 0]
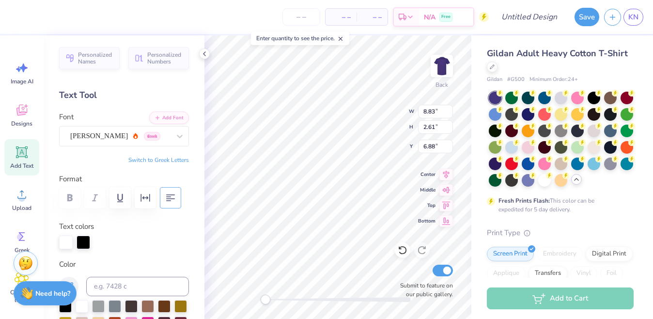
click at [168, 201] on icon "button" at bounding box center [171, 198] width 12 height 12
click at [169, 202] on icon "button" at bounding box center [171, 198] width 12 height 12
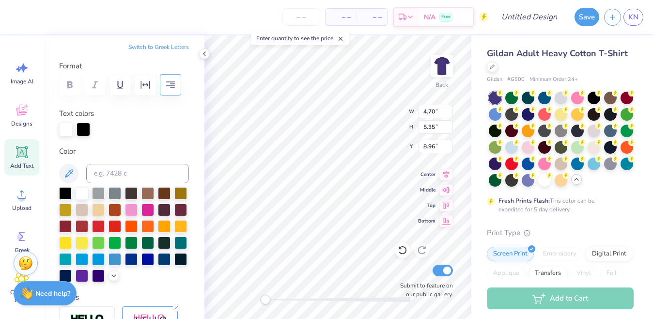
scroll to position [257, 0]
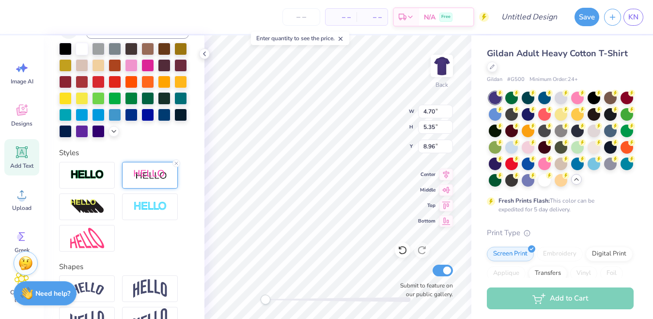
click at [151, 174] on img at bounding box center [150, 175] width 34 height 12
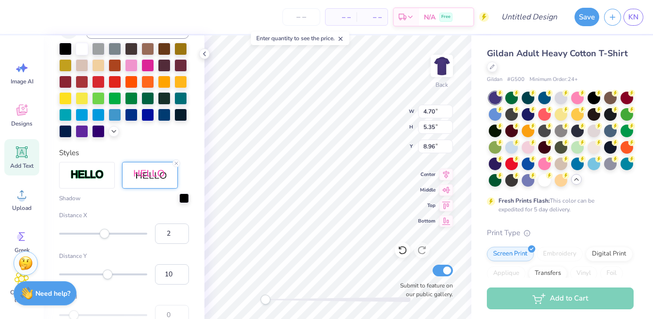
type input "1"
drag, startPoint x: 108, startPoint y: 230, endPoint x: 104, endPoint y: 231, distance: 4.9
click at [104, 231] on div at bounding box center [103, 233] width 88 height 10
type input "5"
click at [106, 231] on div "Accessibility label" at bounding box center [106, 233] width 10 height 10
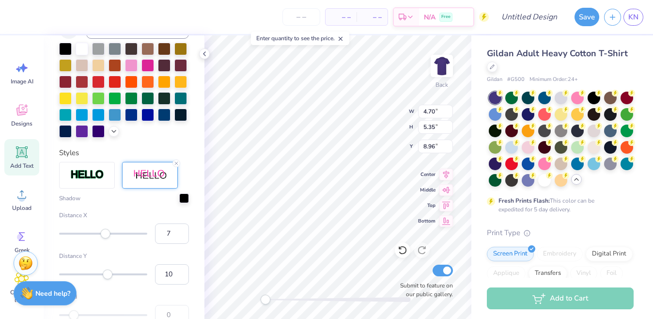
click at [106, 232] on div "Accessibility label" at bounding box center [106, 233] width 10 height 10
type input "4"
click at [105, 235] on div "Accessibility label" at bounding box center [105, 233] width 10 height 10
type input "5"
click at [106, 274] on div "Accessibility label" at bounding box center [106, 274] width 10 height 10
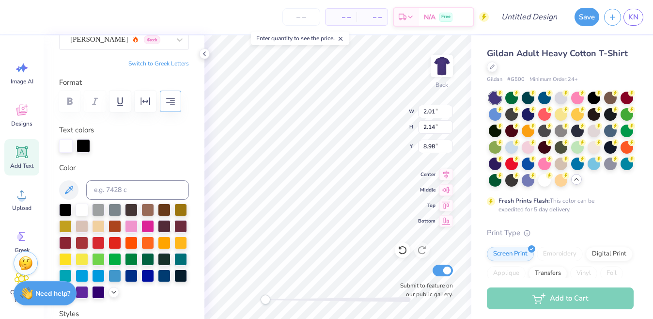
scroll to position [101, 0]
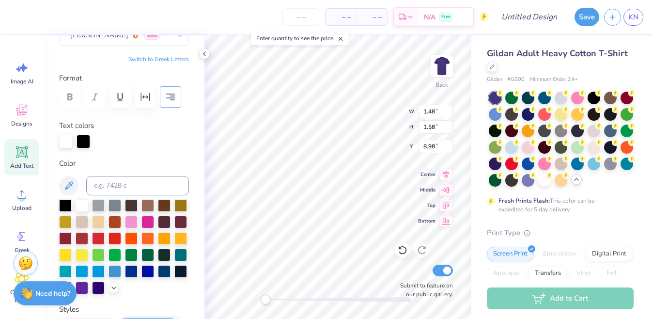
click at [171, 98] on icon "button" at bounding box center [170, 96] width 9 height 7
click at [172, 98] on icon "button" at bounding box center [171, 97] width 12 height 12
click at [172, 99] on icon "button" at bounding box center [170, 96] width 9 height 7
click at [172, 100] on icon "button" at bounding box center [170, 96] width 9 height 7
click at [172, 100] on icon "button" at bounding box center [171, 97] width 12 height 12
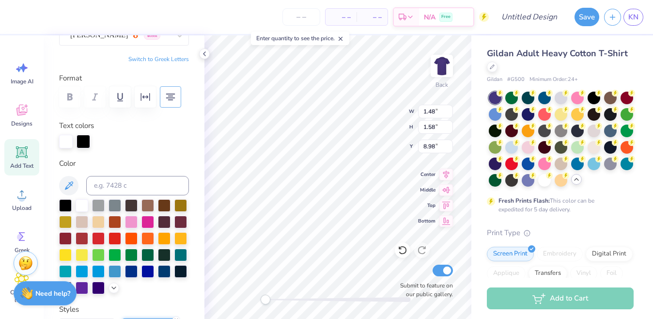
click at [172, 101] on icon "button" at bounding box center [171, 97] width 12 height 12
click at [143, 93] on icon "button" at bounding box center [145, 97] width 12 height 12
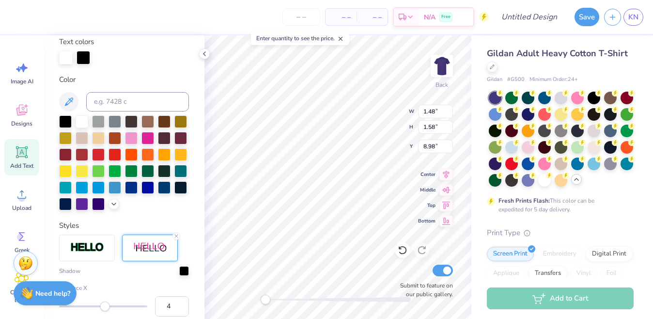
scroll to position [217, 0]
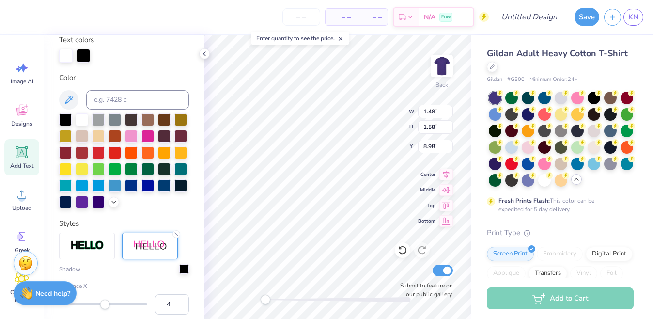
click at [265, 300] on div "Accessibility label" at bounding box center [265, 299] width 10 height 10
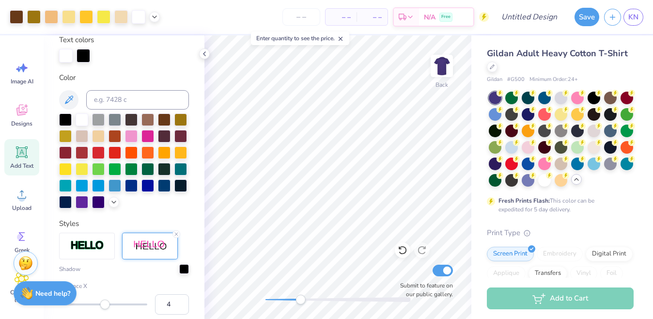
drag, startPoint x: 267, startPoint y: 300, endPoint x: 291, endPoint y: 298, distance: 24.8
click at [295, 300] on div "Accessibility label" at bounding box center [300, 299] width 10 height 10
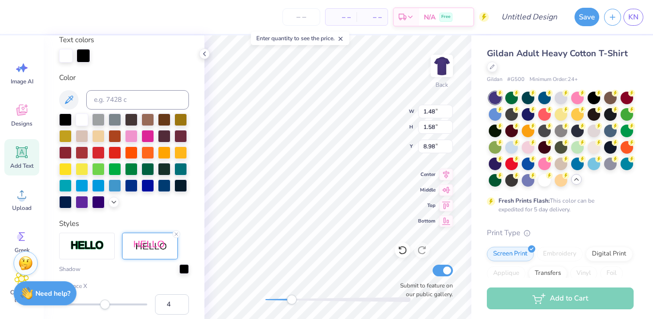
scroll to position [0, 0]
type textarea "with"
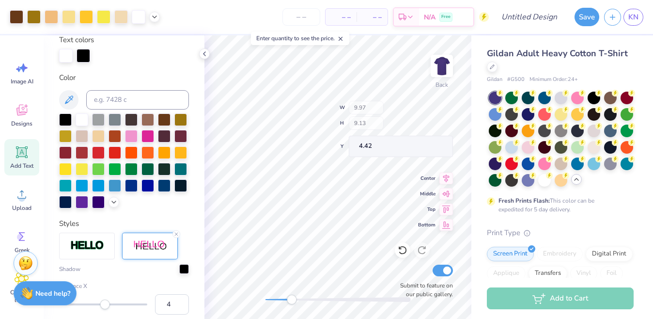
type input "9.97"
type input "9.13"
type input "4.42"
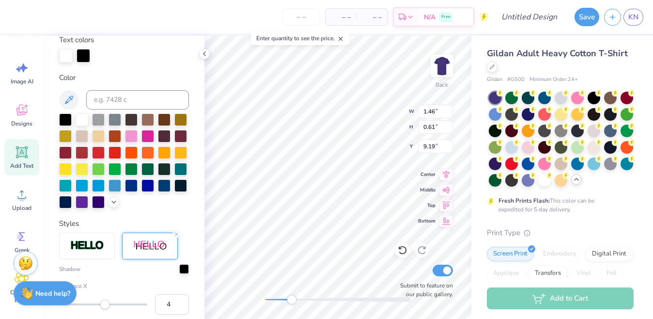
type input "9.19"
type textarea "the"
type input "8.83"
type input "2.61"
type input "6.88"
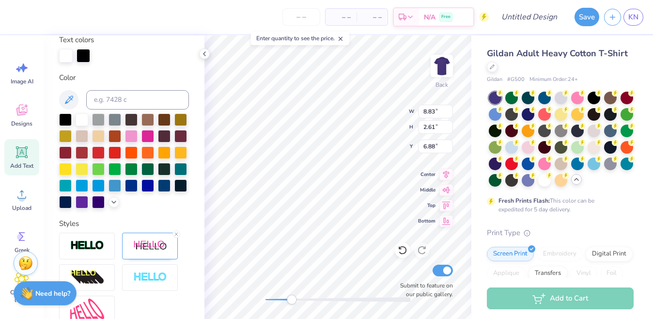
scroll to position [0, 0]
type textarea "T"
type textarea "twin stars"
type input "11.06"
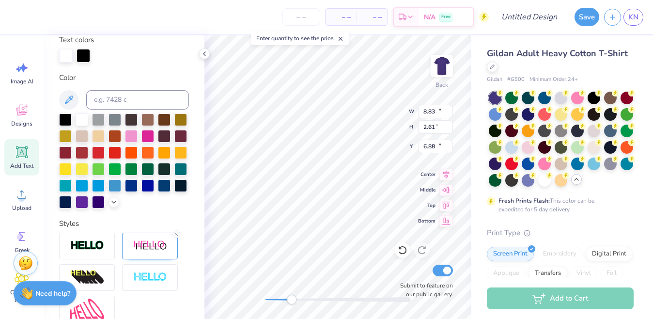
type input "2.04"
type input "12.20"
drag, startPoint x: 292, startPoint y: 300, endPoint x: 278, endPoint y: 300, distance: 14.0
click at [278, 300] on div "Accessibility label" at bounding box center [283, 299] width 10 height 10
type input "9.97"
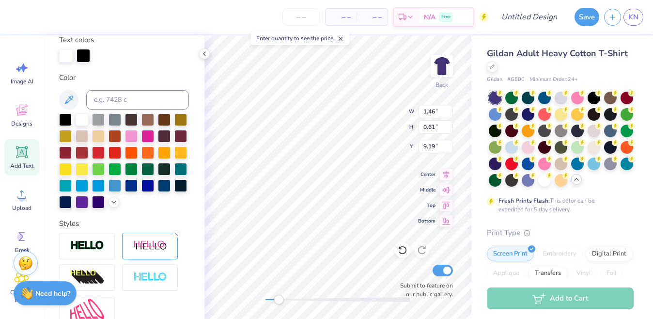
type input "9.13"
type input "4.42"
type input "1.12"
type input "0.61"
type input "9.98"
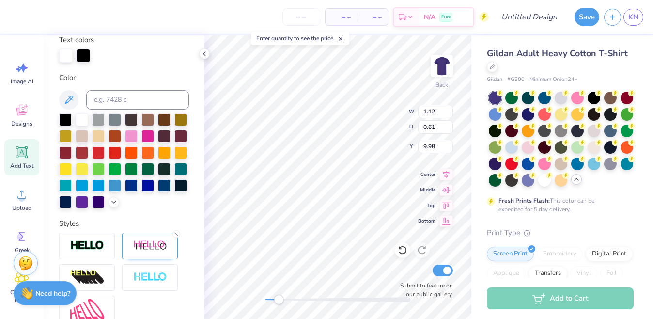
type input "7.72"
type input "1.42"
type input "9.17"
click at [432, 76] on div "Back W 8.83 8.83 " H 2.61 2.61 " Y 6.88 6.88 " Center Middle Top Bottom Submit …" at bounding box center [337, 176] width 267 height 283
type input "1.46"
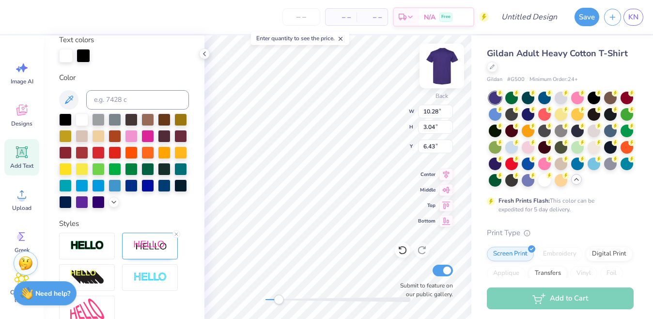
type input "0.61"
type input "9.17"
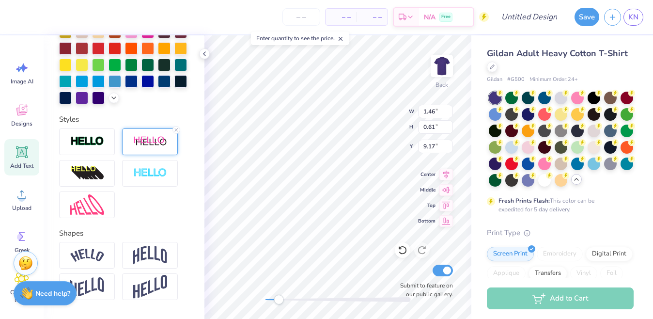
scroll to position [351, 0]
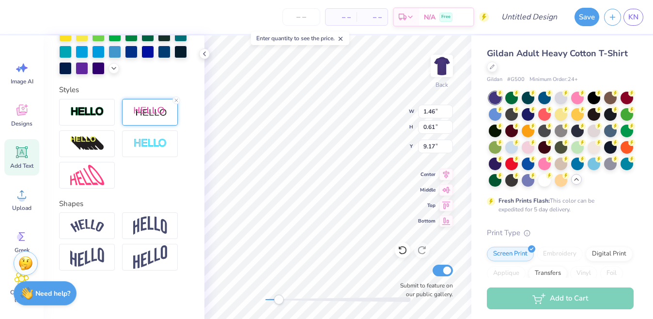
click at [143, 118] on div at bounding box center [150, 112] width 56 height 27
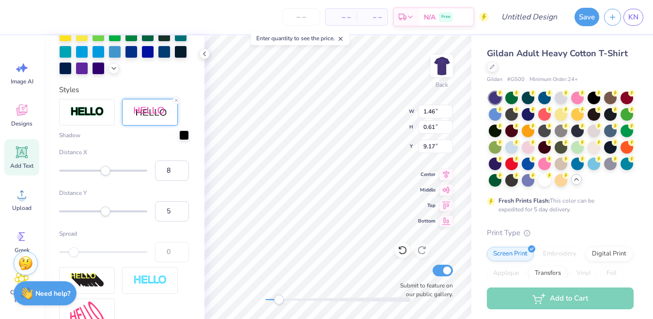
type input "9"
click at [107, 170] on div "Accessibility label" at bounding box center [107, 171] width 10 height 10
type input "7"
click at [106, 169] on div "Accessibility label" at bounding box center [106, 171] width 10 height 10
type input "5"
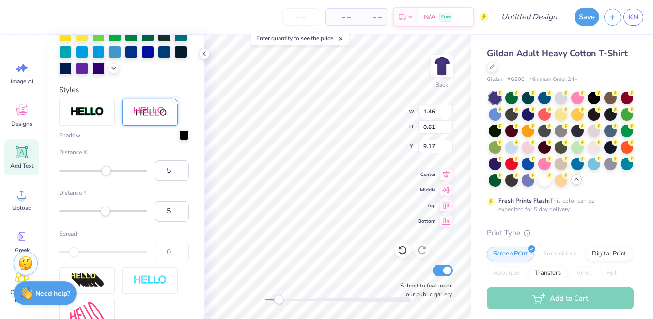
click at [106, 169] on div "Accessibility label" at bounding box center [106, 171] width 10 height 10
click at [168, 173] on input "4" at bounding box center [172, 170] width 34 height 20
click at [181, 169] on input "5" at bounding box center [172, 170] width 34 height 20
click at [182, 169] on input "6" at bounding box center [172, 170] width 34 height 20
click at [182, 169] on input "7" at bounding box center [172, 170] width 34 height 20
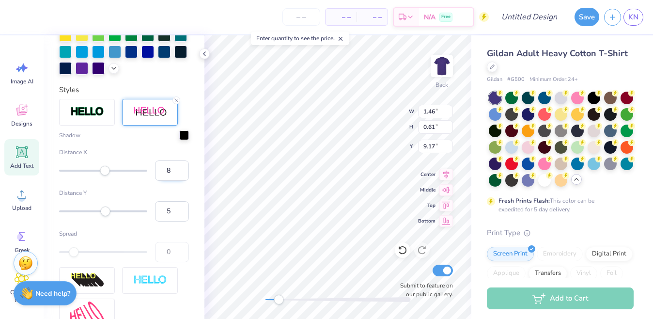
click at [182, 169] on input "8" at bounding box center [172, 170] width 34 height 20
click at [181, 173] on input "7" at bounding box center [172, 170] width 34 height 20
click at [181, 173] on input "6" at bounding box center [172, 170] width 34 height 20
type input "5"
click at [181, 173] on input "5" at bounding box center [172, 170] width 34 height 20
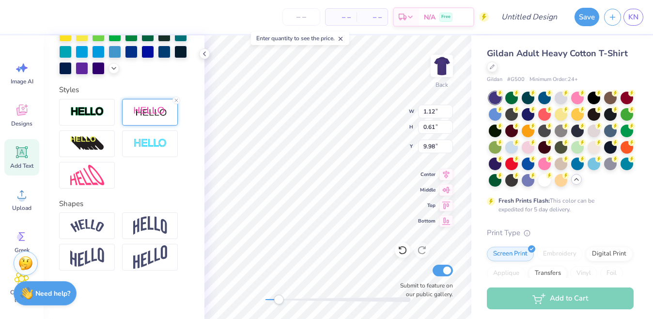
click at [150, 108] on img at bounding box center [150, 112] width 34 height 12
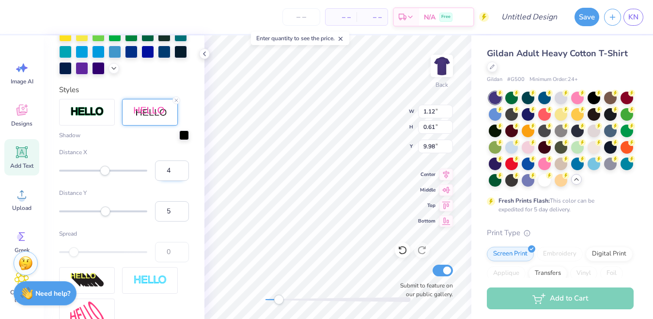
click at [173, 171] on input "4" at bounding box center [172, 170] width 34 height 20
type input "5"
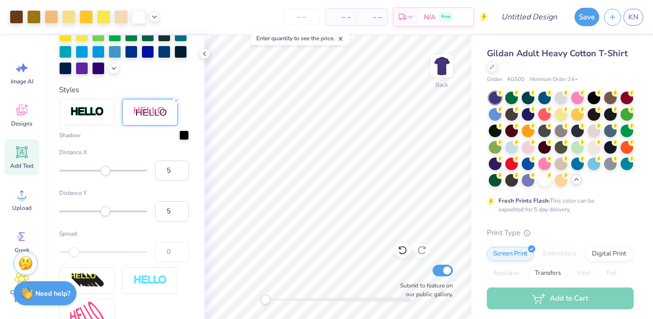
click at [252, 298] on div "Back Submit to feature on our public gallery." at bounding box center [337, 176] width 267 height 283
click at [592, 150] on div at bounding box center [593, 146] width 13 height 13
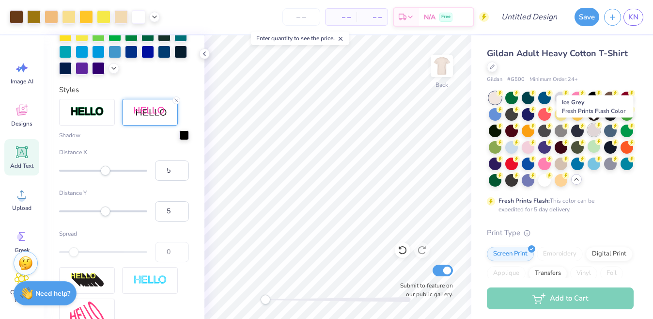
click at [596, 131] on div at bounding box center [593, 129] width 13 height 13
click at [592, 132] on div at bounding box center [593, 129] width 13 height 13
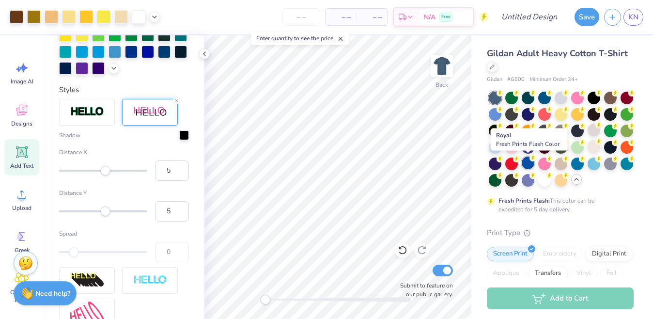
click at [524, 162] on div at bounding box center [527, 162] width 13 height 13
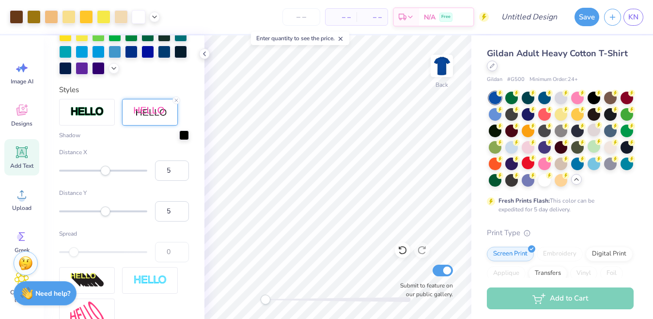
click at [492, 63] on div at bounding box center [491, 66] width 11 height 11
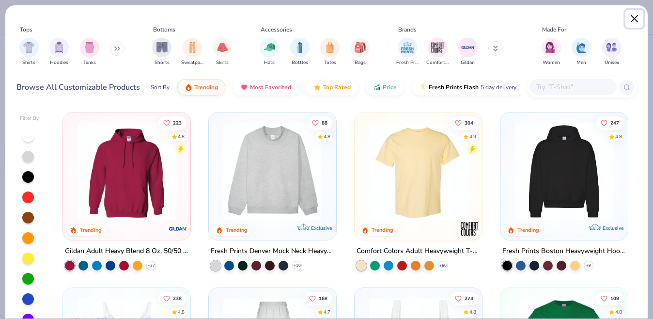
click at [635, 15] on button "Close" at bounding box center [634, 19] width 18 height 18
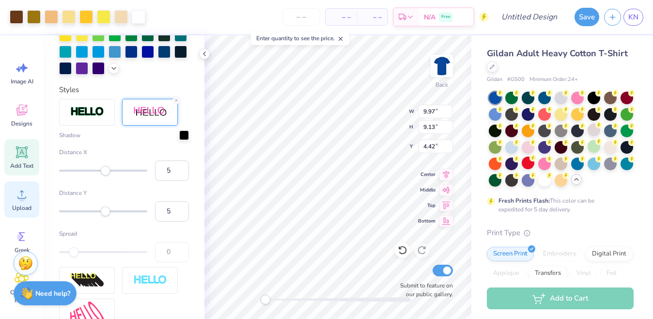
scroll to position [52, 0]
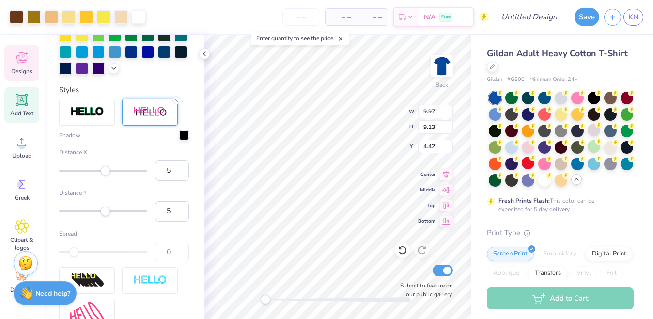
click at [21, 67] on span "Designs" at bounding box center [21, 71] width 21 height 8
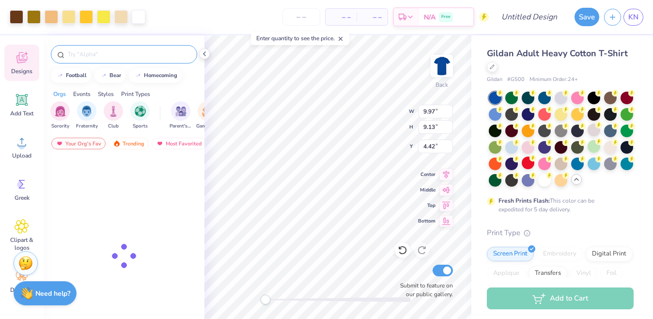
click at [99, 55] on input "text" at bounding box center [129, 54] width 124 height 10
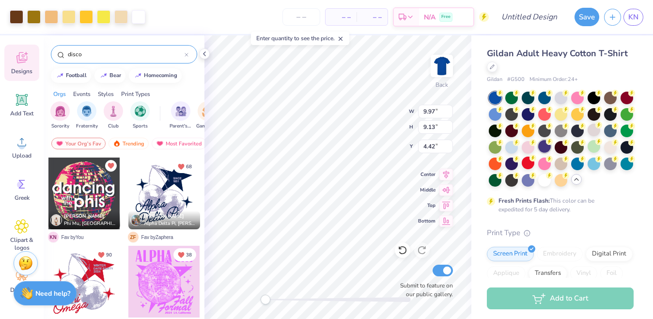
type input "disco"
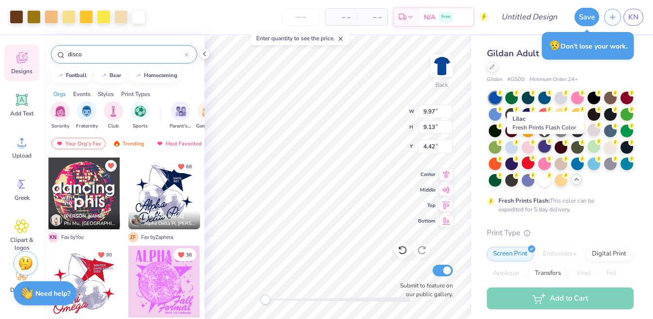
click at [543, 150] on div at bounding box center [544, 146] width 13 height 13
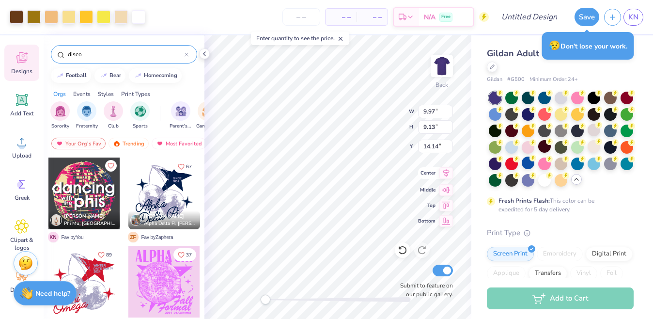
type input "14.14"
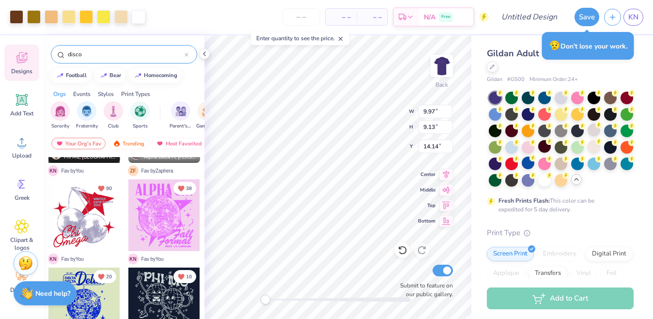
scroll to position [0, 0]
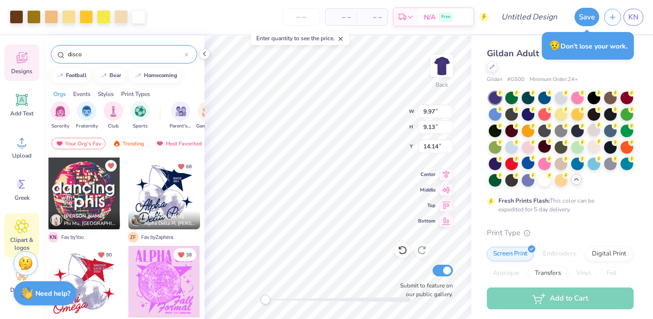
click at [16, 230] on icon at bounding box center [22, 226] width 14 height 15
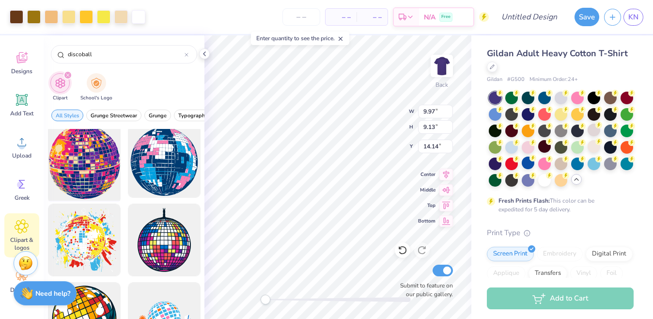
scroll to position [57, 0]
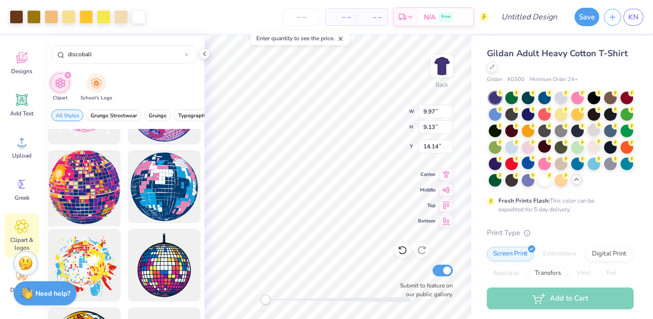
click at [89, 191] on div at bounding box center [84, 187] width 80 height 80
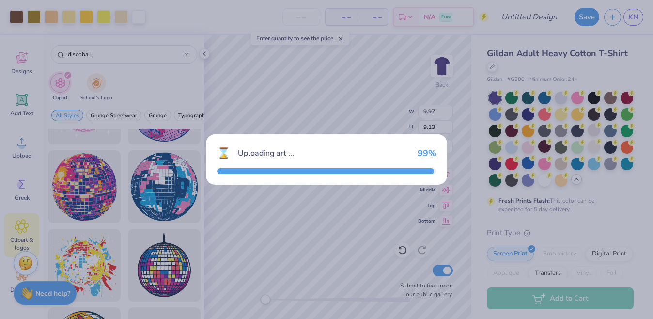
type input "15.00"
type input "15.61"
type input "3.00"
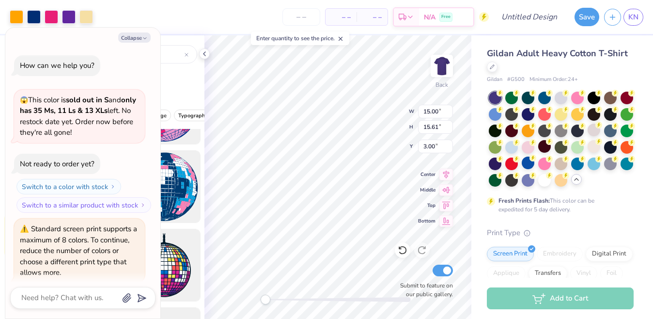
scroll to position [419, 0]
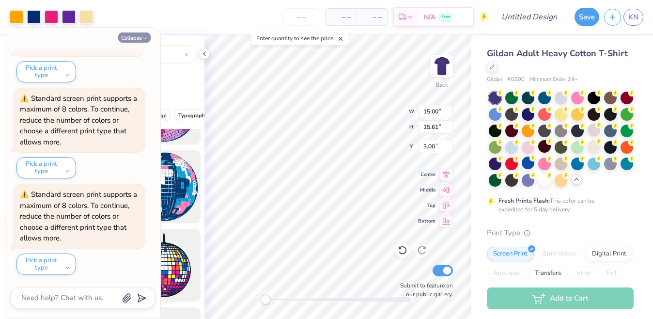
click at [138, 37] on button "Collapse" at bounding box center [134, 37] width 32 height 10
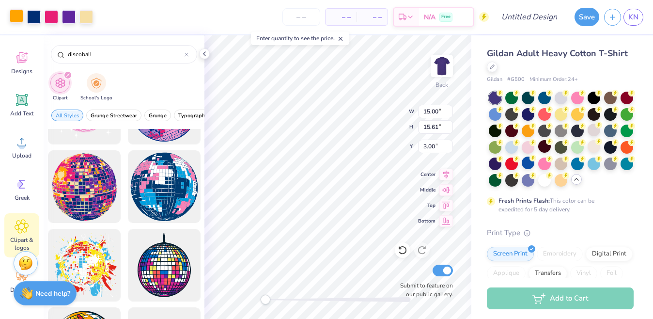
click at [13, 18] on div at bounding box center [17, 16] width 14 height 14
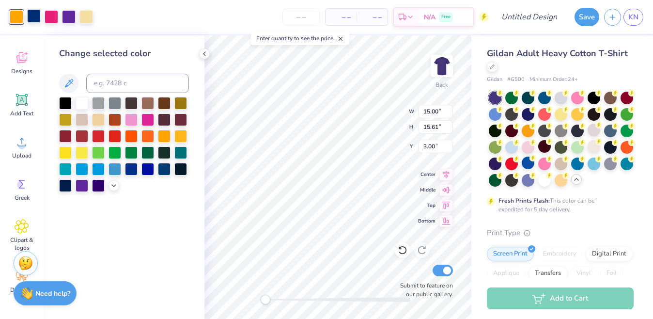
click at [34, 16] on div at bounding box center [34, 16] width 14 height 14
click at [113, 186] on icon at bounding box center [114, 185] width 8 height 8
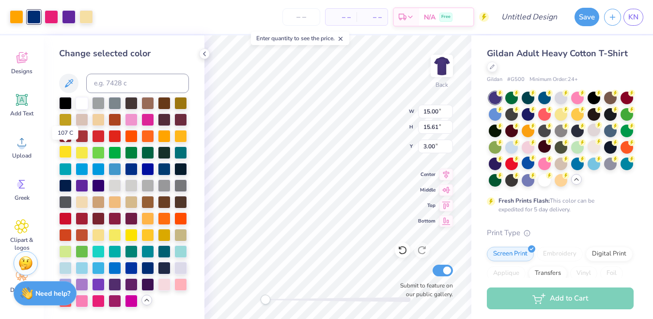
click at [67, 151] on div at bounding box center [65, 151] width 13 height 13
click at [76, 150] on div at bounding box center [82, 151] width 13 height 13
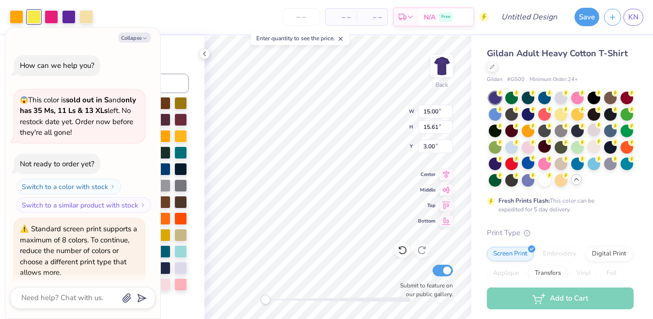
scroll to position [515, 0]
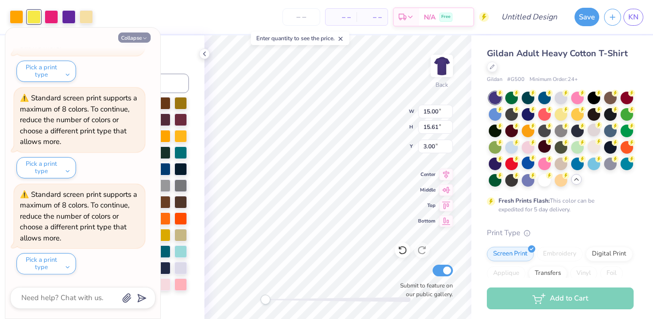
click at [139, 39] on button "Collapse" at bounding box center [134, 37] width 32 height 10
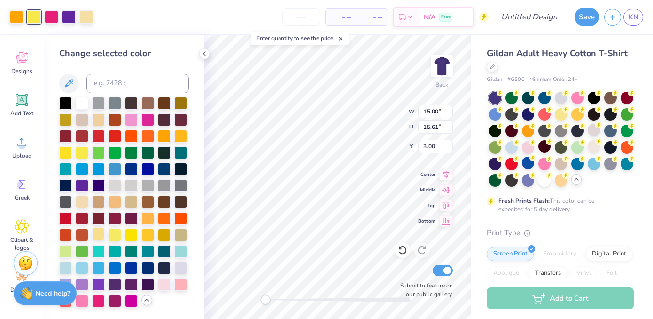
click at [101, 233] on div at bounding box center [98, 234] width 13 height 13
click at [132, 235] on div at bounding box center [131, 234] width 13 height 13
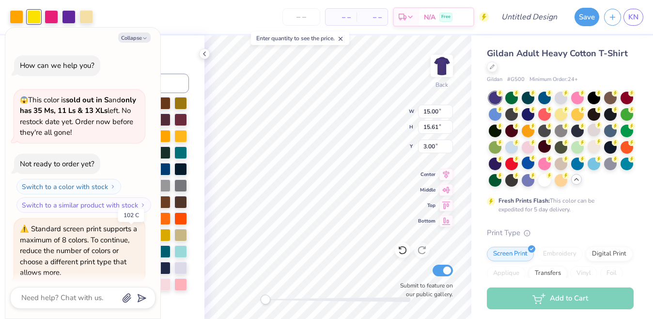
scroll to position [611, 0]
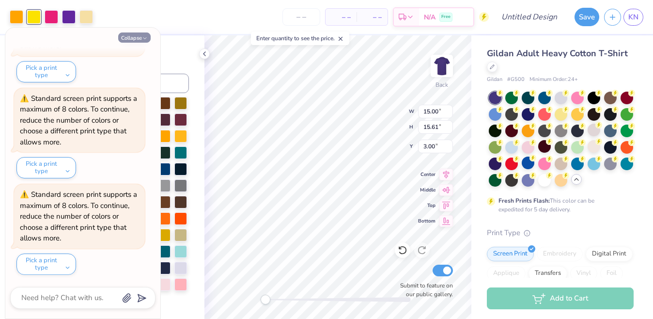
click at [136, 40] on button "Collapse" at bounding box center [134, 37] width 32 height 10
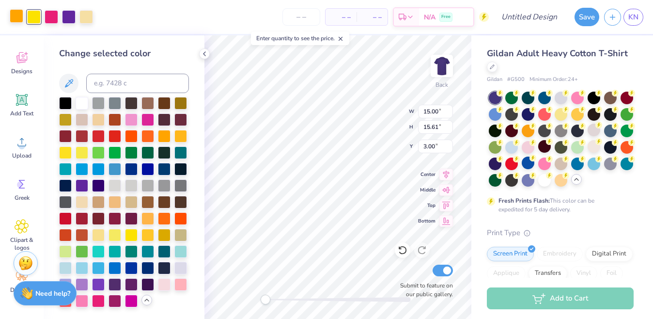
click at [16, 17] on div at bounding box center [17, 16] width 14 height 14
click at [165, 102] on div at bounding box center [164, 102] width 13 height 13
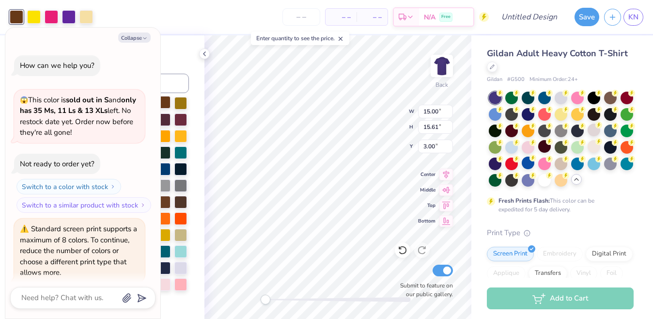
scroll to position [707, 0]
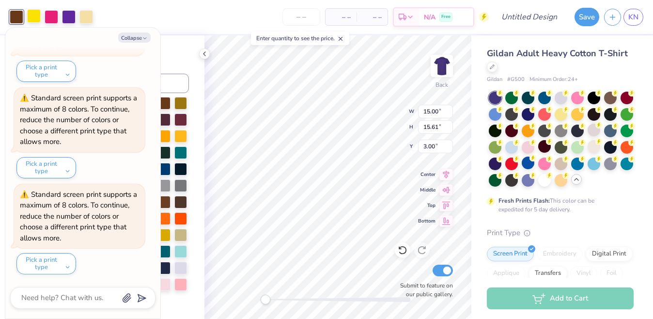
click at [32, 18] on div at bounding box center [34, 16] width 14 height 14
click at [136, 39] on button "Collapse" at bounding box center [134, 37] width 32 height 10
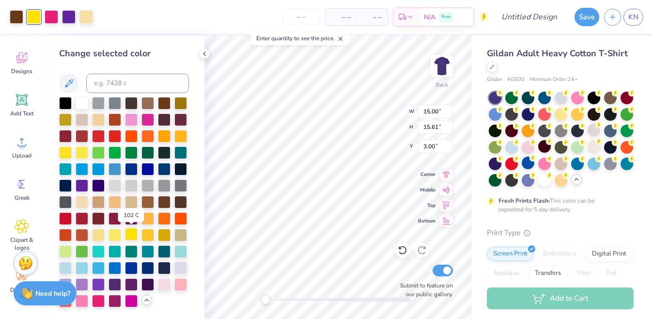
click at [135, 237] on div at bounding box center [131, 234] width 13 height 13
click at [112, 233] on div at bounding box center [114, 234] width 13 height 13
click at [103, 233] on div at bounding box center [98, 234] width 13 height 13
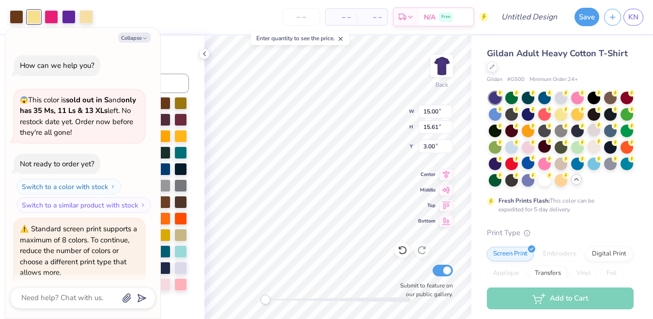
scroll to position [803, 0]
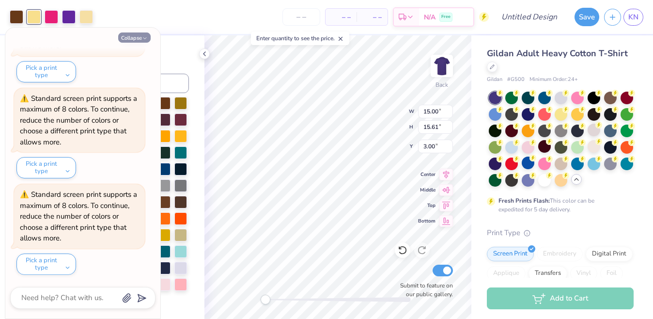
click at [131, 37] on button "Collapse" at bounding box center [134, 37] width 32 height 10
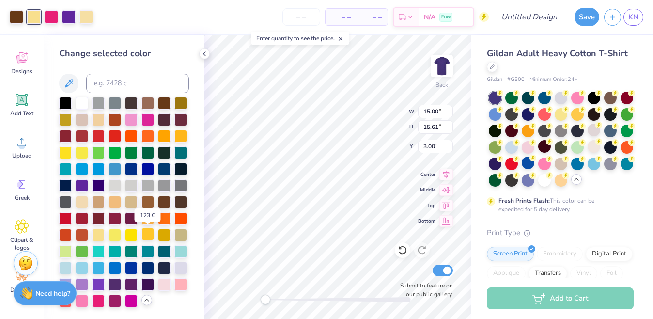
click at [149, 235] on div at bounding box center [147, 234] width 13 height 13
click at [131, 232] on div at bounding box center [131, 234] width 13 height 13
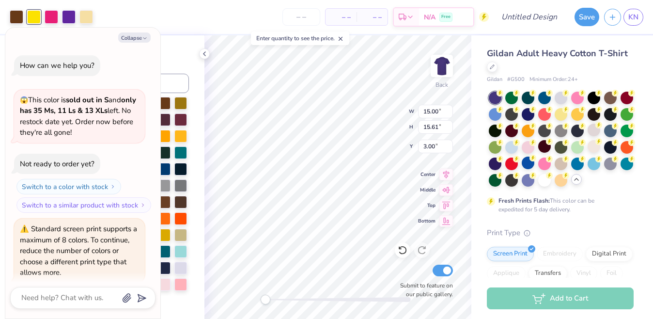
scroll to position [899, 0]
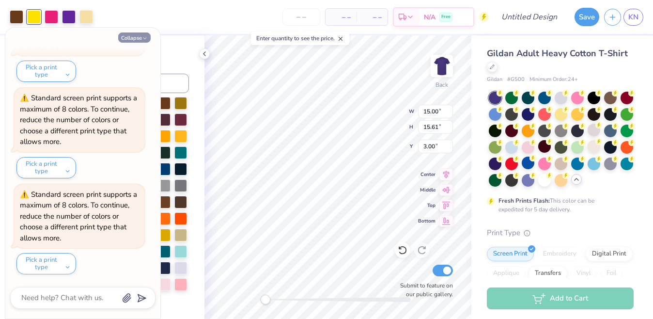
click at [137, 40] on button "Collapse" at bounding box center [134, 37] width 32 height 10
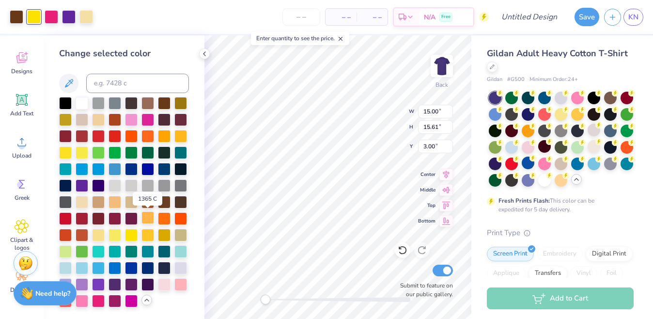
click at [148, 216] on div at bounding box center [147, 217] width 13 height 13
click at [49, 17] on div at bounding box center [52, 16] width 14 height 14
click at [100, 235] on div at bounding box center [98, 234] width 13 height 13
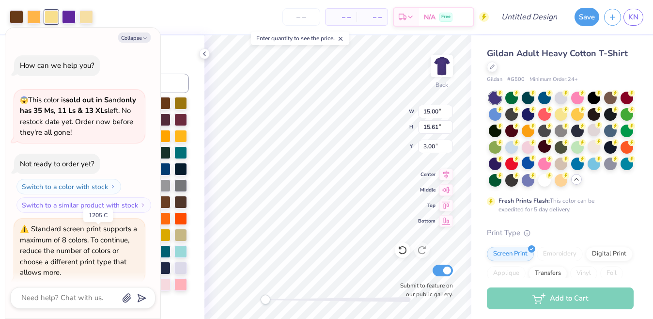
scroll to position [995, 0]
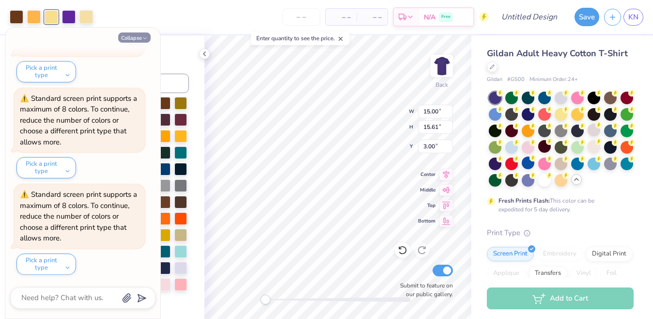
click at [142, 39] on icon "button" at bounding box center [145, 38] width 6 height 6
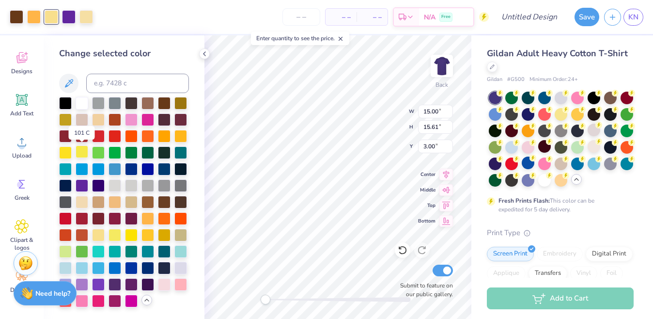
click at [77, 156] on div at bounding box center [82, 151] width 13 height 13
click at [67, 154] on div at bounding box center [65, 151] width 13 height 13
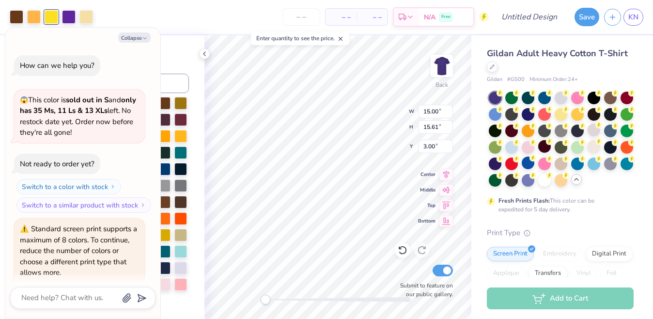
scroll to position [1092, 0]
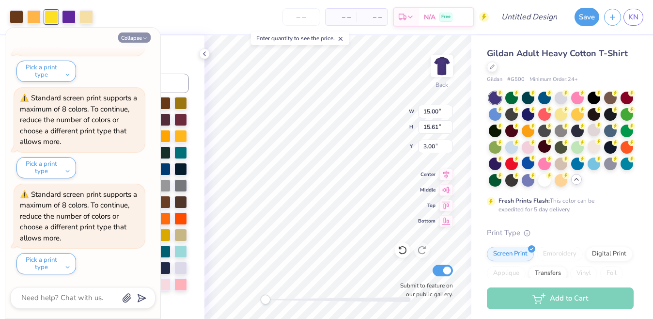
click at [137, 39] on button "Collapse" at bounding box center [134, 37] width 32 height 10
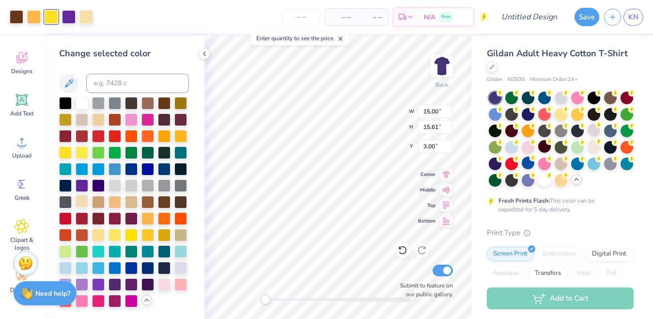
click at [80, 198] on div at bounding box center [82, 201] width 13 height 13
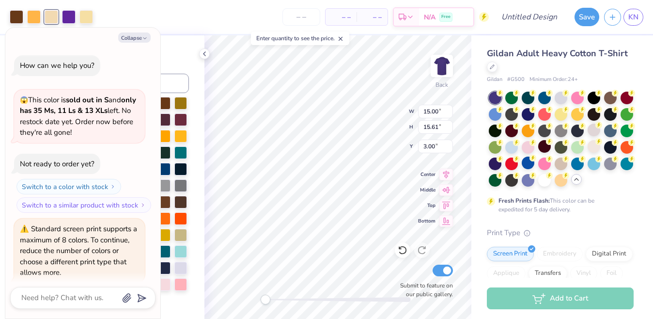
scroll to position [1187, 0]
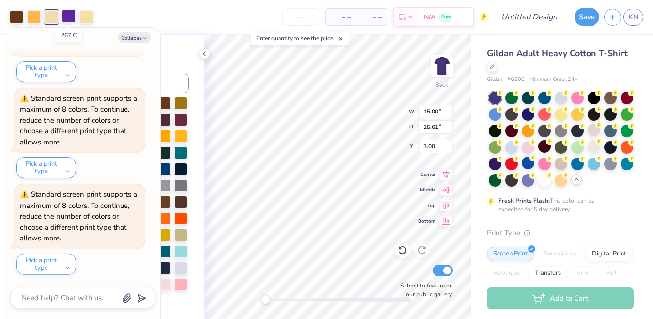
click at [70, 15] on div at bounding box center [69, 16] width 14 height 14
click at [131, 39] on button "Collapse" at bounding box center [134, 37] width 32 height 10
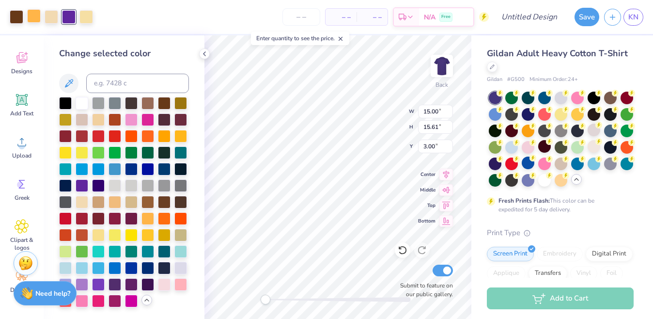
click at [38, 18] on div at bounding box center [34, 16] width 14 height 14
click at [102, 234] on div at bounding box center [98, 234] width 13 height 13
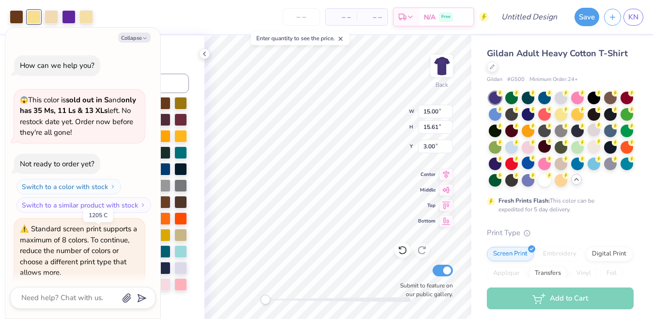
scroll to position [1284, 0]
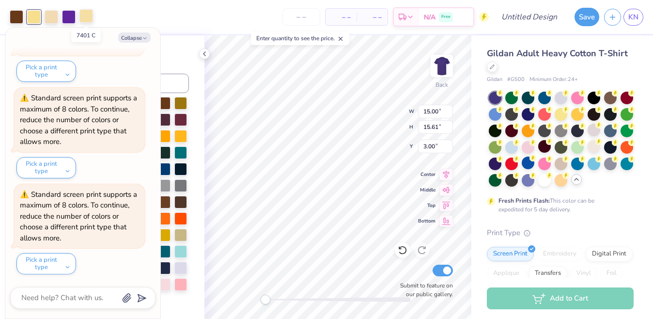
click at [86, 23] on div at bounding box center [86, 16] width 14 height 14
click at [69, 18] on div at bounding box center [69, 16] width 14 height 14
click at [134, 36] on button "Collapse" at bounding box center [134, 37] width 32 height 10
type textarea "x"
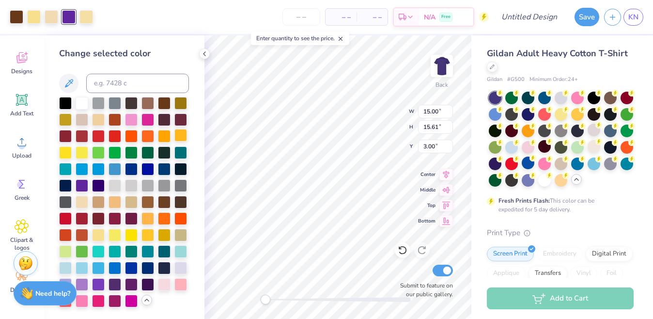
click at [180, 137] on div at bounding box center [180, 135] width 13 height 13
click at [51, 20] on div at bounding box center [52, 16] width 14 height 14
click at [115, 200] on div at bounding box center [114, 201] width 13 height 13
click at [167, 107] on div at bounding box center [164, 102] width 13 height 13
type input "9.76"
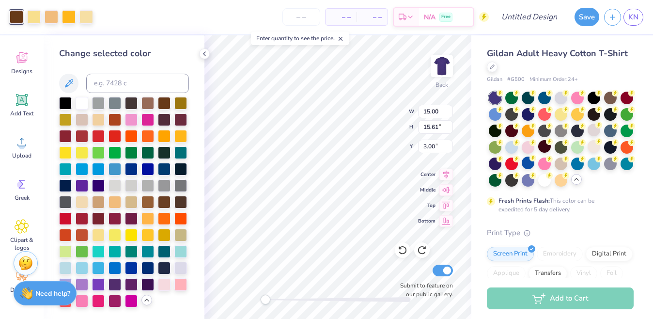
type input "10.16"
type input "0.83"
click at [147, 106] on div at bounding box center [147, 102] width 13 height 13
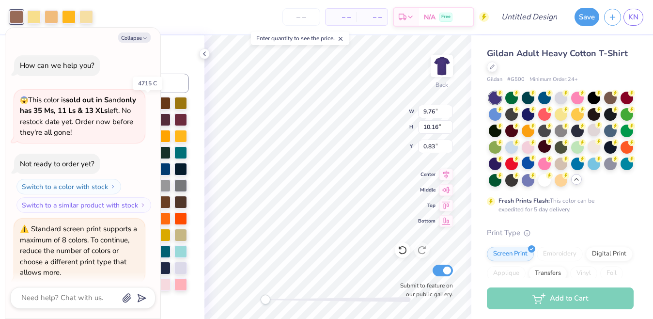
scroll to position [1380, 0]
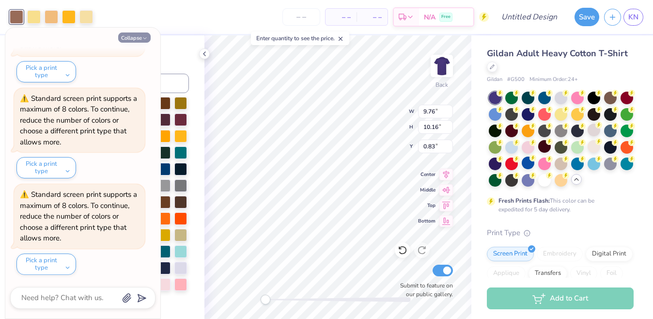
click at [142, 36] on icon "button" at bounding box center [145, 38] width 6 height 6
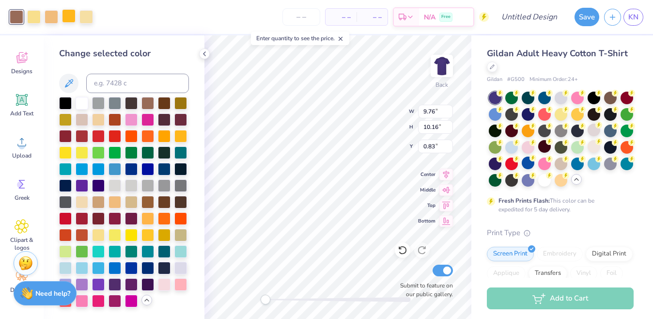
click at [65, 21] on div at bounding box center [69, 16] width 14 height 14
click at [36, 19] on div at bounding box center [34, 16] width 14 height 14
click at [162, 103] on div at bounding box center [164, 102] width 13 height 13
click at [69, 19] on div at bounding box center [69, 16] width 14 height 14
click at [92, 21] on div at bounding box center [86, 16] width 14 height 14
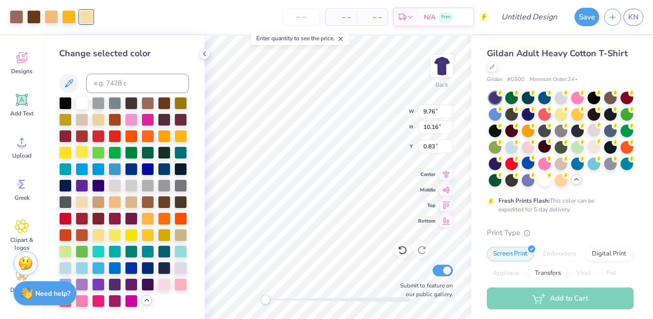
click at [81, 151] on div at bounding box center [82, 151] width 13 height 13
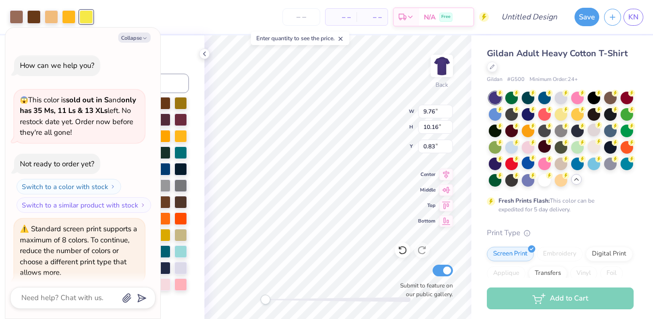
scroll to position [1476, 0]
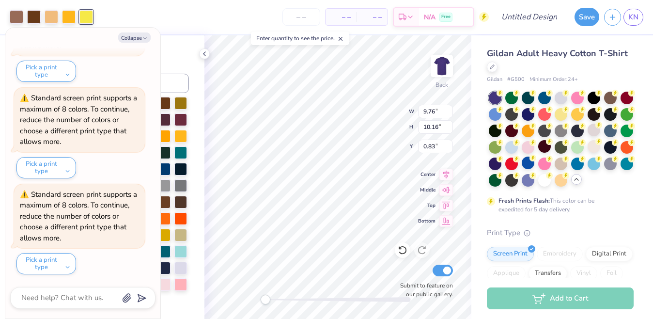
click at [85, 22] on div at bounding box center [86, 17] width 14 height 14
click at [137, 39] on button "Collapse" at bounding box center [134, 37] width 32 height 10
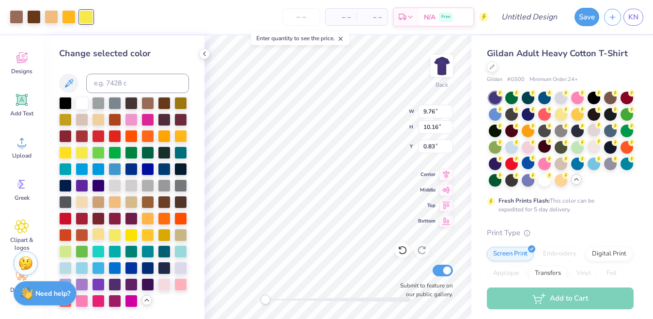
click at [103, 235] on div at bounding box center [98, 234] width 13 height 13
click at [67, 17] on div at bounding box center [69, 16] width 14 height 14
click at [53, 16] on div at bounding box center [52, 16] width 14 height 14
click at [119, 233] on div at bounding box center [114, 234] width 13 height 13
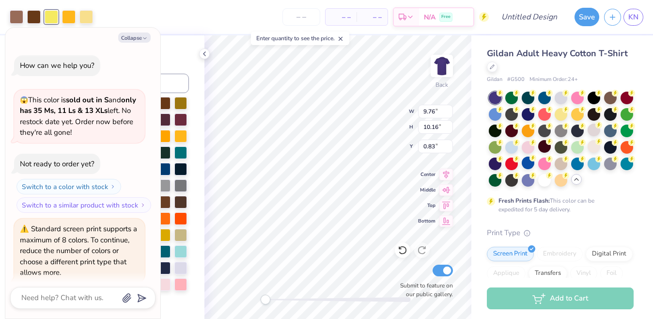
scroll to position [1572, 0]
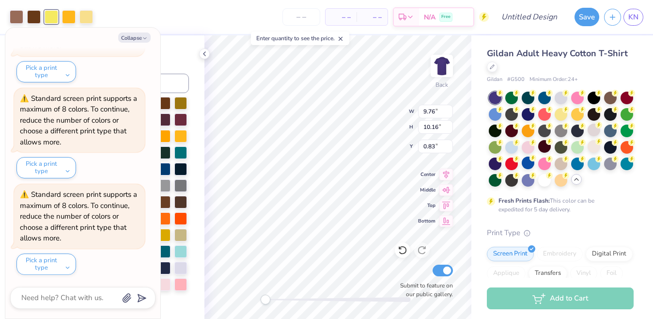
click at [147, 45] on div "Collapse How can we help you? 😱 This color is sold out in S and only has 35 Ms,…" at bounding box center [82, 173] width 155 height 290
click at [143, 38] on icon "button" at bounding box center [145, 38] width 6 height 6
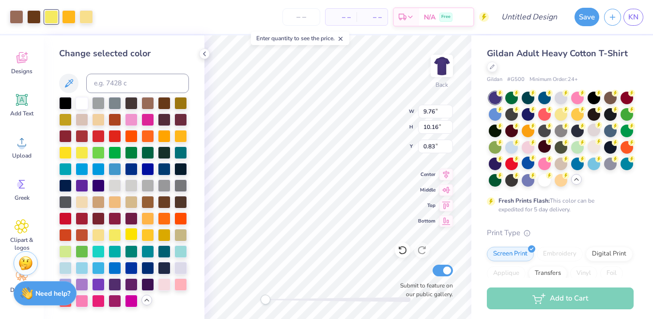
click at [135, 234] on div at bounding box center [131, 234] width 13 height 13
click at [151, 234] on div at bounding box center [147, 234] width 13 height 13
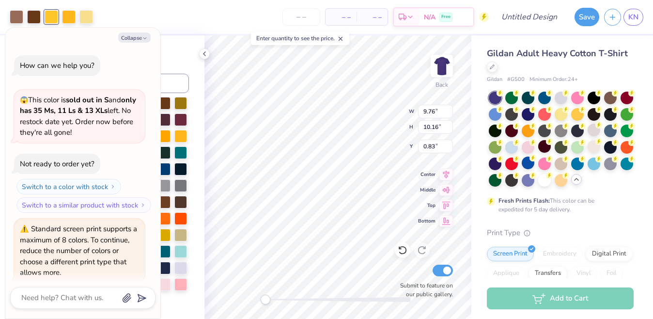
scroll to position [1668, 0]
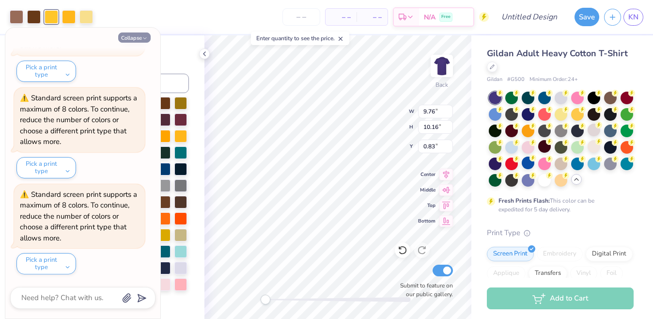
click at [130, 40] on button "Collapse" at bounding box center [134, 37] width 32 height 10
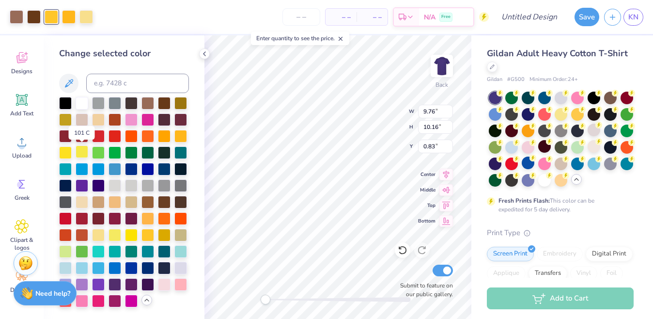
click at [79, 152] on div at bounding box center [82, 151] width 13 height 13
click at [64, 155] on div at bounding box center [65, 151] width 13 height 13
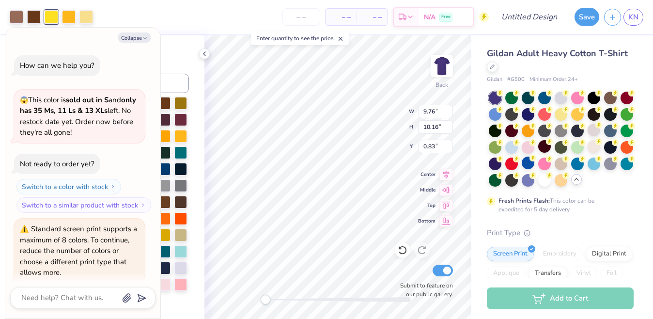
scroll to position [1764, 0]
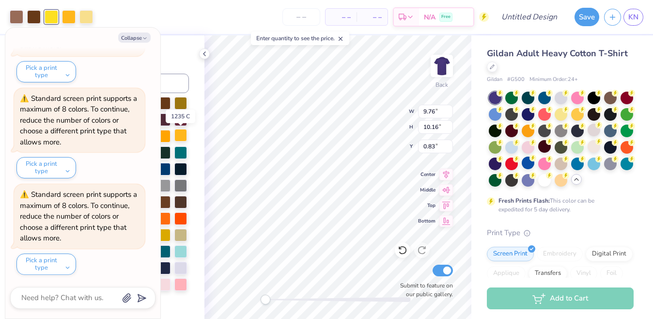
click at [182, 138] on div at bounding box center [180, 135] width 13 height 13
click at [143, 39] on icon "button" at bounding box center [145, 38] width 6 height 6
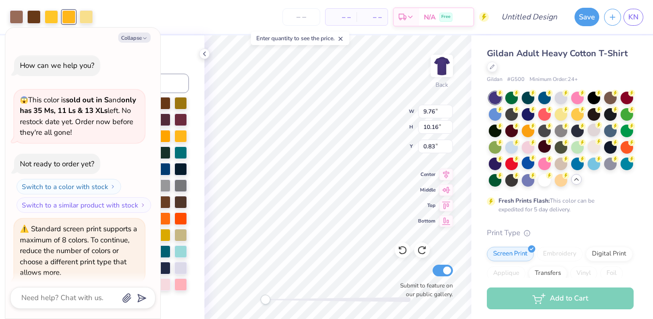
scroll to position [2052, 0]
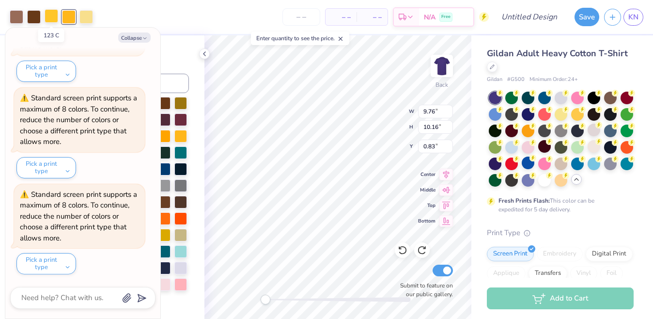
click at [52, 17] on div at bounding box center [52, 16] width 14 height 14
click at [145, 37] on icon "button" at bounding box center [145, 38] width 6 height 6
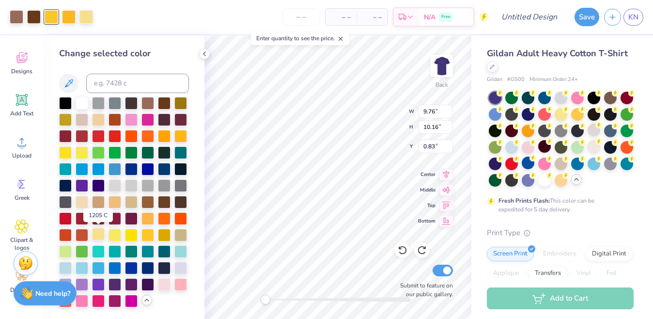
click at [100, 234] on div at bounding box center [98, 234] width 13 height 13
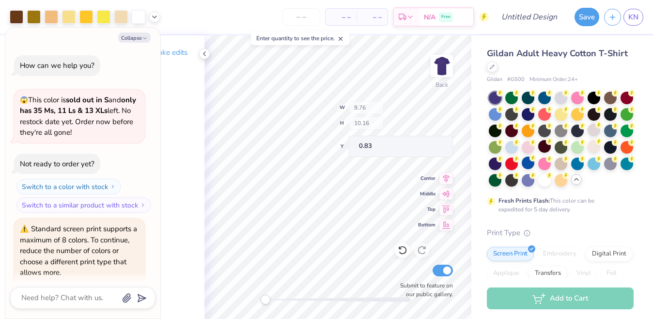
scroll to position [2148, 0]
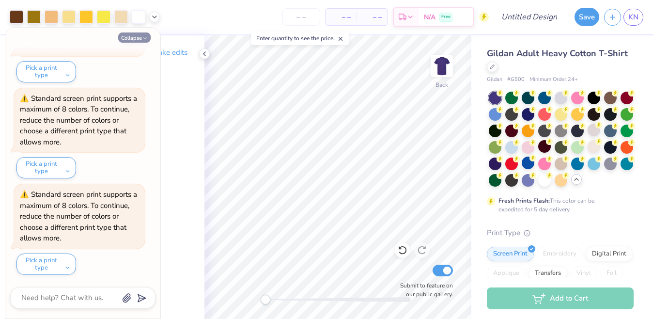
click at [139, 37] on button "Collapse" at bounding box center [134, 37] width 32 height 10
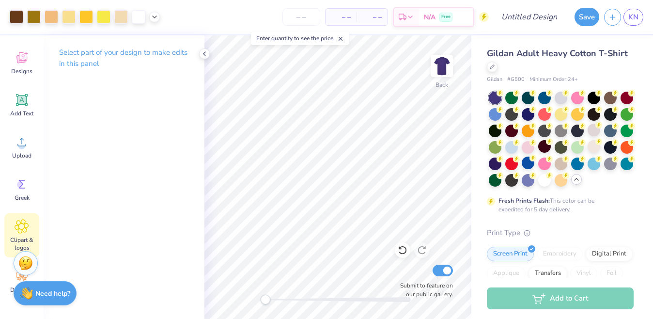
click at [19, 223] on icon at bounding box center [22, 226] width 14 height 15
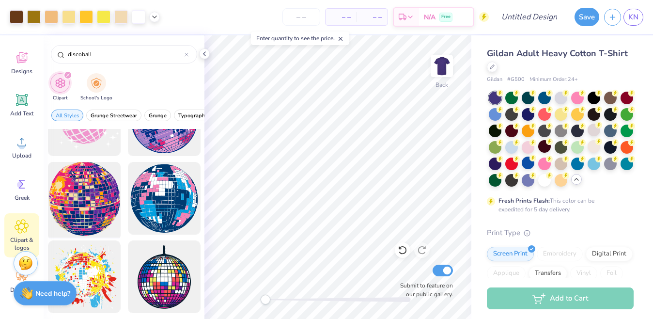
scroll to position [45, 0]
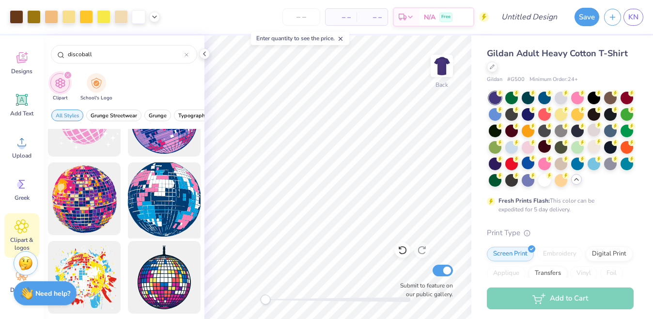
click at [156, 214] on div at bounding box center [164, 199] width 80 height 80
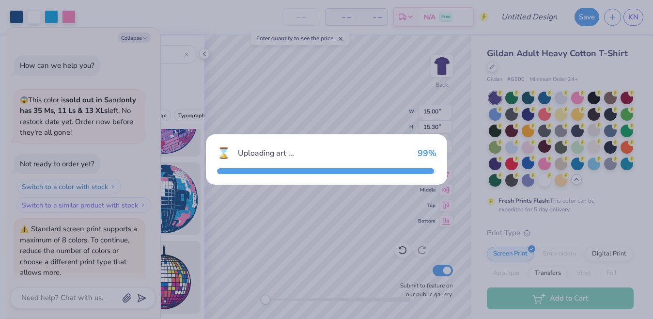
scroll to position [2245, 0]
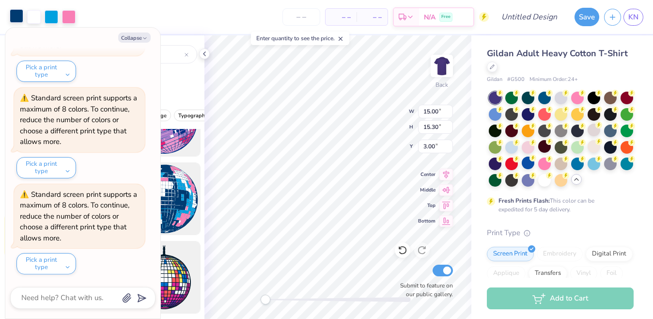
click at [17, 17] on div at bounding box center [17, 16] width 14 height 14
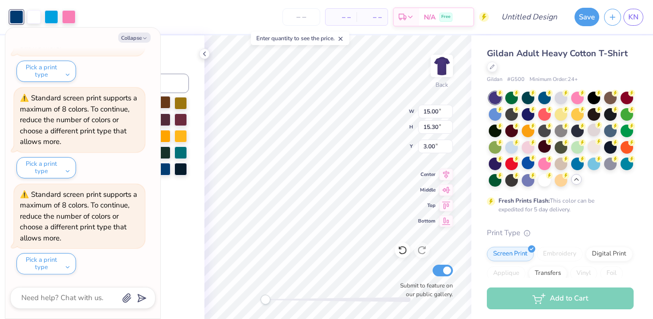
click at [169, 106] on div at bounding box center [164, 102] width 13 height 13
click at [134, 37] on button "Collapse" at bounding box center [134, 37] width 32 height 10
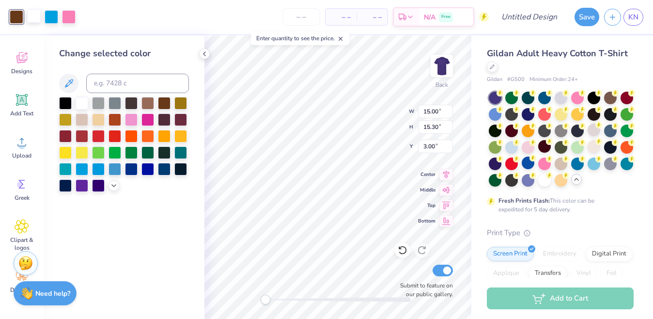
click at [34, 16] on div at bounding box center [34, 16] width 14 height 14
click at [54, 17] on div at bounding box center [52, 16] width 14 height 14
click at [78, 152] on div at bounding box center [82, 151] width 13 height 13
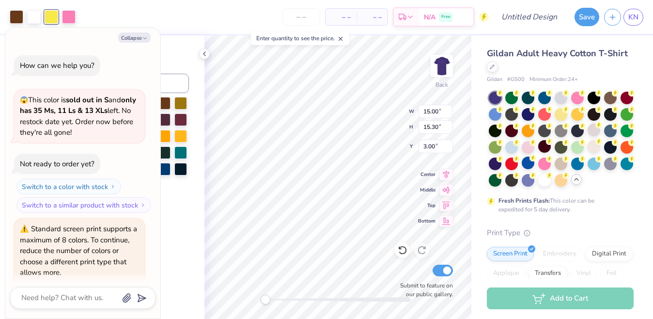
scroll to position [2437, 0]
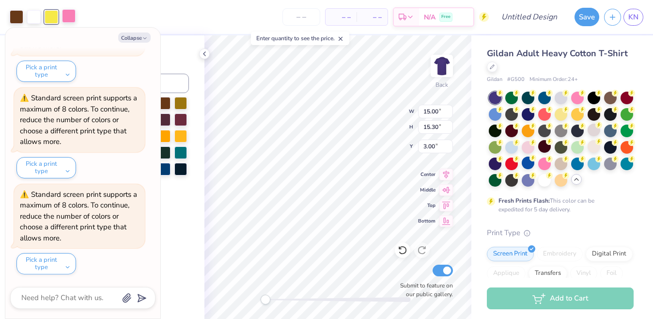
click at [64, 14] on div at bounding box center [69, 16] width 14 height 14
click at [19, 17] on div at bounding box center [17, 16] width 14 height 14
click at [131, 43] on div "Collapse How can we help you? 😱 This color is sold out in S and only has 35 Ms,…" at bounding box center [82, 173] width 155 height 290
click at [127, 37] on button "Collapse" at bounding box center [134, 37] width 32 height 10
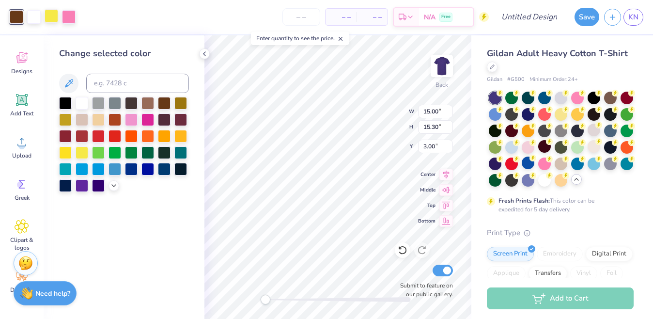
click at [53, 20] on div at bounding box center [52, 16] width 14 height 14
click at [150, 137] on div at bounding box center [147, 135] width 13 height 13
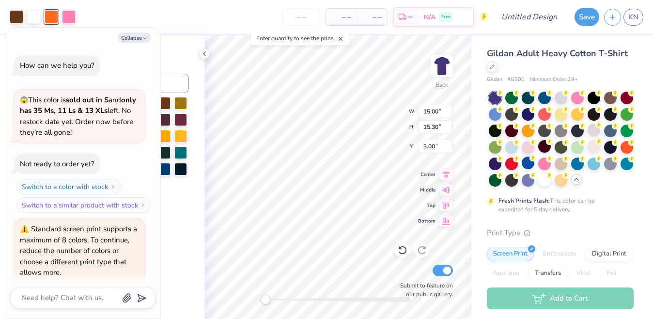
scroll to position [2533, 0]
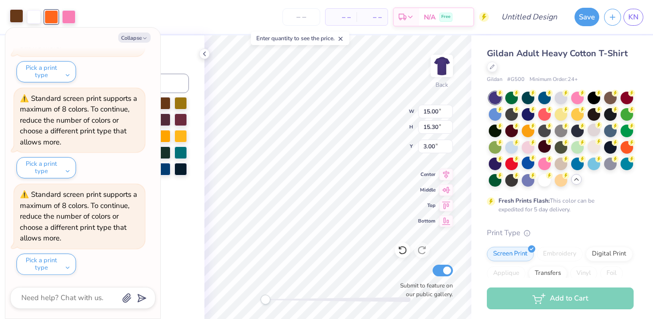
click at [16, 18] on div at bounding box center [17, 16] width 14 height 14
click at [141, 37] on button "Collapse" at bounding box center [134, 37] width 32 height 10
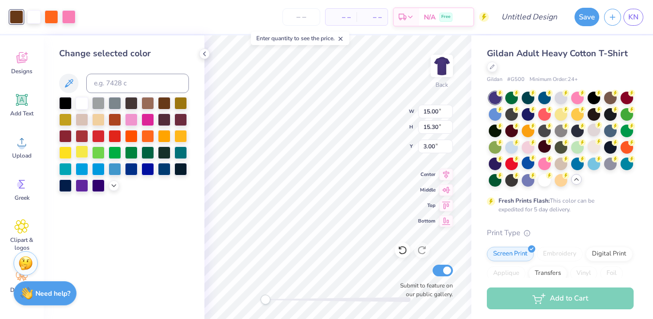
click at [84, 148] on div at bounding box center [82, 151] width 13 height 13
click at [51, 20] on div at bounding box center [52, 16] width 14 height 14
click at [161, 101] on div at bounding box center [164, 102] width 13 height 13
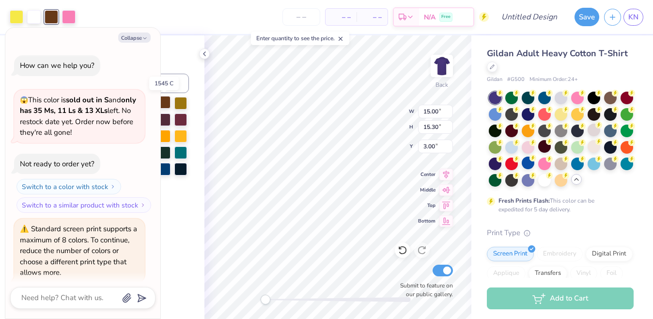
scroll to position [2629, 0]
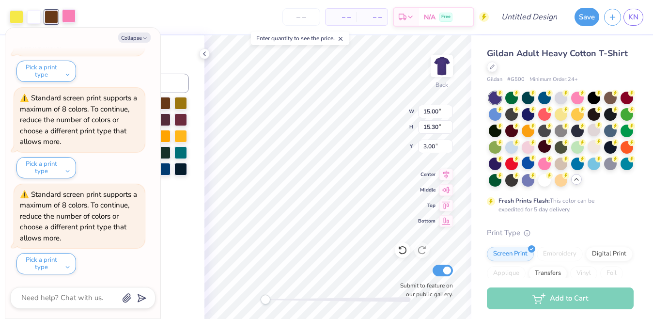
click at [71, 20] on div at bounding box center [69, 16] width 14 height 14
click at [140, 39] on button "Collapse" at bounding box center [134, 37] width 32 height 10
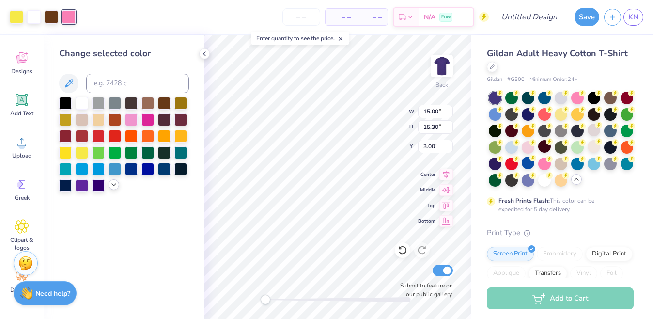
click at [115, 185] on icon at bounding box center [114, 185] width 8 height 8
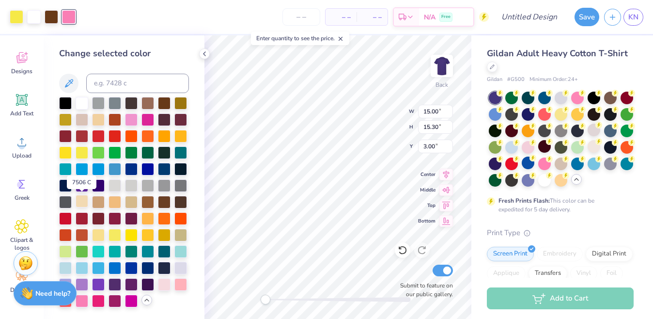
click at [83, 201] on div at bounding box center [82, 201] width 13 height 13
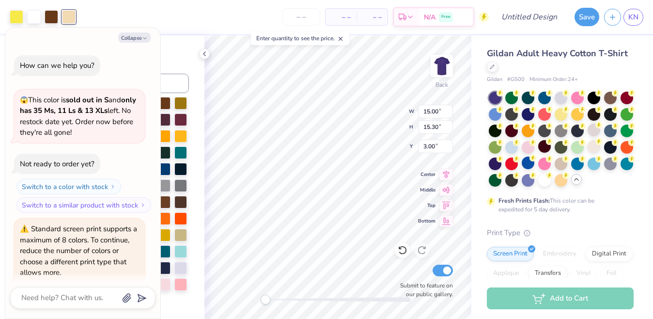
scroll to position [2725, 0]
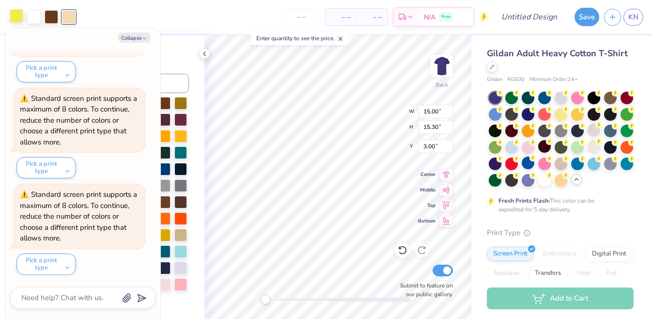
click at [17, 18] on div at bounding box center [17, 16] width 14 height 14
click at [132, 40] on button "Collapse" at bounding box center [134, 37] width 32 height 10
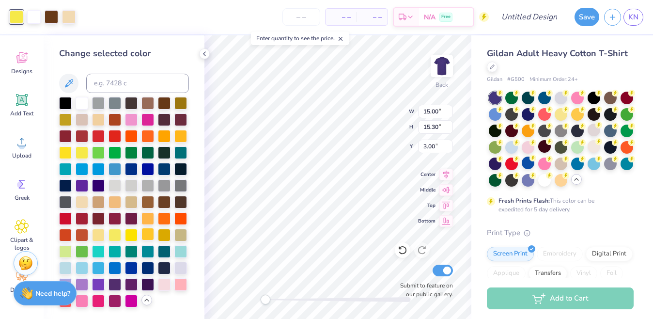
click at [148, 236] on div at bounding box center [147, 234] width 13 height 13
click at [152, 208] on div at bounding box center [124, 202] width 130 height 210
click at [147, 203] on div at bounding box center [147, 201] width 13 height 13
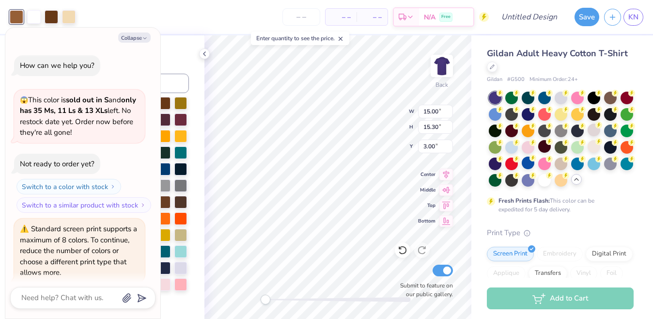
scroll to position [2821, 0]
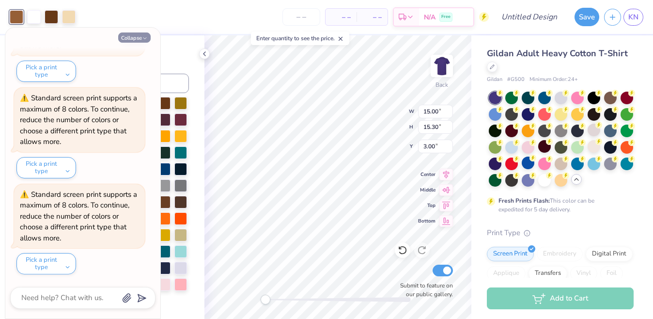
click at [132, 42] on button "Collapse" at bounding box center [134, 37] width 32 height 10
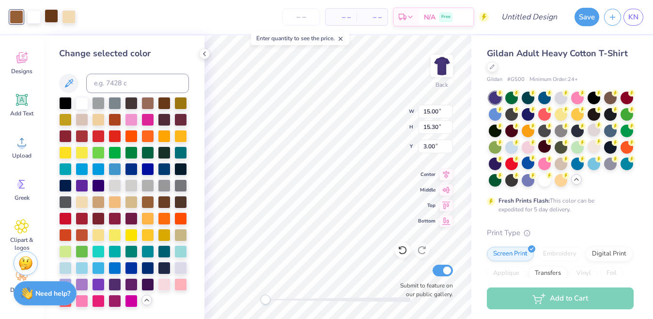
click at [49, 17] on div at bounding box center [52, 16] width 14 height 14
click at [115, 233] on div at bounding box center [114, 234] width 13 height 13
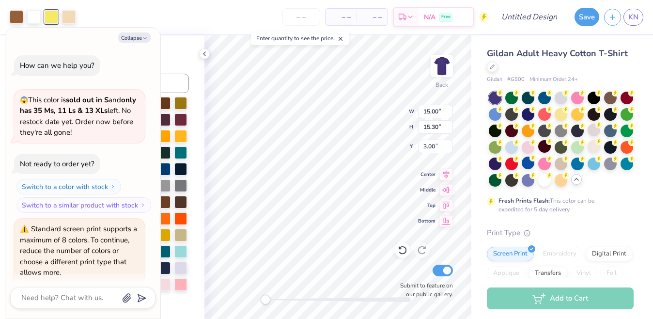
scroll to position [2917, 0]
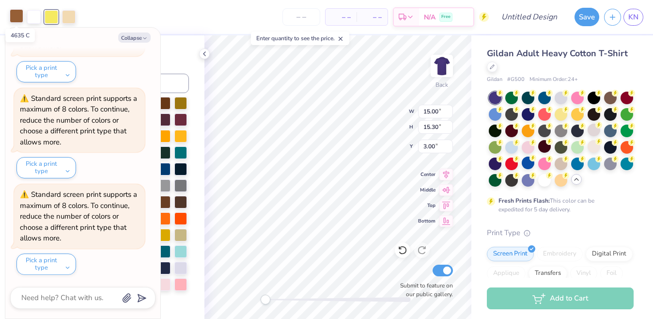
click at [12, 11] on div at bounding box center [17, 16] width 14 height 14
click at [128, 35] on button "Collapse" at bounding box center [134, 37] width 32 height 10
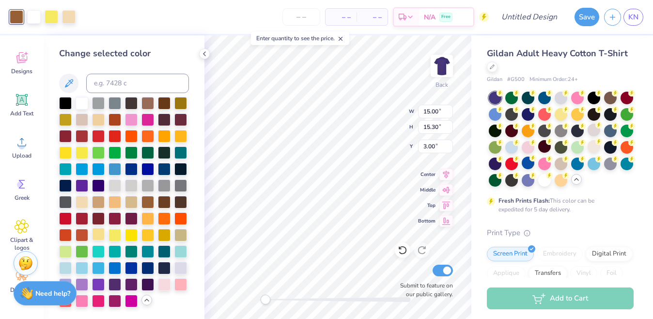
click at [96, 233] on div at bounding box center [98, 234] width 13 height 13
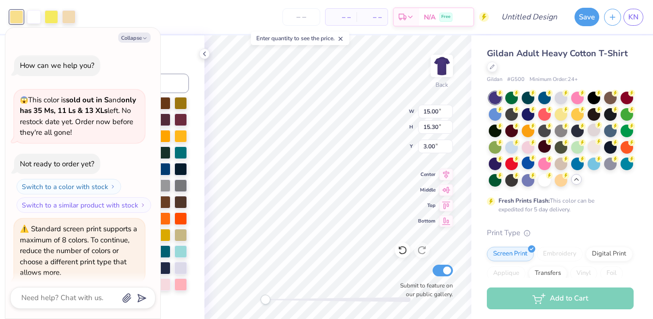
scroll to position [3013, 0]
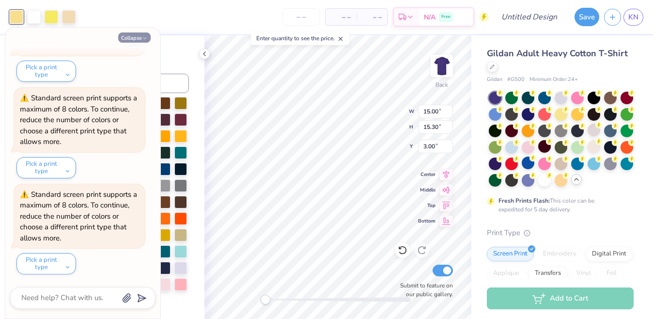
click at [134, 42] on button "Collapse" at bounding box center [134, 37] width 32 height 10
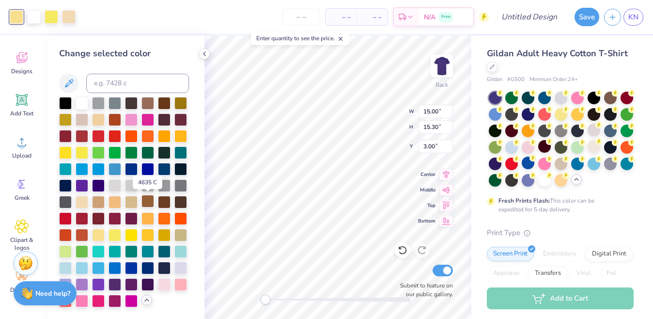
click at [149, 206] on div at bounding box center [147, 201] width 13 height 13
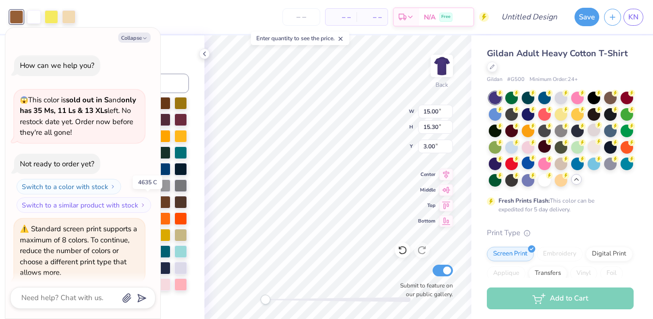
scroll to position [3109, 0]
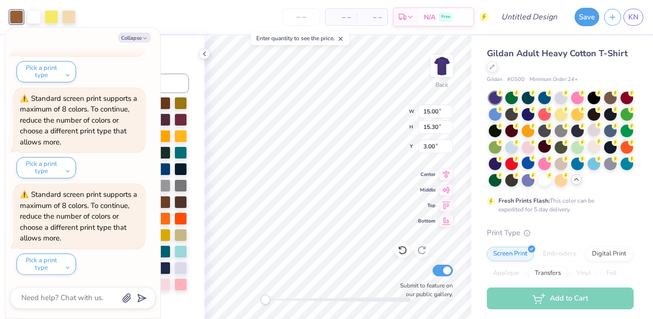
drag, startPoint x: 138, startPoint y: 41, endPoint x: 146, endPoint y: 48, distance: 10.6
click at [138, 41] on button "Collapse" at bounding box center [134, 37] width 32 height 10
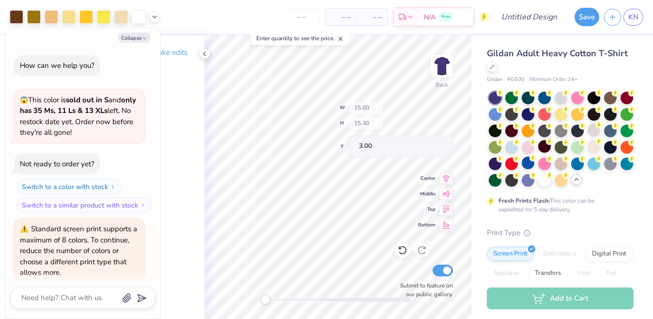
scroll to position [3205, 0]
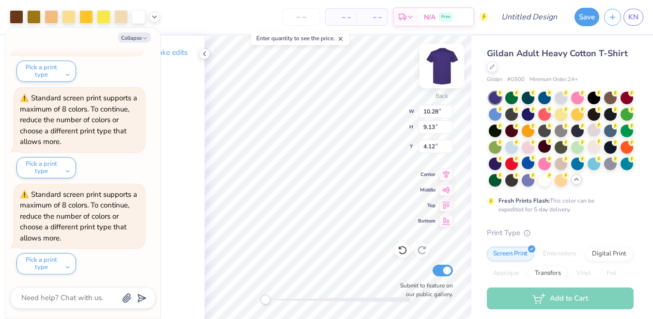
click at [445, 73] on img at bounding box center [441, 65] width 39 height 39
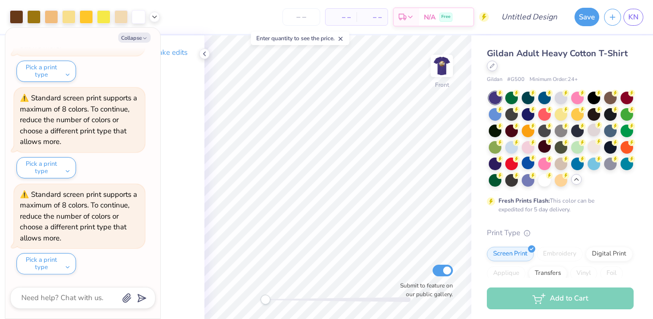
click at [493, 67] on icon at bounding box center [491, 65] width 5 height 5
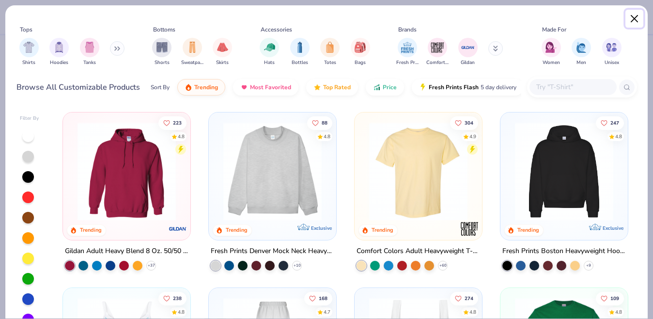
click at [634, 20] on button "Close" at bounding box center [634, 19] width 18 height 18
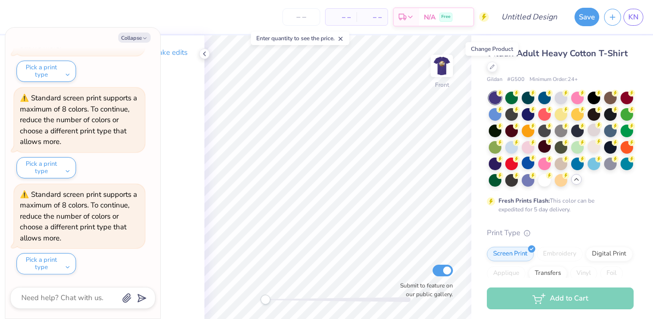
click at [440, 62] on img at bounding box center [441, 65] width 19 height 19
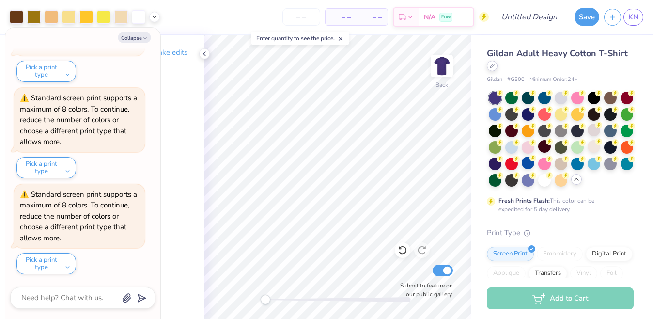
click at [488, 63] on div at bounding box center [491, 66] width 11 height 11
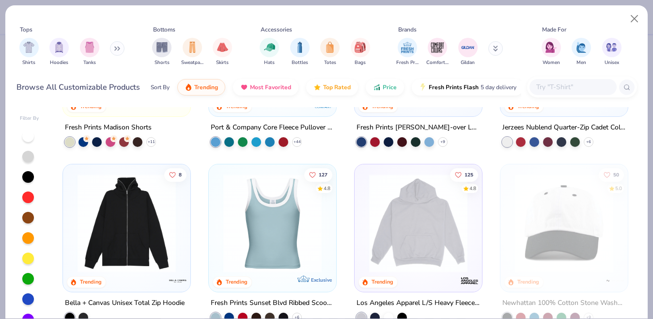
scroll to position [848, 0]
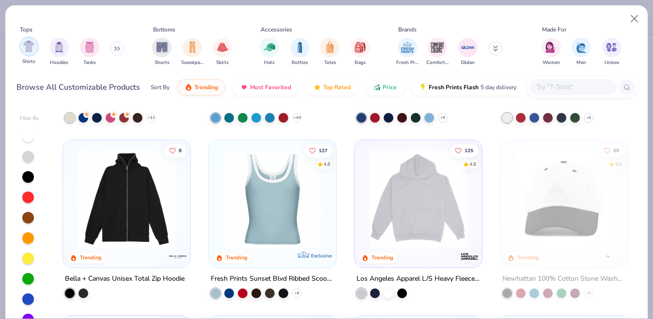
click at [31, 51] on img "filter for Shirts" at bounding box center [28, 46] width 11 height 11
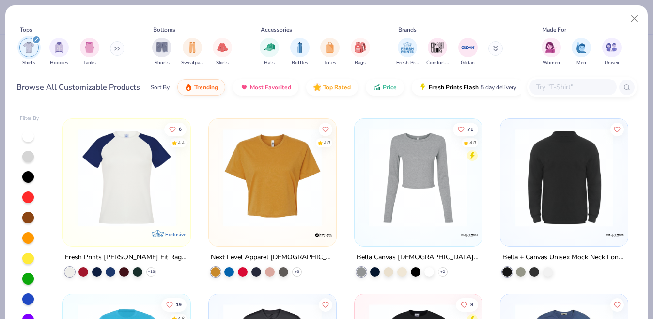
scroll to position [695, 0]
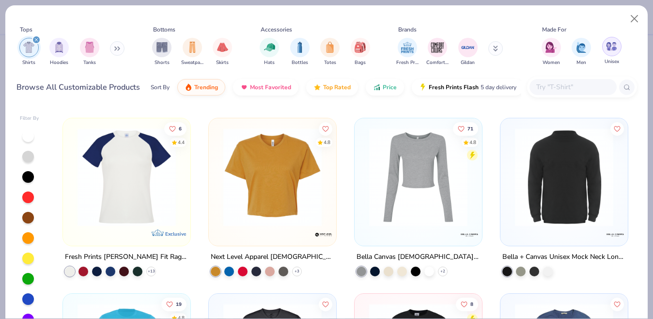
click at [609, 50] on img "filter for Unisex" at bounding box center [611, 46] width 11 height 11
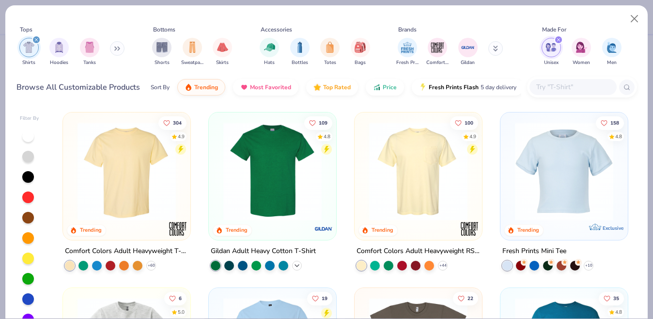
click at [296, 267] on icon at bounding box center [297, 265] width 8 height 8
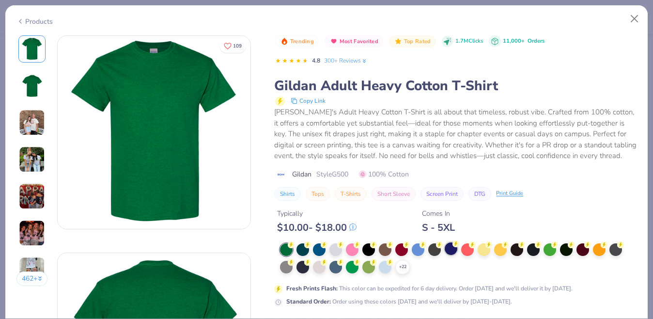
click at [449, 253] on div at bounding box center [450, 248] width 13 height 13
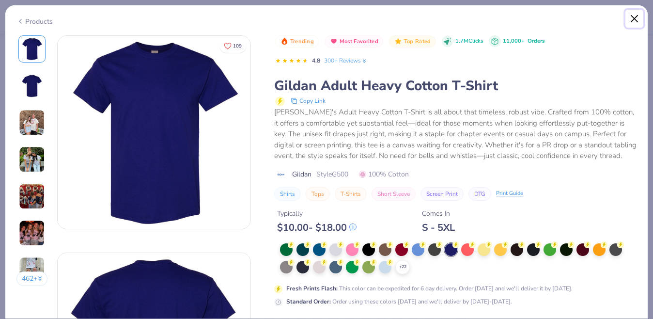
click at [633, 21] on button "Close" at bounding box center [634, 19] width 18 height 18
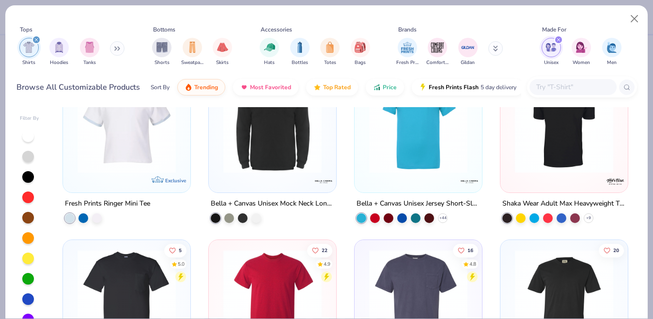
scroll to position [511, 0]
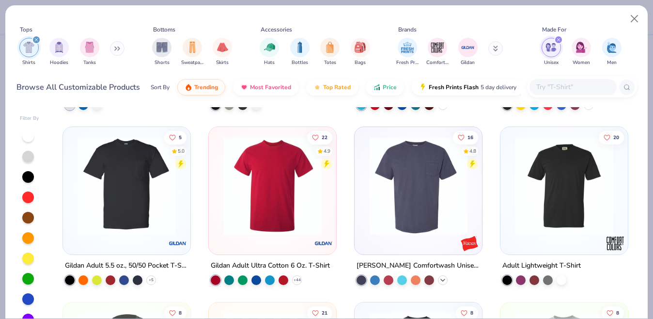
click at [446, 280] on icon at bounding box center [443, 280] width 8 height 8
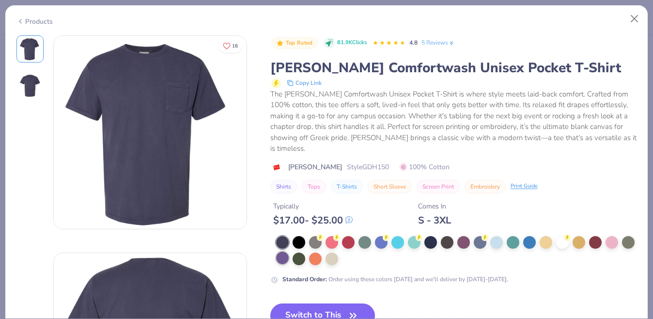
click at [285, 251] on div at bounding box center [282, 257] width 13 height 13
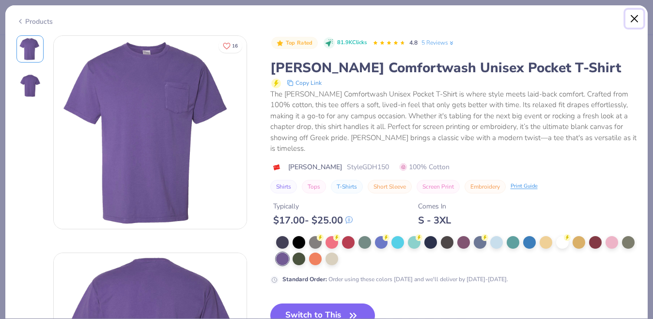
click at [640, 18] on button "Close" at bounding box center [634, 19] width 18 height 18
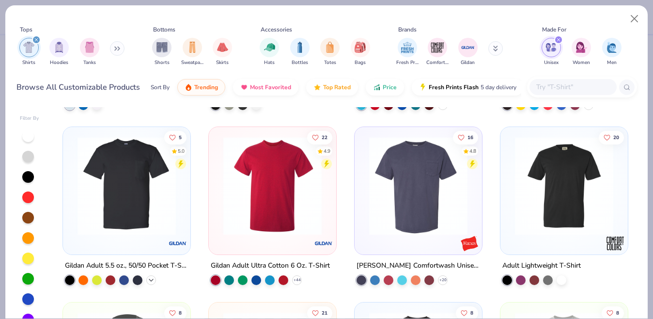
click at [150, 278] on icon at bounding box center [151, 280] width 8 height 8
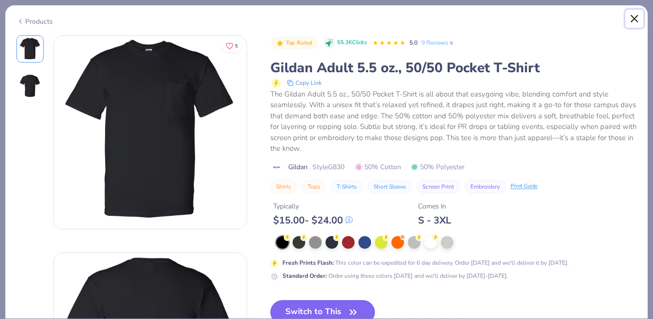
click at [634, 17] on button "Close" at bounding box center [634, 19] width 18 height 18
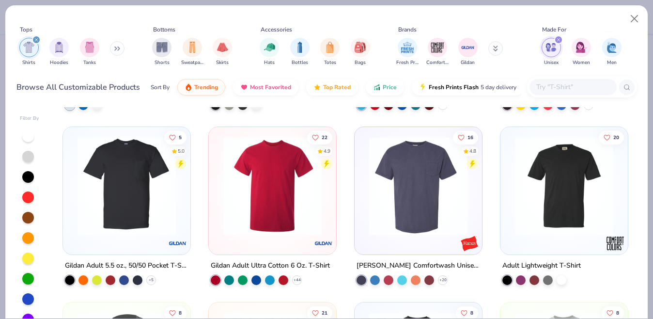
click at [269, 231] on img at bounding box center [272, 186] width 108 height 98
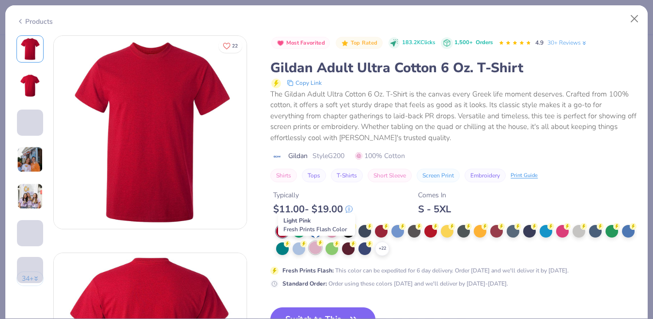
click at [318, 249] on div at bounding box center [315, 247] width 13 height 13
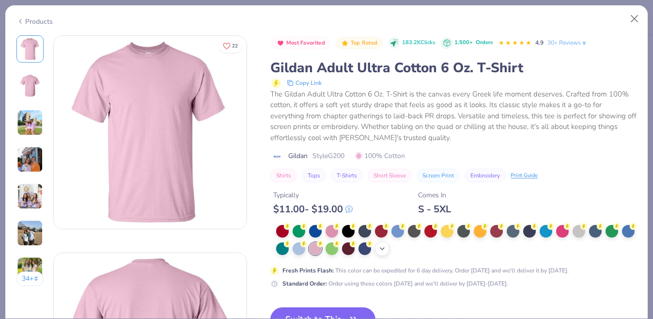
click at [384, 247] on icon at bounding box center [382, 248] width 8 height 8
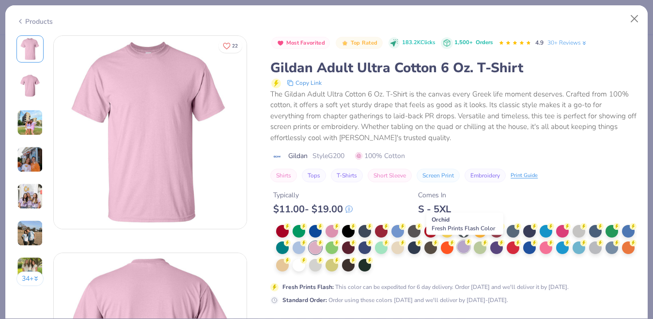
click at [463, 251] on div at bounding box center [463, 246] width 13 height 13
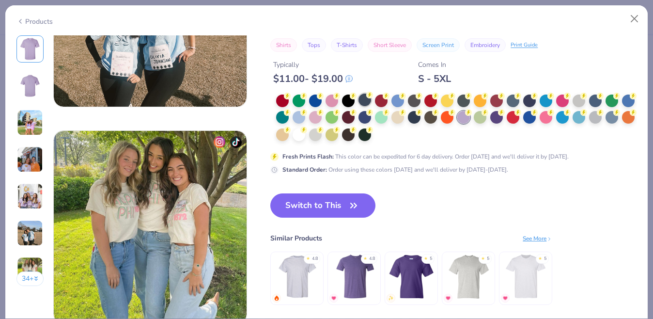
scroll to position [1251, 0]
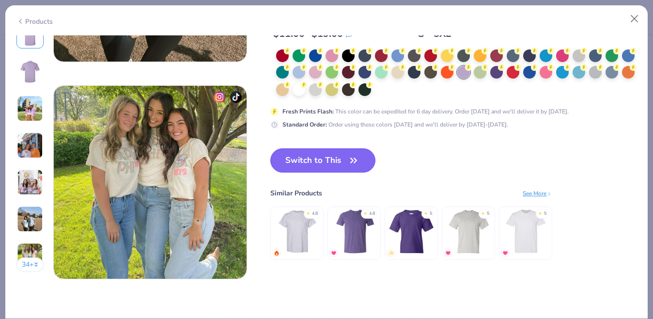
click at [317, 165] on button "Switch to This" at bounding box center [322, 160] width 105 height 24
click at [354, 161] on icon "button" at bounding box center [354, 160] width 14 height 14
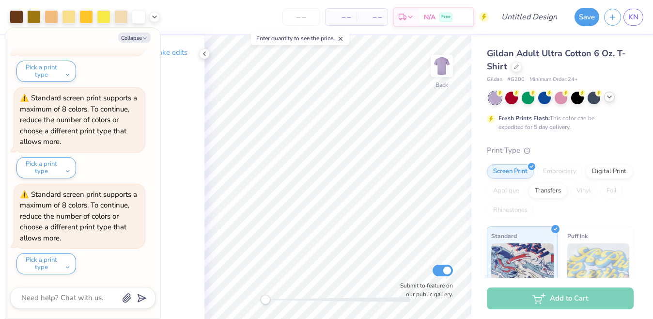
click at [611, 95] on icon at bounding box center [609, 97] width 8 height 8
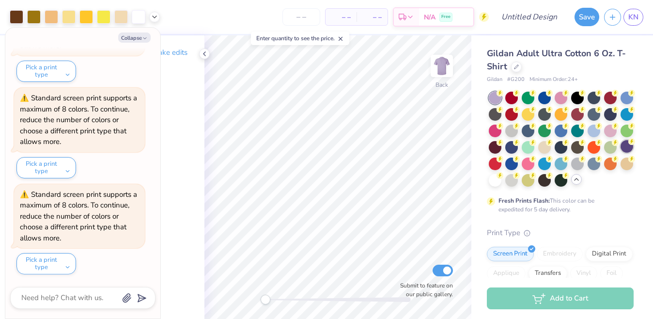
click at [623, 147] on div at bounding box center [626, 146] width 13 height 13
click at [607, 147] on div at bounding box center [610, 146] width 13 height 13
type textarea "x"
type input "1.94"
type input "1.02"
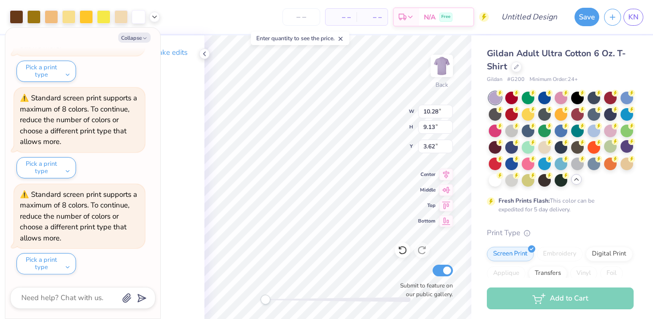
type input "4.62"
drag, startPoint x: 265, startPoint y: 299, endPoint x: 280, endPoint y: 296, distance: 14.8
click at [280, 296] on div "Accessibility label" at bounding box center [280, 299] width 10 height 10
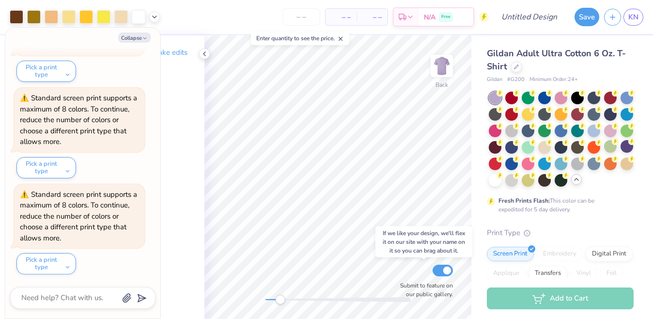
click at [407, 265] on div "Back Submit to feature on our public gallery." at bounding box center [337, 176] width 267 height 283
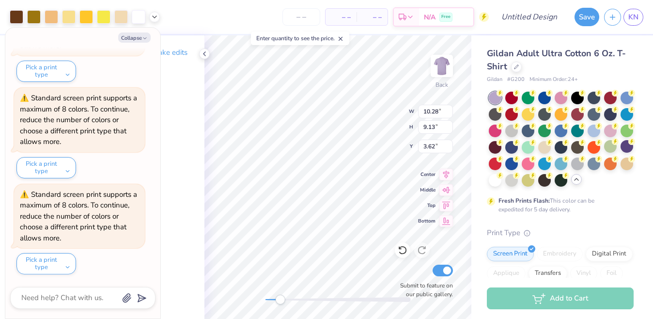
type textarea "x"
type input "5.23"
type input "4.09"
type input "4.63"
drag, startPoint x: 281, startPoint y: 300, endPoint x: 312, endPoint y: 296, distance: 31.8
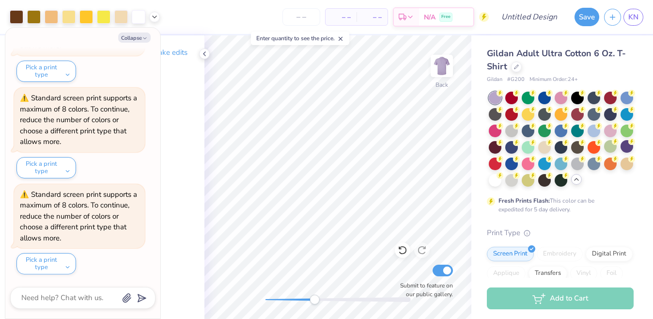
click at [314, 296] on div "Accessibility label" at bounding box center [314, 299] width 10 height 10
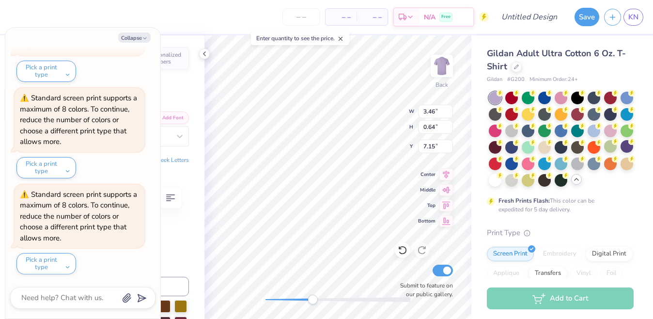
type textarea "x"
type input "0.66"
type input "0.27"
type input "7.07"
type textarea "x"
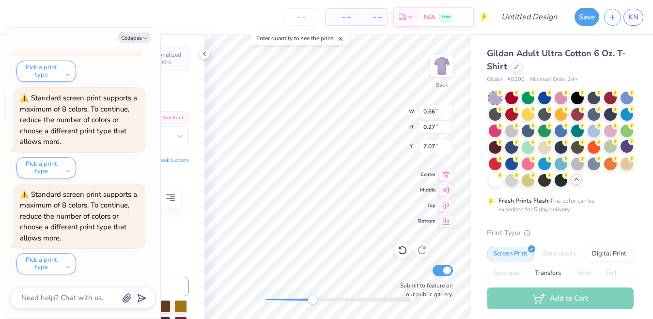
type input "0.51"
type input "7.61"
type textarea "x"
type input "4.61"
type input "1.36"
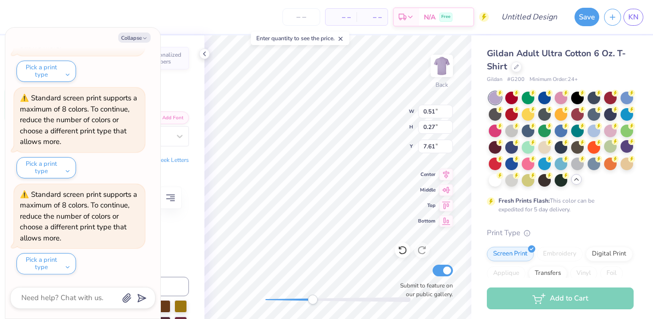
type input "5.68"
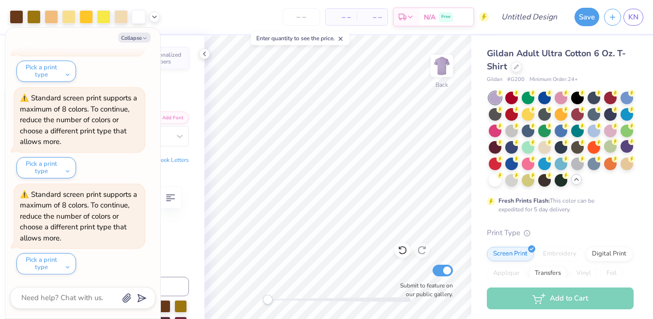
click at [267, 287] on div "Back Submit to feature on our public gallery." at bounding box center [337, 176] width 267 height 283
type textarea "x"
type input "3.00"
click at [439, 64] on img at bounding box center [441, 65] width 39 height 39
type textarea "x"
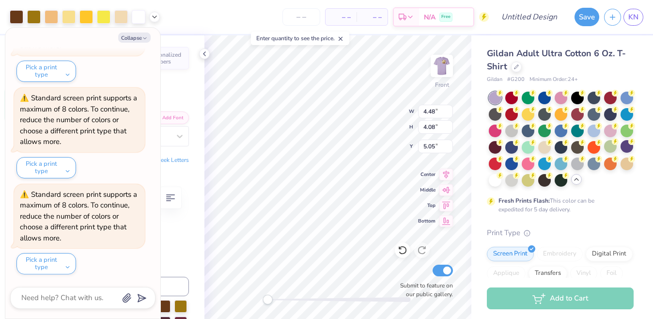
type input "4.16"
type input "2.53"
type input "10.21"
type textarea "x"
type input "4.48"
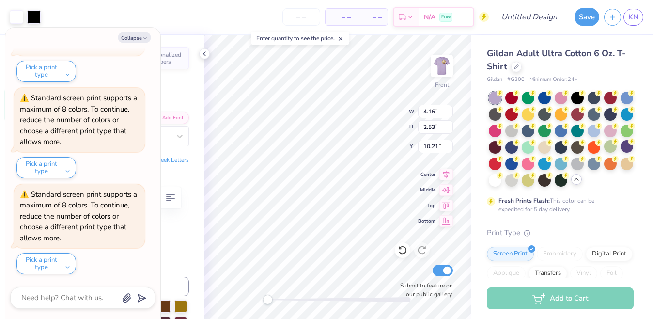
type input "4.08"
type input "5.05"
type textarea "x"
type input "8.21"
type input "7.52"
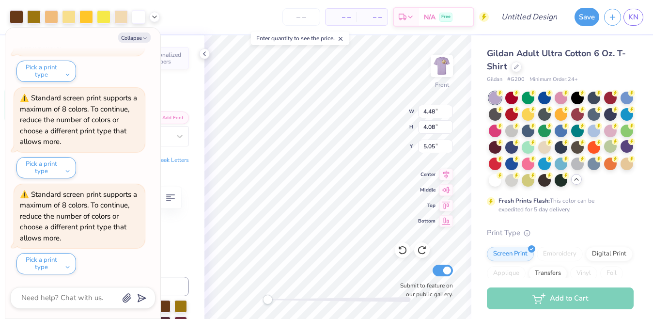
type input "4.06"
drag, startPoint x: 267, startPoint y: 301, endPoint x: 298, endPoint y: 298, distance: 31.1
click at [301, 298] on div "Accessibility label" at bounding box center [306, 299] width 10 height 10
type textarea "x"
type input "5.98"
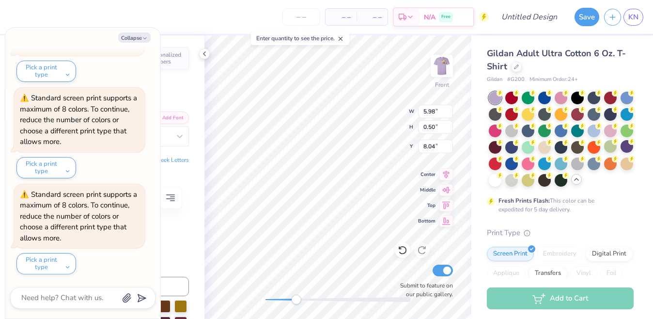
type input "1.10"
type input "7.97"
type textarea "x"
type input "0.93"
type input "0.50"
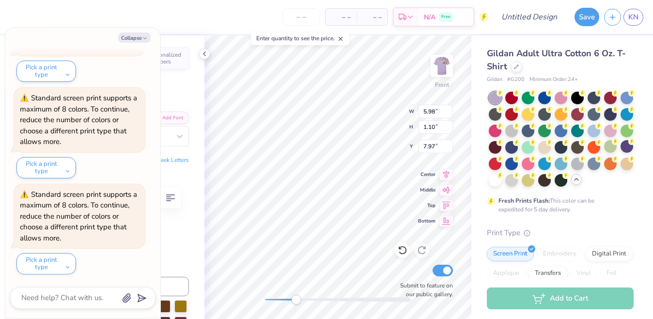
type input "8.47"
type textarea "x"
type input "5.98"
type input "1.10"
type input "9.73"
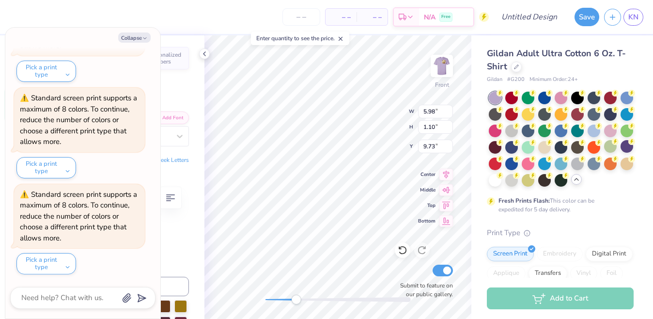
type textarea "x"
type input "0.93"
type input "0.50"
type input "8.78"
type textarea "x"
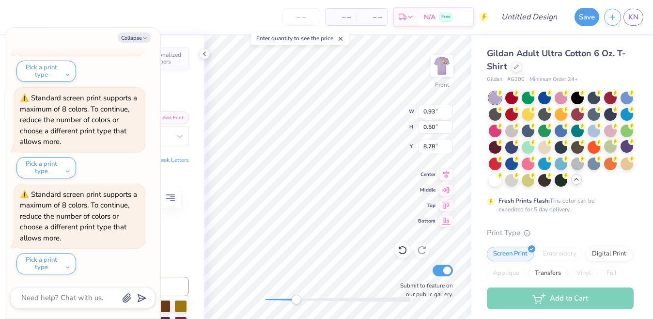
type input "1.21"
type input "8.27"
click at [256, 289] on div "Front W 1.21 1.21 " H 0.50 0.50 " Y 8.27 8.27 " Center Middle Top Bottom Submit…" at bounding box center [337, 176] width 267 height 283
type textarea "x"
type input "7.39"
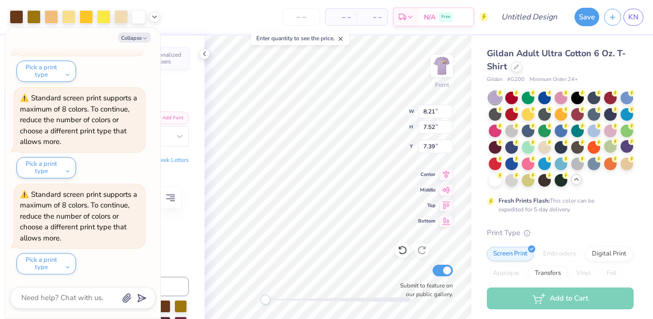
type textarea "x"
type input "11.44"
type input "2.19"
type input "10.32"
type textarea "x"
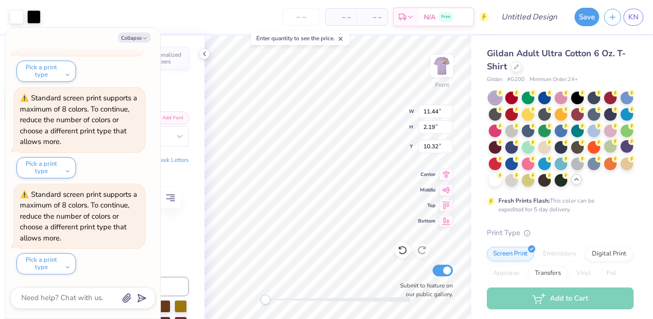
type input "6.41"
type input "1.13"
type input "11.61"
type textarea "x"
type input "10.21"
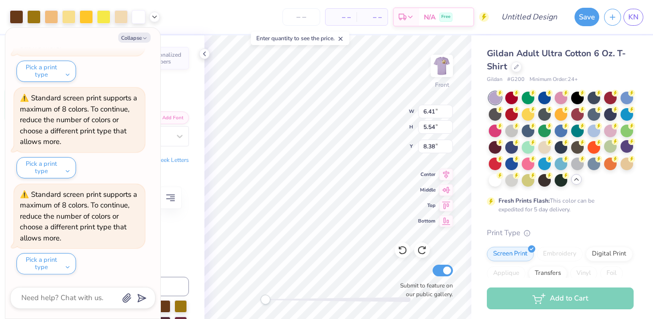
type input "9.35"
type input "5.64"
type textarea "x"
type input "11.80"
type input "10.81"
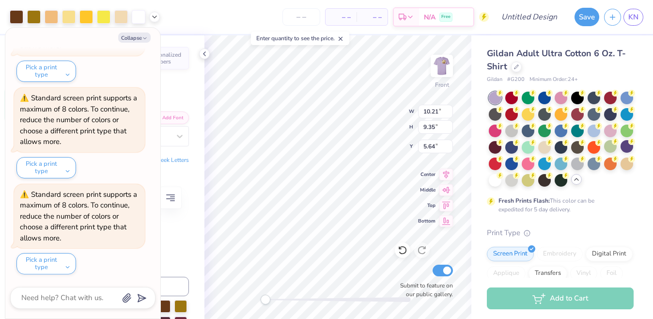
type input "5.26"
type textarea "x"
type input "5.32"
click at [442, 69] on img at bounding box center [441, 65] width 39 height 39
drag, startPoint x: 269, startPoint y: 303, endPoint x: 276, endPoint y: 302, distance: 7.8
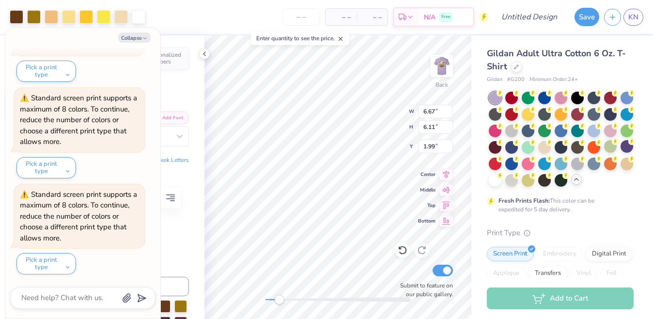
click at [277, 302] on div at bounding box center [337, 299] width 145 height 10
click at [237, 300] on div "Back Submit to feature on our public gallery." at bounding box center [337, 176] width 267 height 283
click at [442, 77] on img at bounding box center [441, 65] width 39 height 39
click at [444, 74] on img at bounding box center [441, 65] width 39 height 39
drag, startPoint x: 269, startPoint y: 301, endPoint x: 300, endPoint y: 298, distance: 31.6
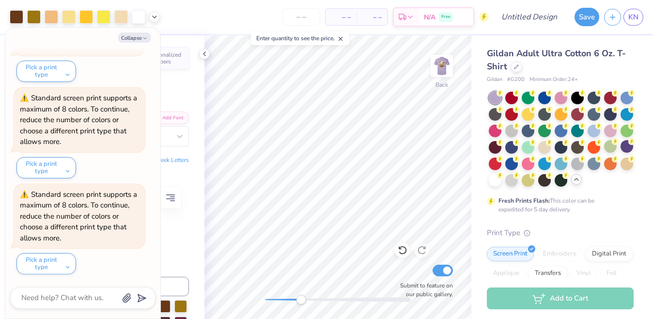
click at [301, 298] on div "Accessibility label" at bounding box center [301, 299] width 10 height 10
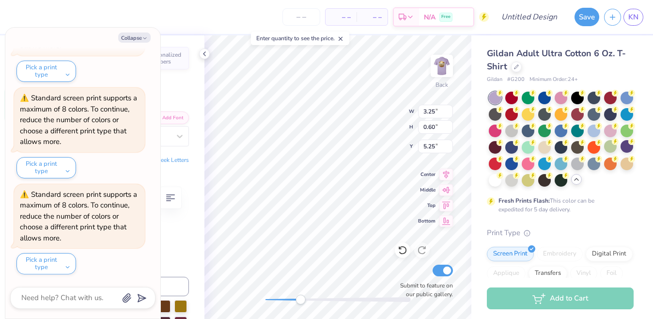
type textarea "x"
type input "0.76"
type input "0.41"
type input "5.51"
type textarea "x"
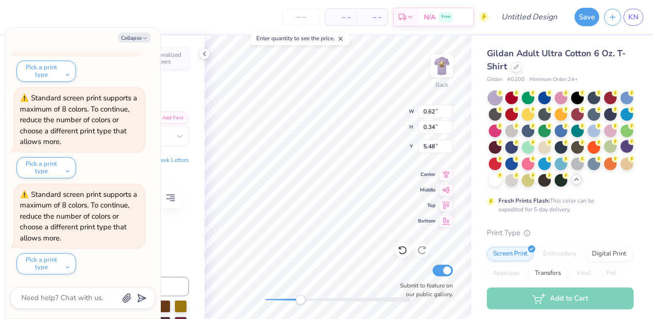
type input "0.99"
type input "0.41"
type input "5.19"
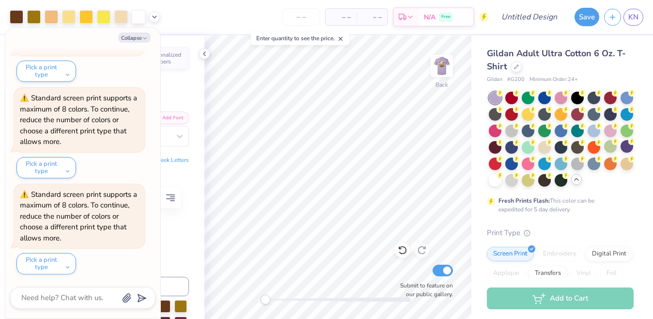
drag, startPoint x: 300, startPoint y: 302, endPoint x: 261, endPoint y: 300, distance: 38.3
click at [261, 300] on div "Accessibility label" at bounding box center [265, 299] width 10 height 10
click at [440, 76] on img at bounding box center [441, 65] width 39 height 39
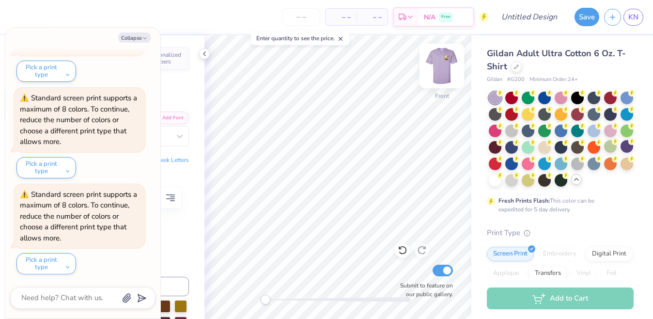
click at [439, 75] on img at bounding box center [441, 65] width 39 height 39
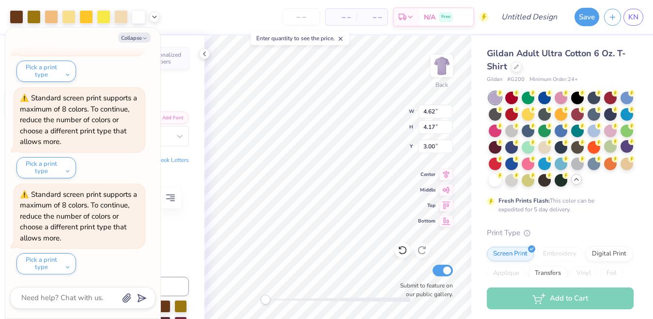
type textarea "x"
type input "9.51"
type input "8.70"
type input "1.66"
drag, startPoint x: 268, startPoint y: 298, endPoint x: 306, endPoint y: 295, distance: 38.8
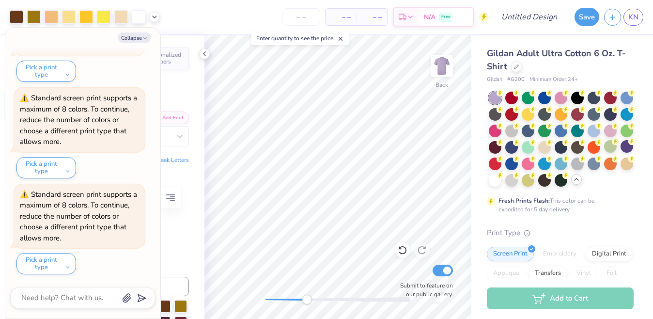
click at [306, 295] on div "Accessibility label" at bounding box center [307, 299] width 10 height 10
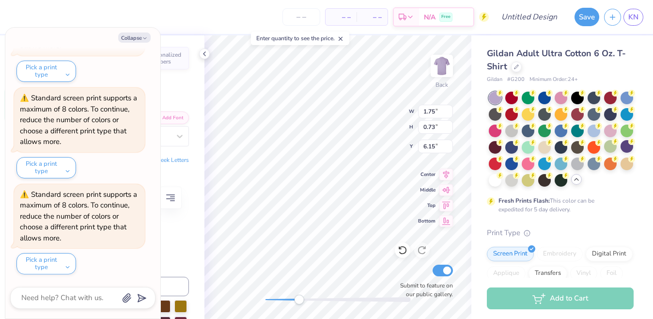
type textarea "x"
type input "1.30"
type input "0.70"
type input "6.65"
type textarea "x"
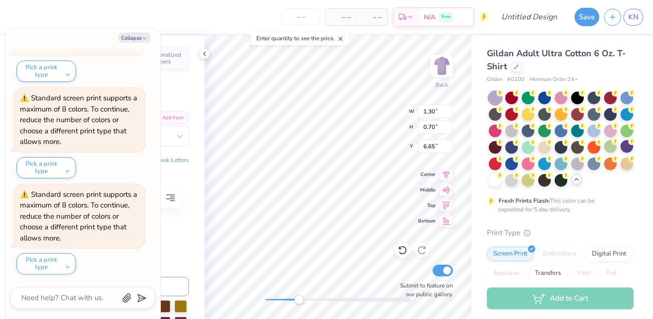
type input "9.51"
type input "8.70"
type input "1.66"
type textarea "x"
type input "6.43"
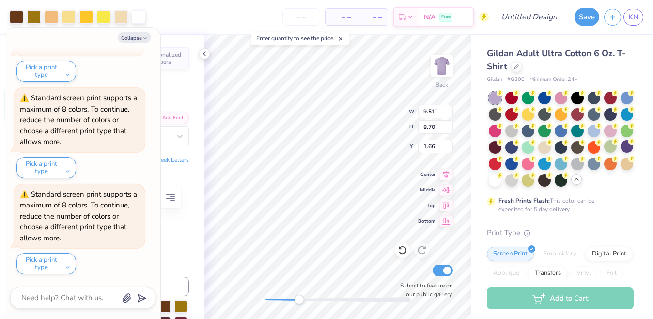
type input "1.19"
type input "6.18"
drag, startPoint x: 297, startPoint y: 298, endPoint x: 277, endPoint y: 296, distance: 20.4
click at [277, 297] on div "Accessibility label" at bounding box center [282, 299] width 10 height 10
click at [247, 294] on div "Back Submit to feature on our public gallery." at bounding box center [337, 176] width 267 height 283
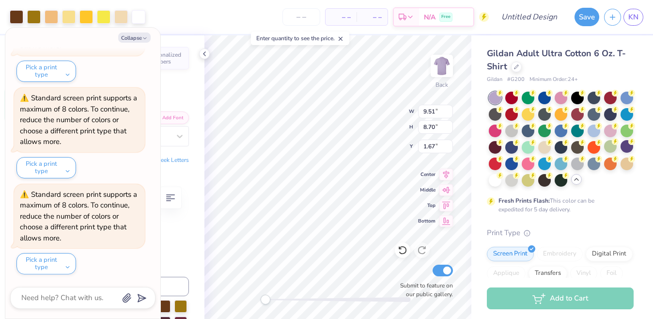
type textarea "x"
type input "6.58"
type input "6.02"
type input "3.01"
type textarea "x"
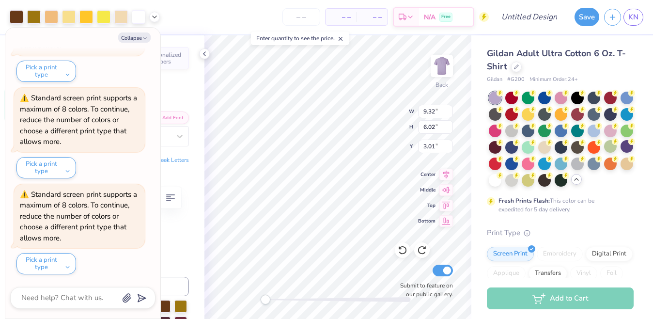
type input "6.98"
type textarea "x"
type input "1.21"
type input "0.50"
type input "10.49"
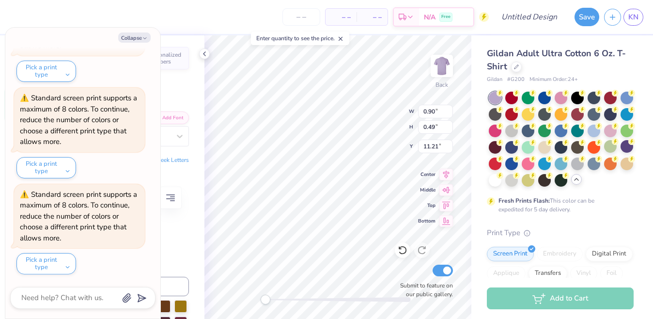
type textarea "x"
type input "4.45"
type input "0.82"
type input "10.68"
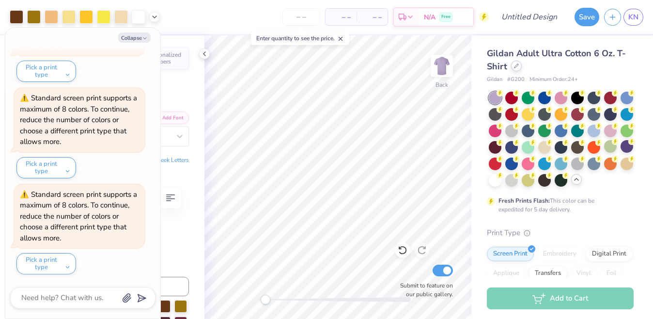
click at [516, 68] on icon at bounding box center [516, 65] width 5 height 5
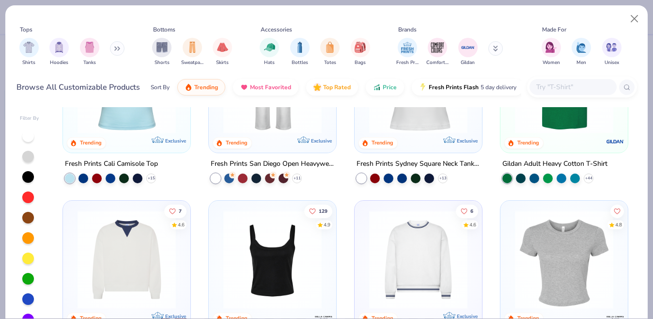
scroll to position [317, 0]
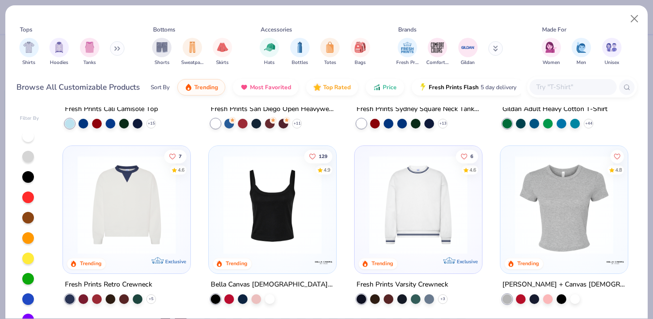
click at [113, 53] on button at bounding box center [117, 48] width 15 height 15
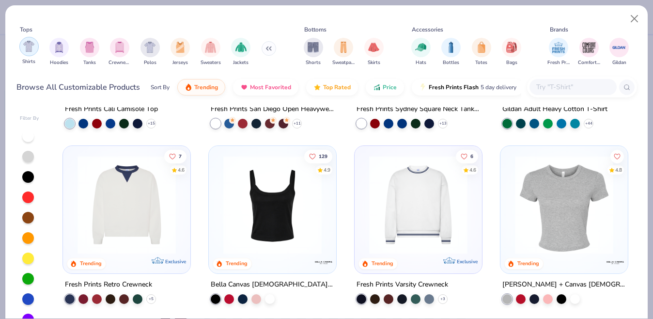
click at [31, 46] on img "filter for Shirts" at bounding box center [28, 46] width 11 height 11
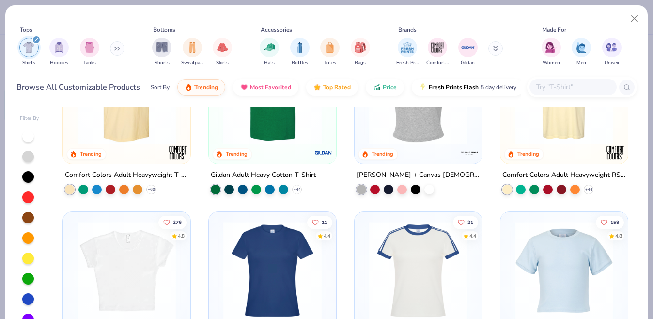
scroll to position [12, 0]
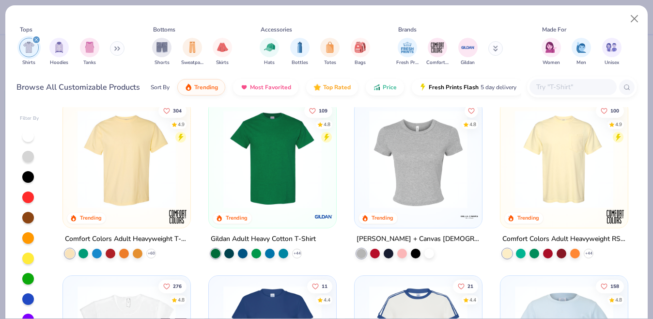
click at [422, 163] on img at bounding box center [418, 159] width 108 height 98
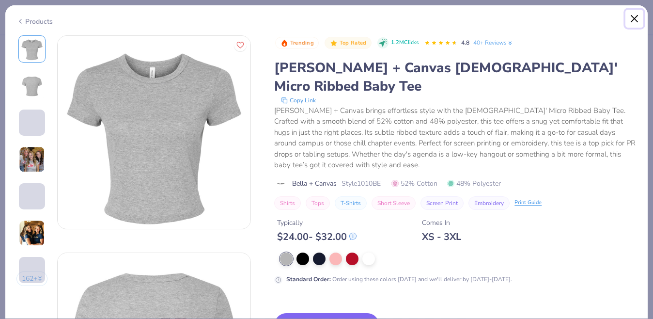
click at [636, 23] on button "Close" at bounding box center [634, 19] width 18 height 18
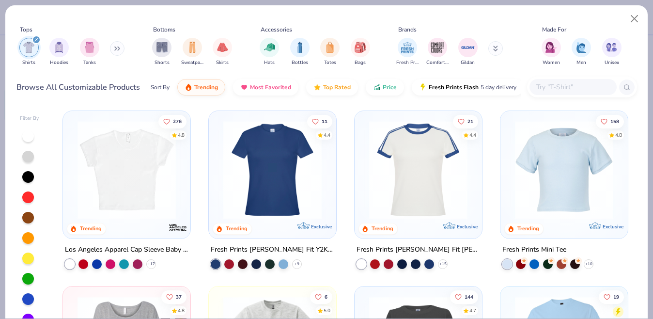
scroll to position [178, 0]
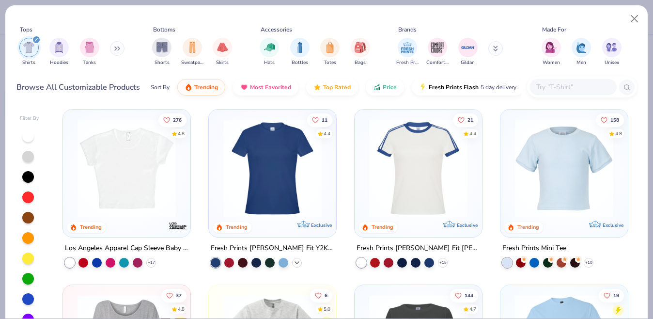
click at [298, 263] on icon at bounding box center [297, 262] width 8 height 8
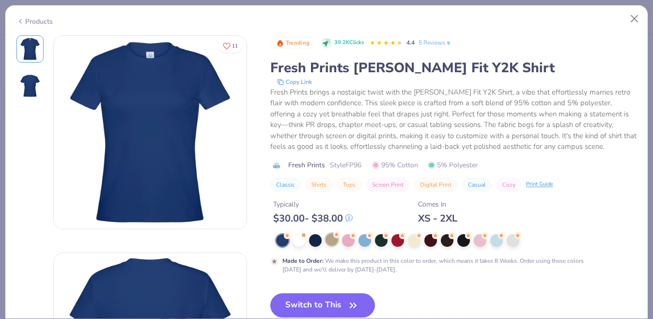
click at [334, 241] on div at bounding box center [331, 239] width 13 height 13
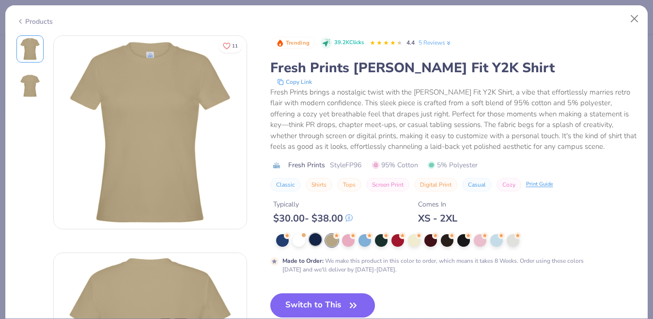
click at [315, 242] on div at bounding box center [315, 239] width 13 height 13
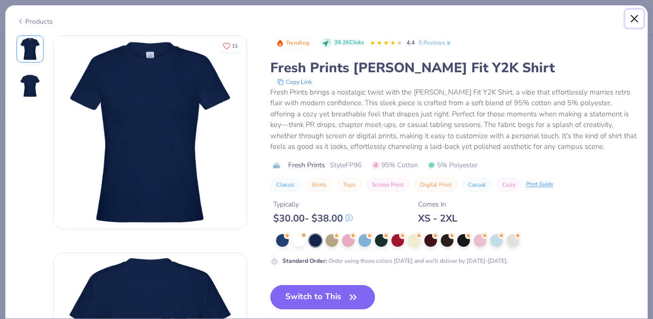
click at [630, 18] on button "Close" at bounding box center [634, 19] width 18 height 18
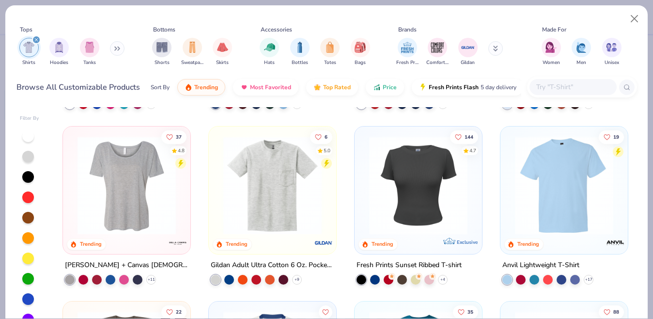
scroll to position [337, 0]
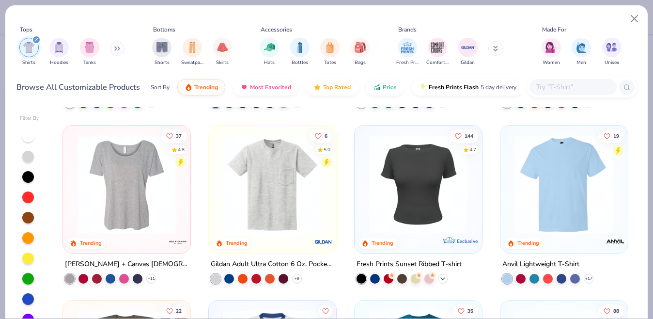
click at [445, 278] on icon at bounding box center [443, 278] width 8 height 8
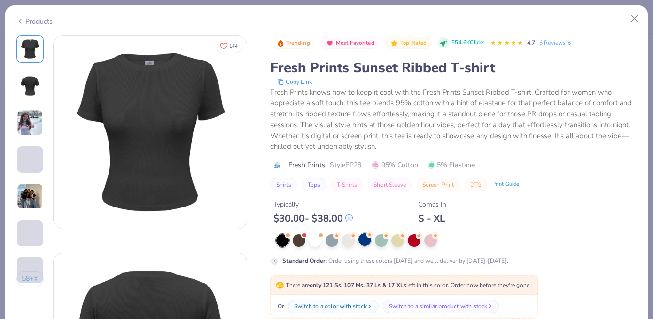
click at [366, 245] on div at bounding box center [364, 239] width 13 height 13
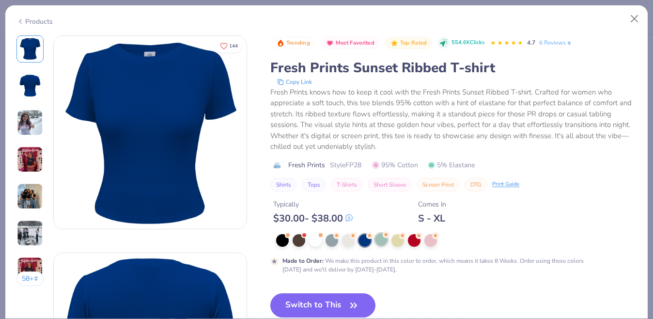
click at [380, 243] on div at bounding box center [381, 239] width 13 height 13
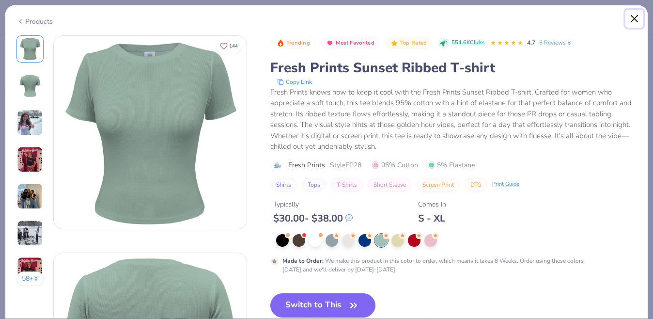
click at [638, 18] on button "Close" at bounding box center [634, 19] width 18 height 18
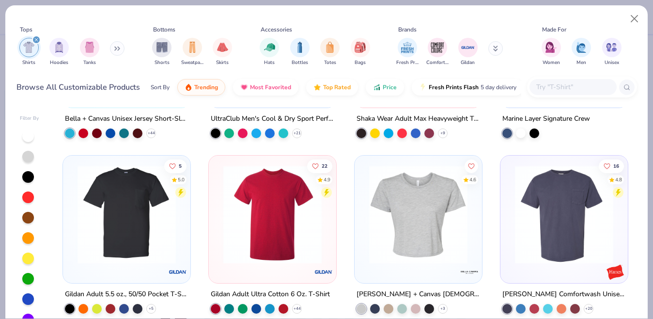
scroll to position [1007, 0]
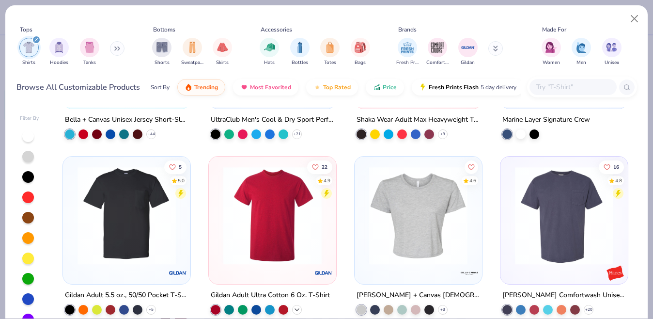
click at [299, 308] on icon at bounding box center [297, 309] width 8 height 8
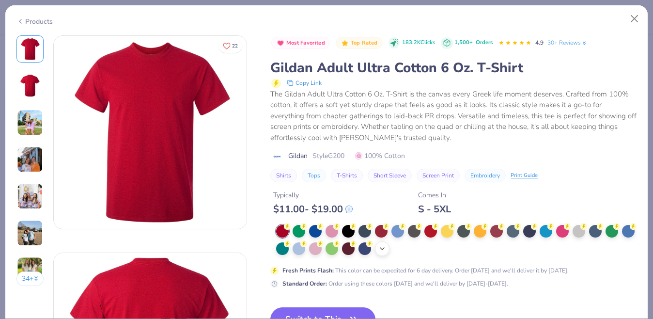
click at [377, 249] on div "+ 22" at bounding box center [382, 248] width 15 height 15
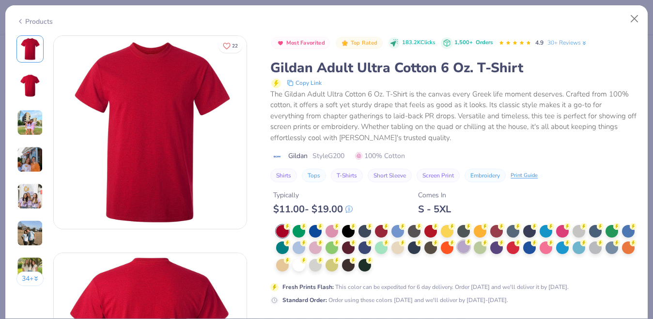
click at [463, 251] on div at bounding box center [463, 246] width 13 height 13
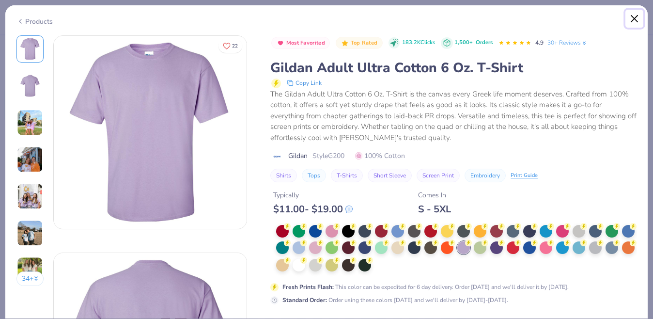
click at [631, 18] on button "Close" at bounding box center [634, 19] width 18 height 18
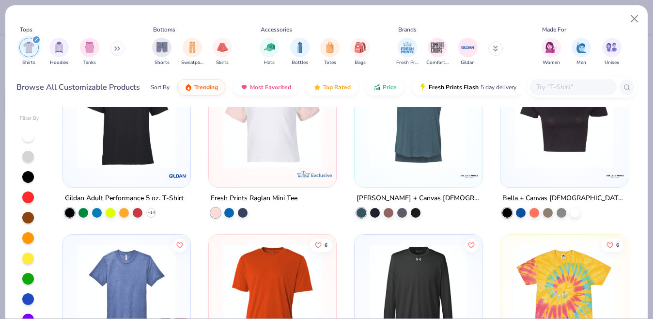
scroll to position [2514, 0]
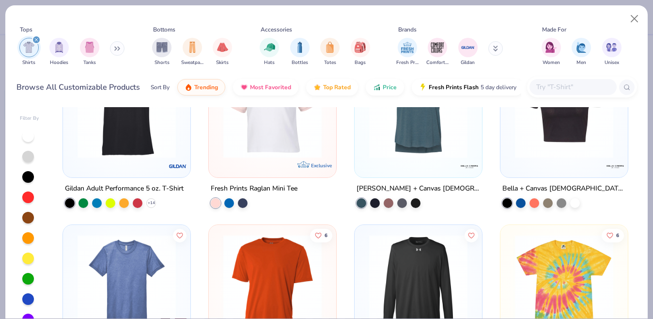
click at [35, 40] on icon "filter for Shirts" at bounding box center [36, 39] width 3 height 3
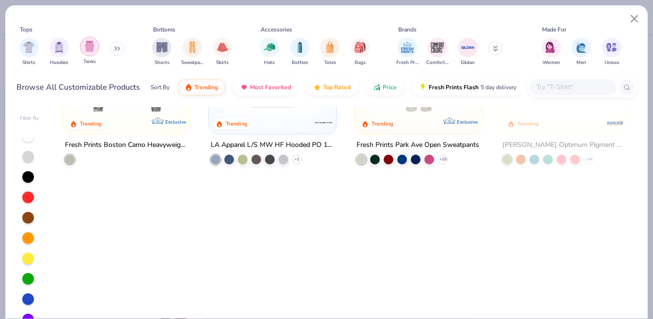
scroll to position [1682, 0]
click at [563, 48] on div "Women Men Unisex" at bounding box center [581, 52] width 86 height 36
click at [548, 48] on img "filter for Women" at bounding box center [550, 46] width 11 height 11
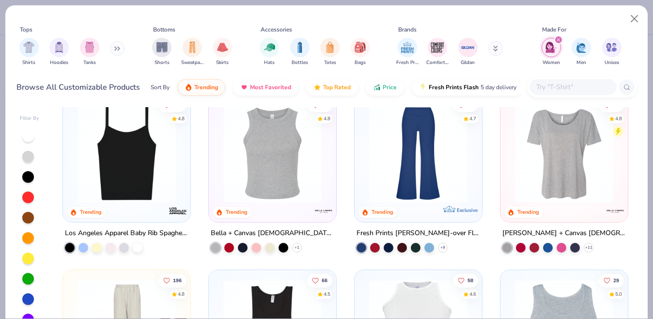
scroll to position [529, 0]
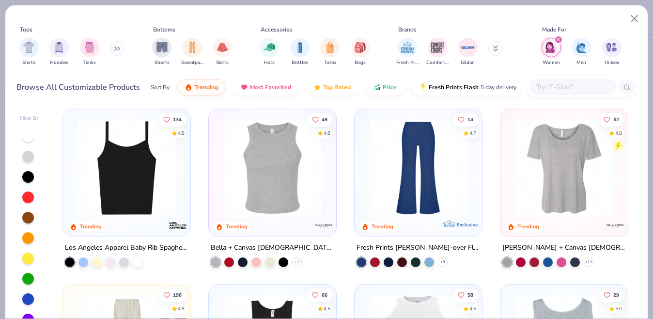
click at [418, 176] on img at bounding box center [418, 168] width 108 height 98
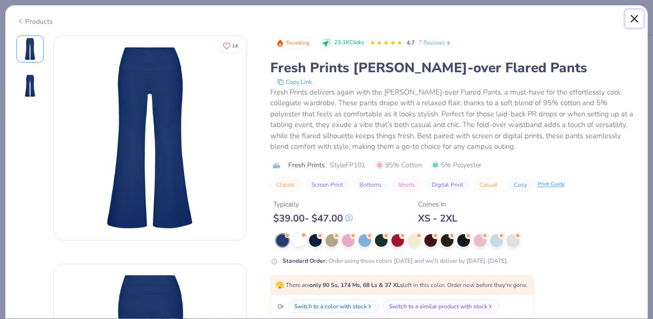
click at [636, 16] on button "Close" at bounding box center [634, 19] width 18 height 18
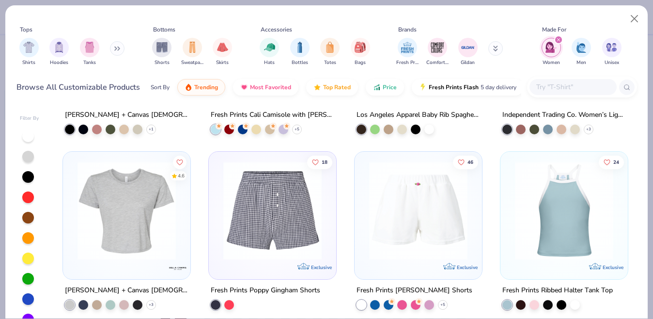
scroll to position [1567, 0]
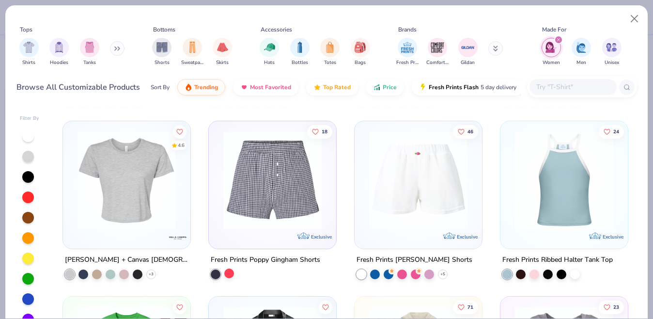
click at [231, 273] on div at bounding box center [229, 273] width 10 height 10
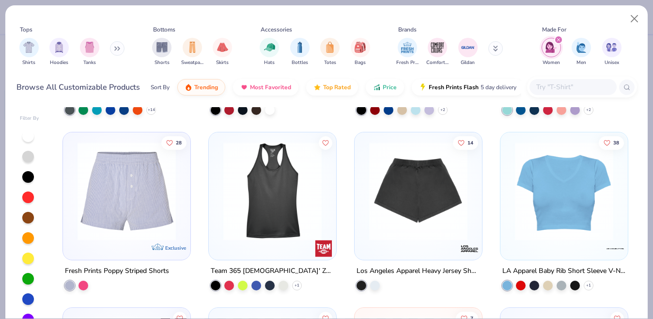
scroll to position [2258, 0]
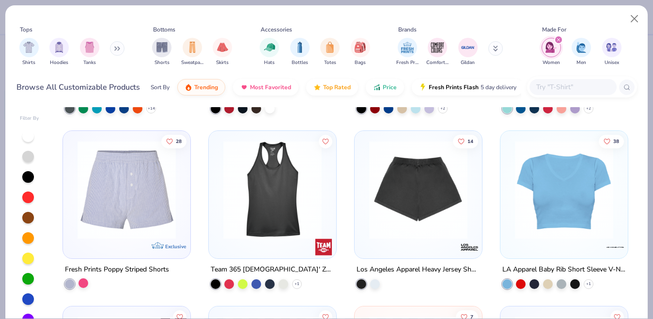
click at [86, 281] on div at bounding box center [83, 282] width 10 height 10
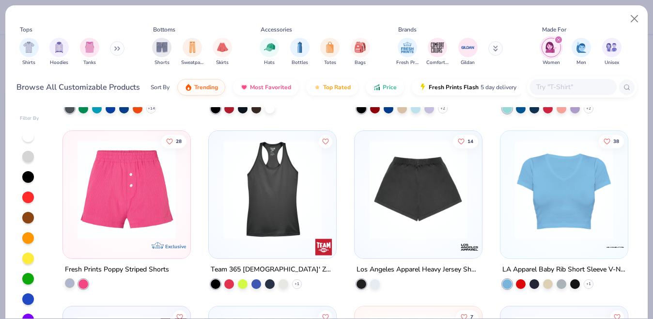
click at [72, 282] on div at bounding box center [70, 282] width 10 height 10
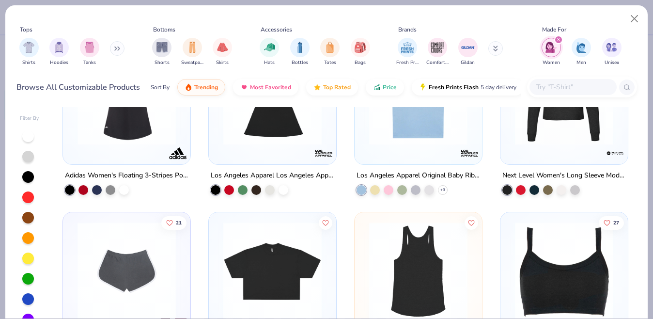
scroll to position [2993, 0]
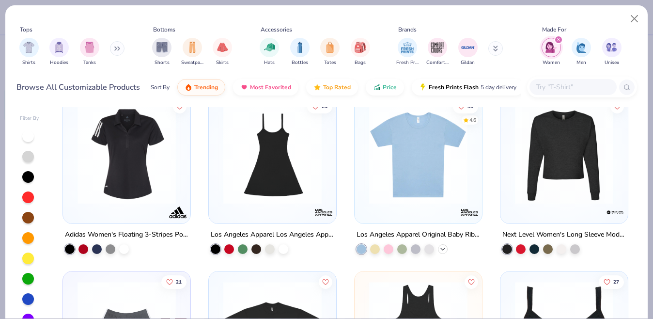
click at [444, 247] on icon at bounding box center [443, 248] width 8 height 8
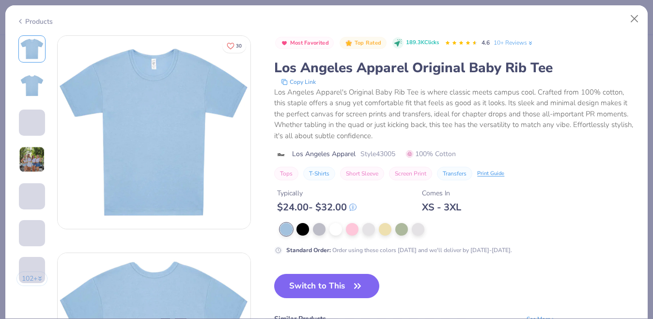
click at [30, 163] on img at bounding box center [32, 159] width 26 height 26
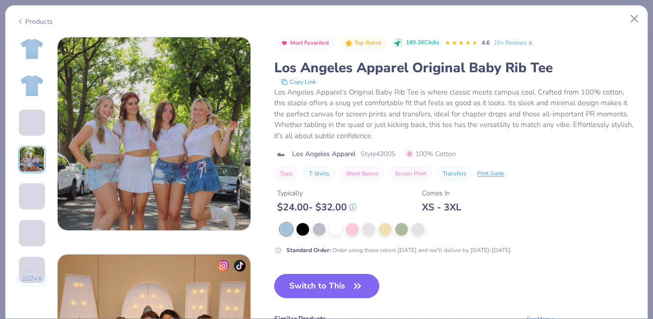
scroll to position [651, 0]
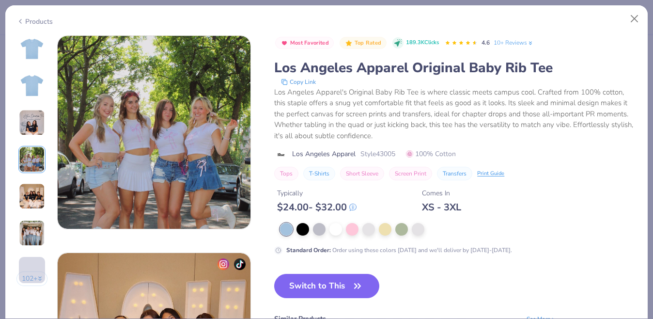
click at [36, 126] on img at bounding box center [32, 122] width 26 height 26
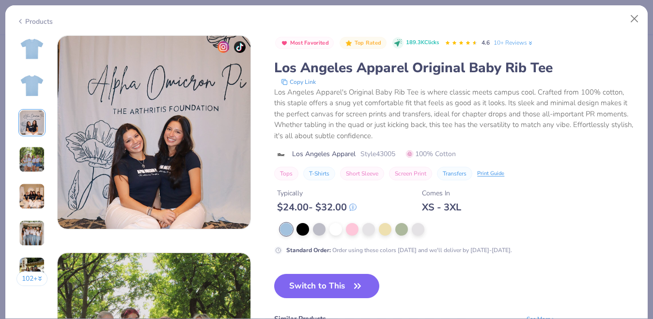
scroll to position [434, 0]
click at [37, 227] on img at bounding box center [32, 233] width 26 height 26
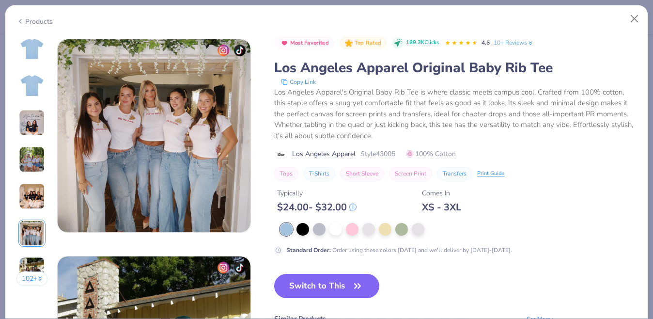
scroll to position [1084, 0]
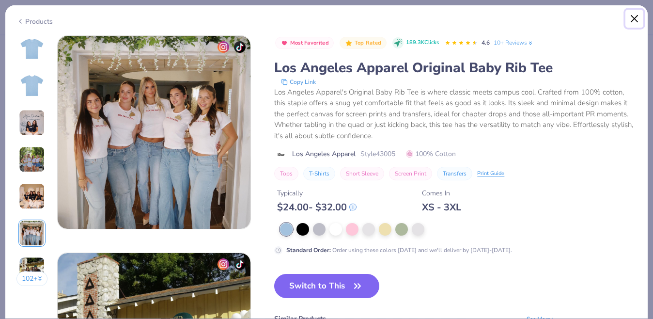
click at [633, 24] on button "Close" at bounding box center [634, 19] width 18 height 18
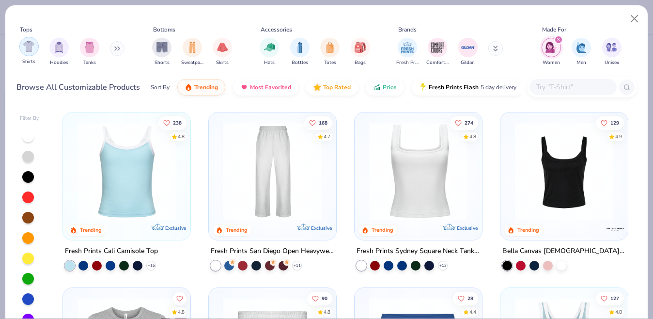
click at [32, 50] on img "filter for Shirts" at bounding box center [28, 46] width 11 height 11
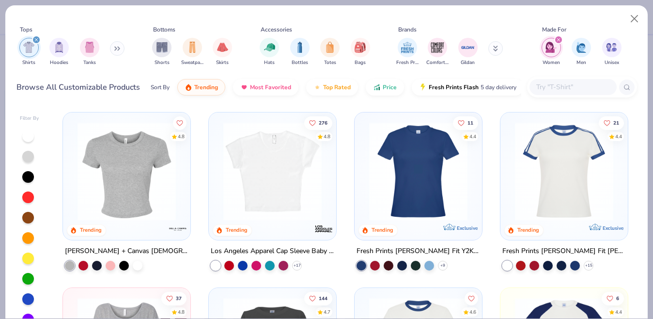
click at [396, 192] on img at bounding box center [418, 171] width 108 height 98
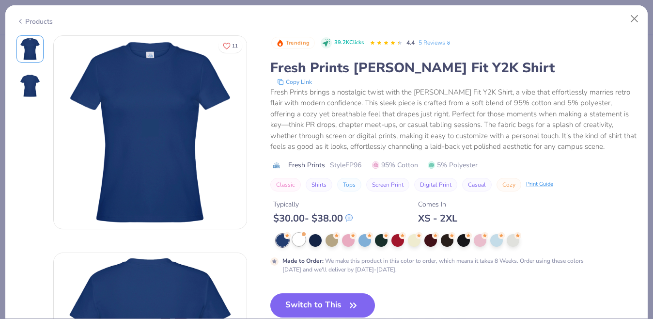
click at [301, 240] on div at bounding box center [298, 239] width 13 height 13
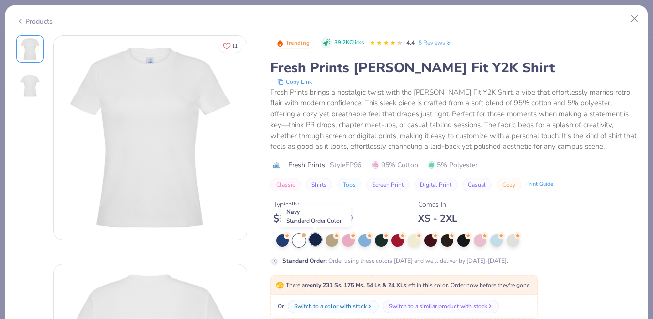
click at [316, 242] on div at bounding box center [315, 239] width 13 height 13
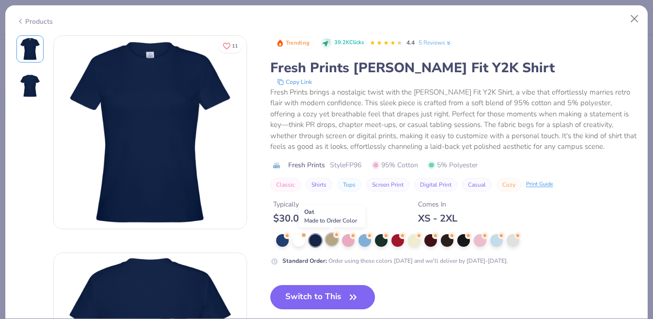
click at [330, 244] on div at bounding box center [331, 239] width 13 height 13
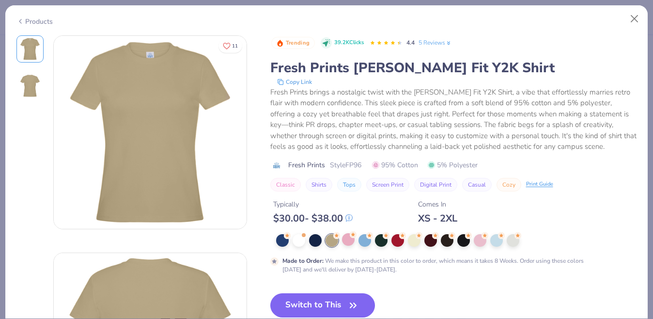
click at [352, 245] on div at bounding box center [456, 240] width 361 height 13
click at [350, 243] on div at bounding box center [348, 239] width 13 height 13
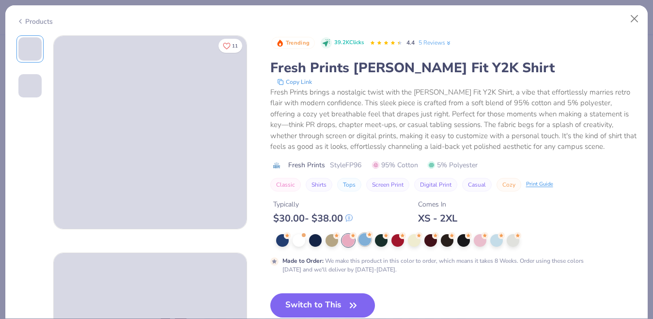
click at [365, 243] on div at bounding box center [364, 239] width 13 height 13
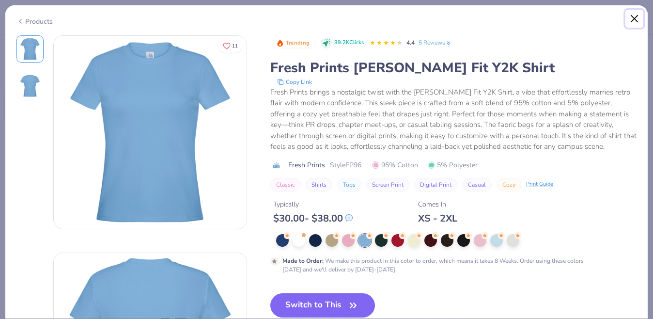
click at [632, 22] on button "Close" at bounding box center [634, 19] width 18 height 18
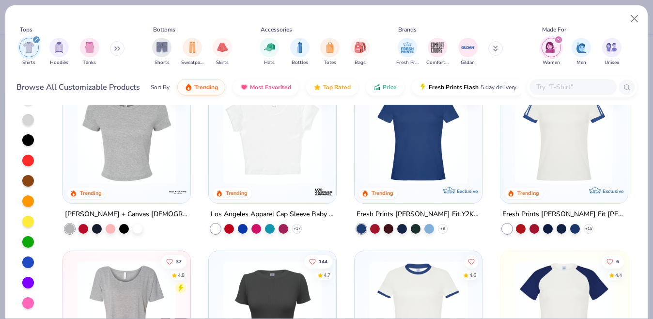
click at [492, 50] on button at bounding box center [495, 48] width 15 height 15
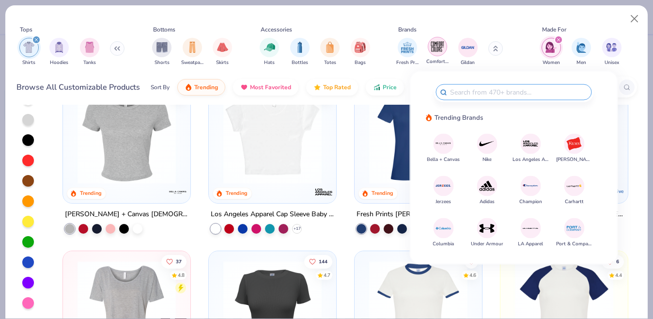
click at [437, 46] on img "filter for Comfort Colors" at bounding box center [437, 46] width 15 height 15
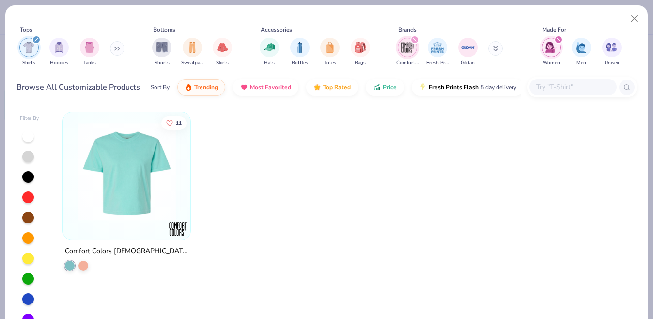
click at [560, 40] on div "filter for Women" at bounding box center [558, 39] width 9 height 9
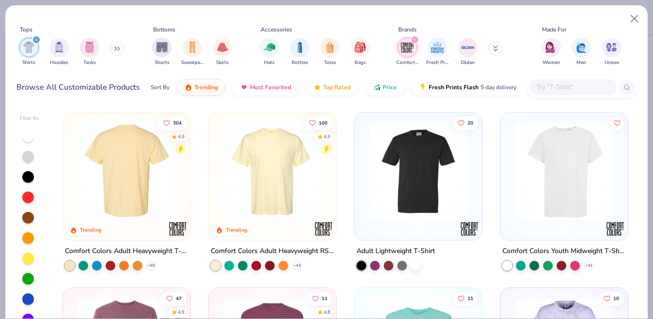
click at [147, 201] on div at bounding box center [126, 171] width 323 height 98
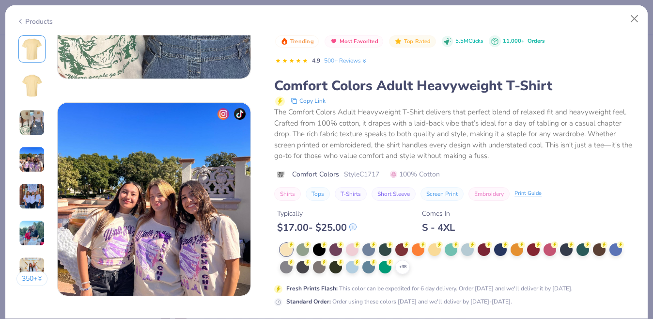
scroll to position [584, 0]
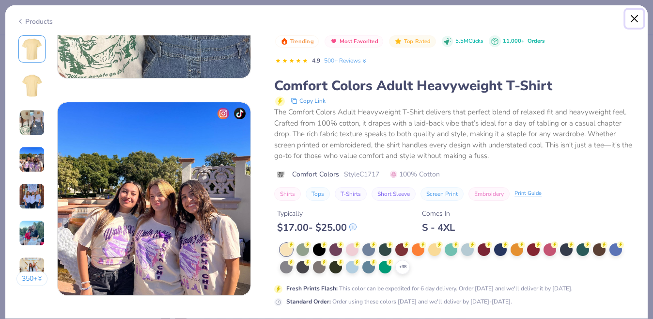
click at [634, 19] on button "Close" at bounding box center [634, 19] width 18 height 18
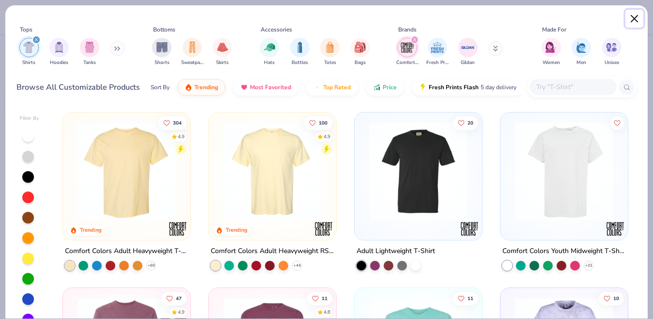
click at [640, 18] on button "Close" at bounding box center [634, 19] width 18 height 18
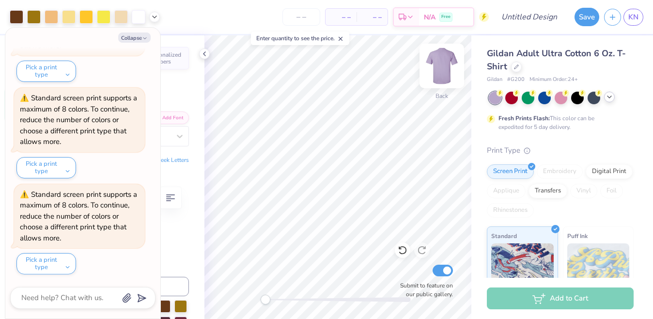
click at [441, 63] on img at bounding box center [441, 65] width 39 height 39
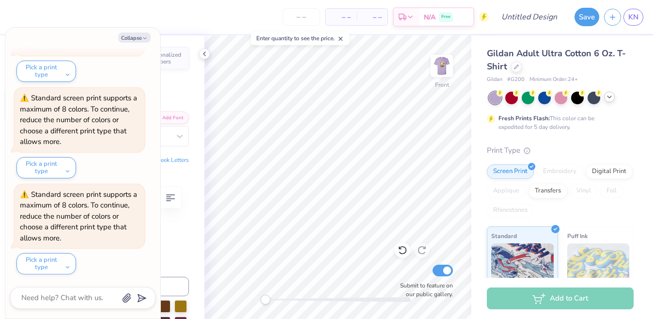
click at [441, 64] on img at bounding box center [441, 65] width 19 height 19
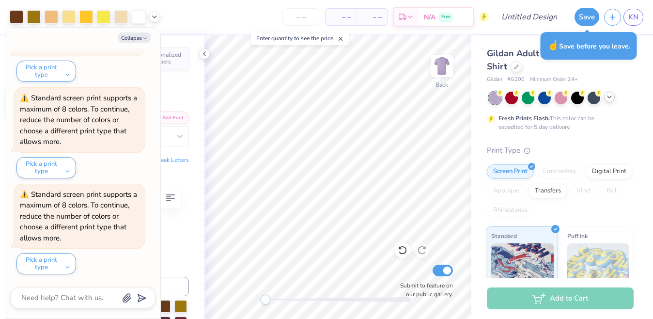
type textarea "x"
